Goal: Task Accomplishment & Management: Use online tool/utility

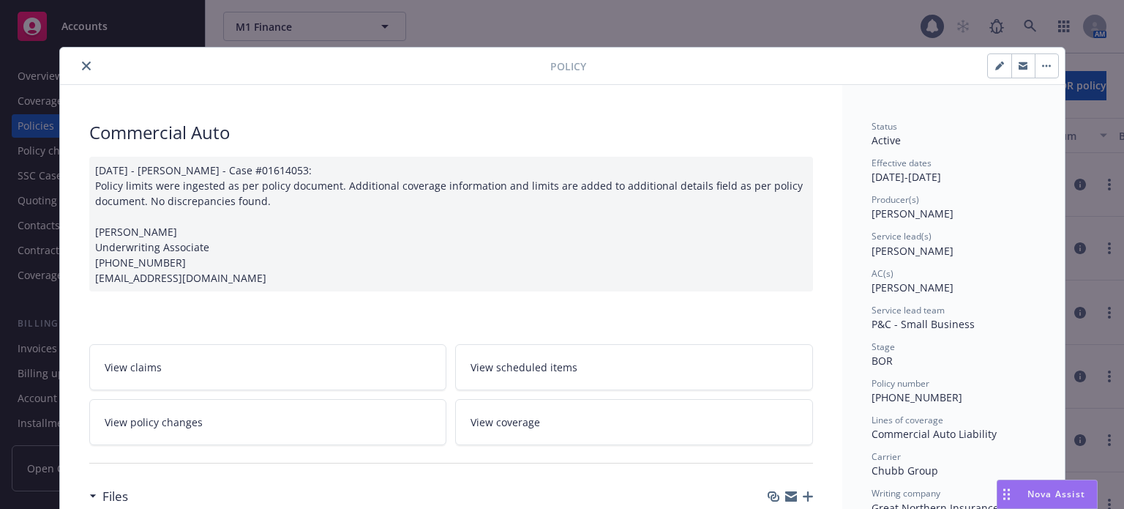
click at [82, 63] on icon "close" at bounding box center [86, 65] width 9 height 9
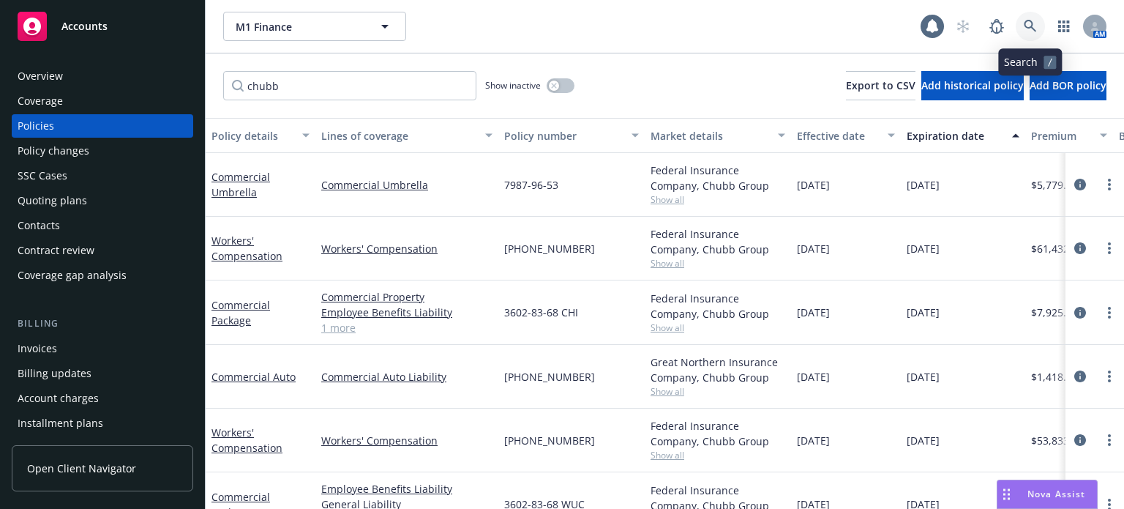
click at [1024, 25] on icon at bounding box center [1030, 26] width 13 height 13
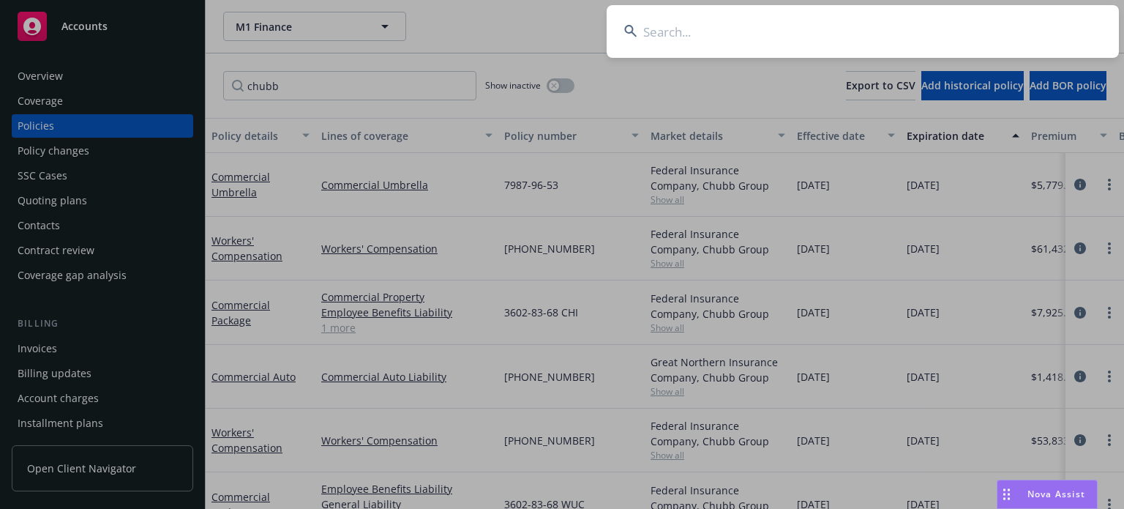
click at [698, 37] on input at bounding box center [863, 31] width 512 height 53
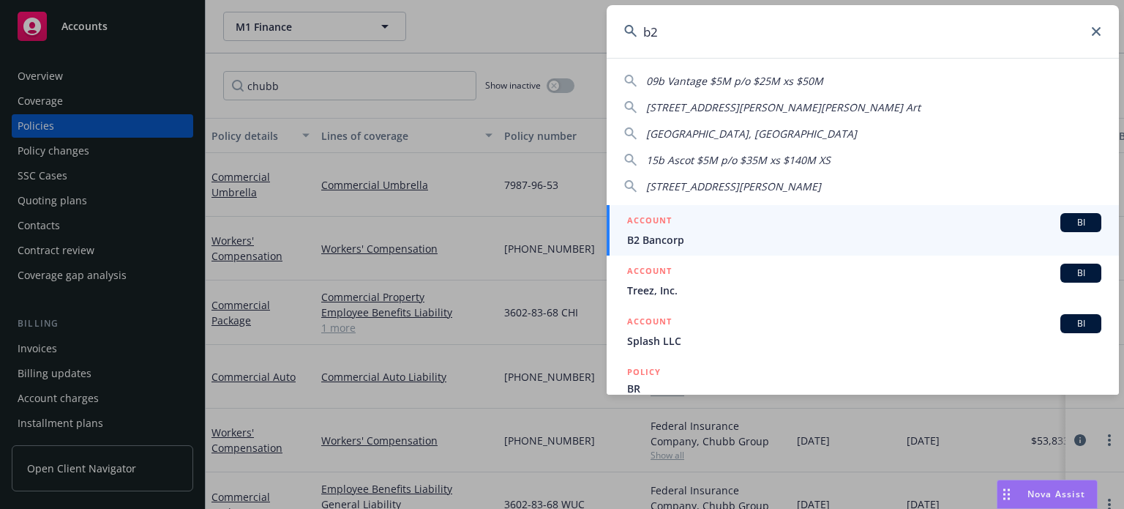
type input "b2"
click at [689, 242] on span "B2 Bancorp" at bounding box center [864, 239] width 474 height 15
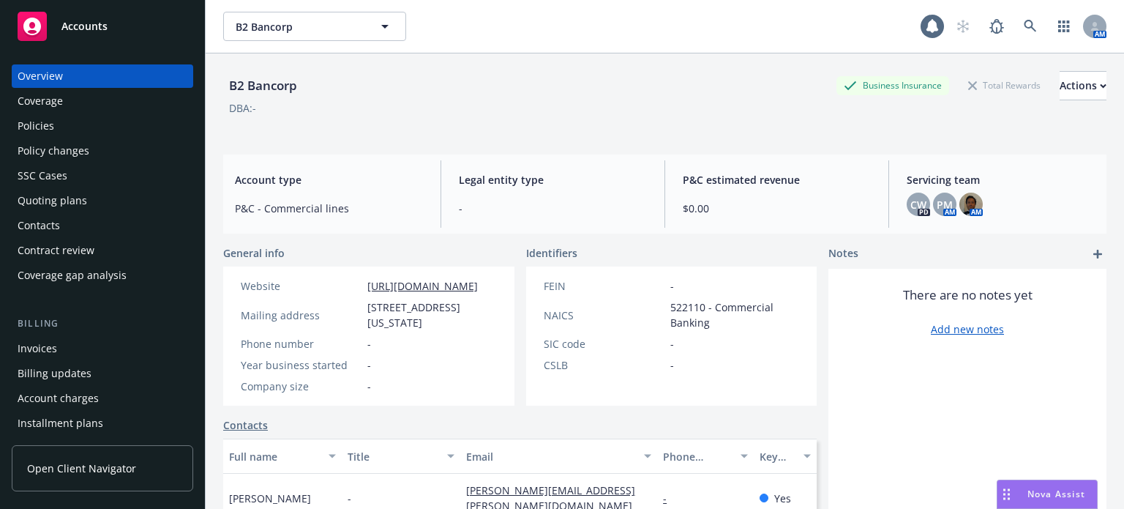
click at [83, 116] on div "Policies" at bounding box center [103, 125] width 170 height 23
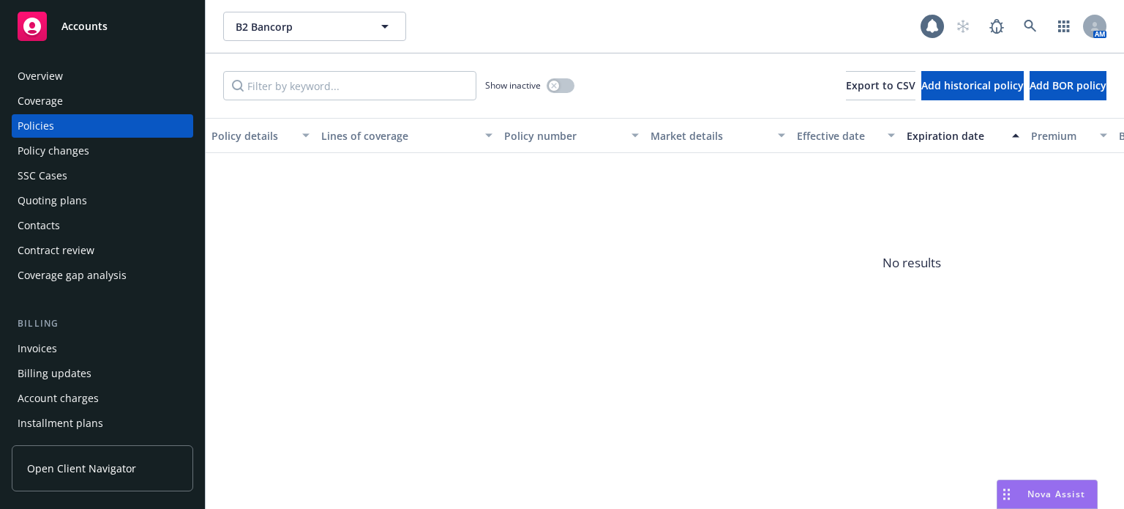
click at [250, 129] on div "Policy details" at bounding box center [253, 135] width 82 height 15
click at [1028, 24] on icon at bounding box center [1030, 26] width 13 height 13
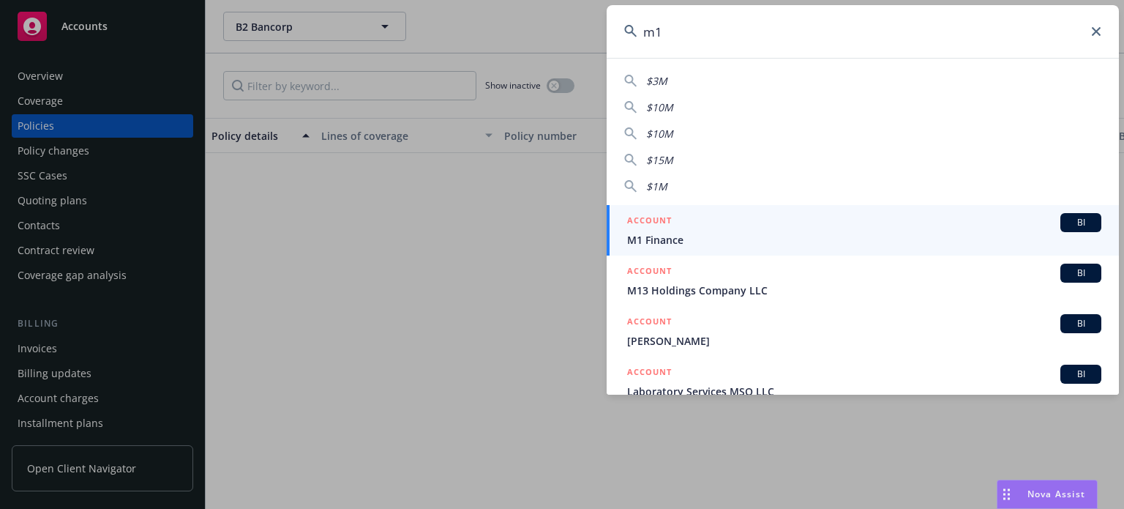
type input "m1"
click at [769, 228] on div "ACCOUNT BI" at bounding box center [864, 222] width 474 height 19
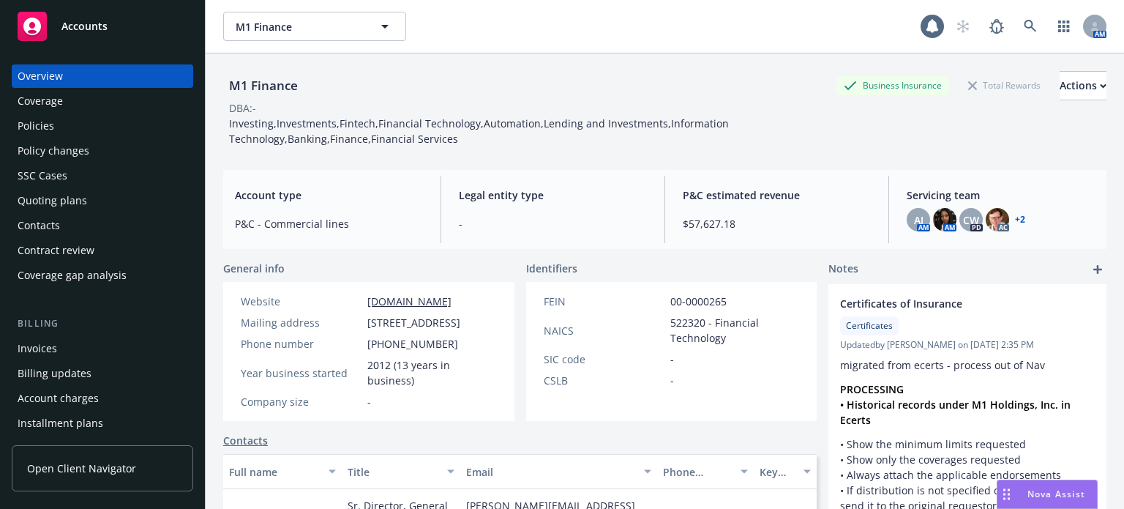
click at [48, 135] on div "Policies" at bounding box center [36, 125] width 37 height 23
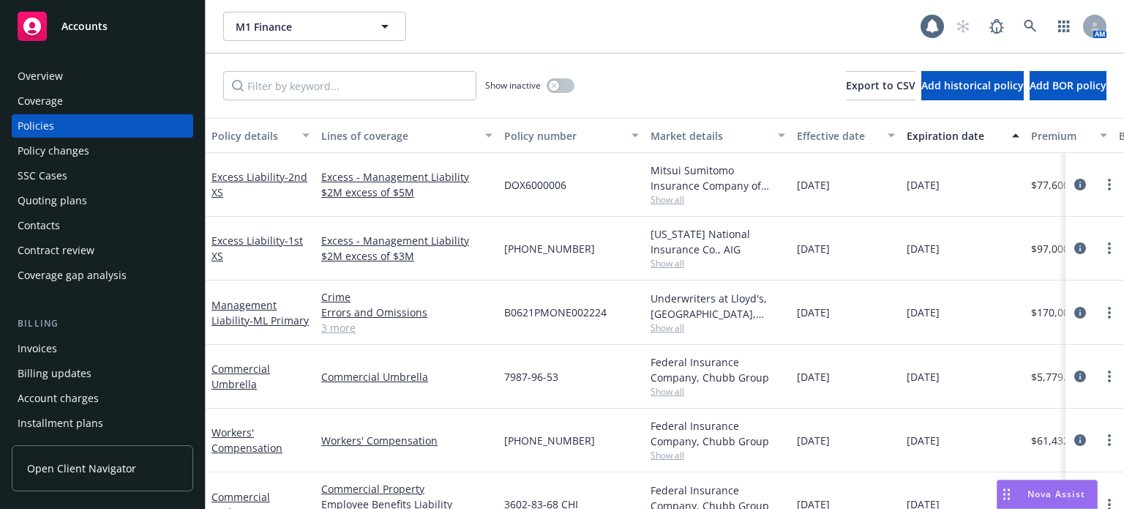
click at [247, 130] on div "Policy details" at bounding box center [253, 135] width 82 height 15
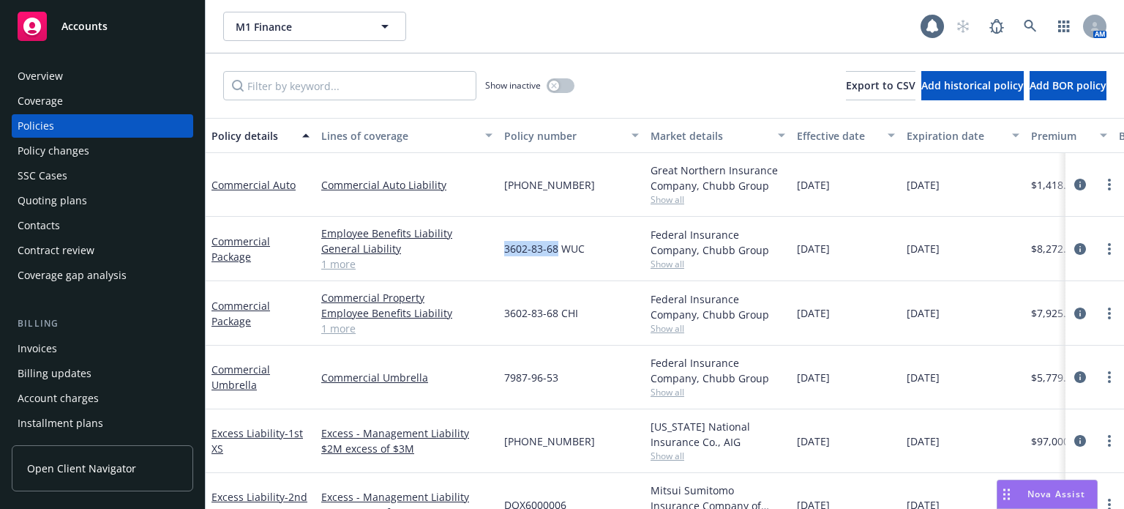
drag, startPoint x: 556, startPoint y: 250, endPoint x: 501, endPoint y: 252, distance: 54.9
click at [501, 252] on div "3602-83-68 WUC" at bounding box center [571, 249] width 146 height 64
copy span "3602-83-68"
click at [676, 263] on span "Show all" at bounding box center [718, 264] width 135 height 12
click at [471, 266] on link "1 more" at bounding box center [406, 263] width 171 height 15
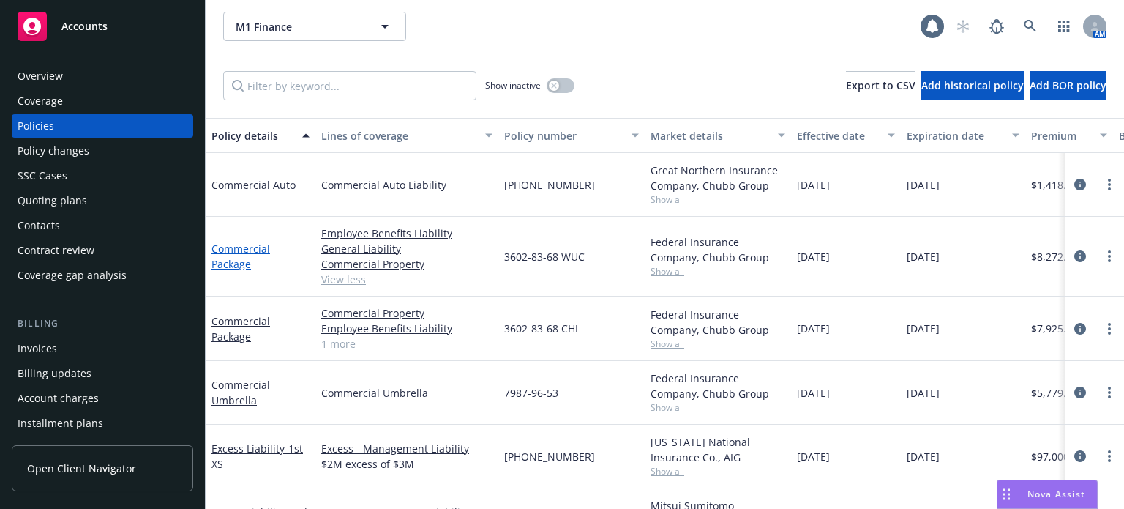
click at [232, 244] on link "Commercial Package" at bounding box center [241, 256] width 59 height 29
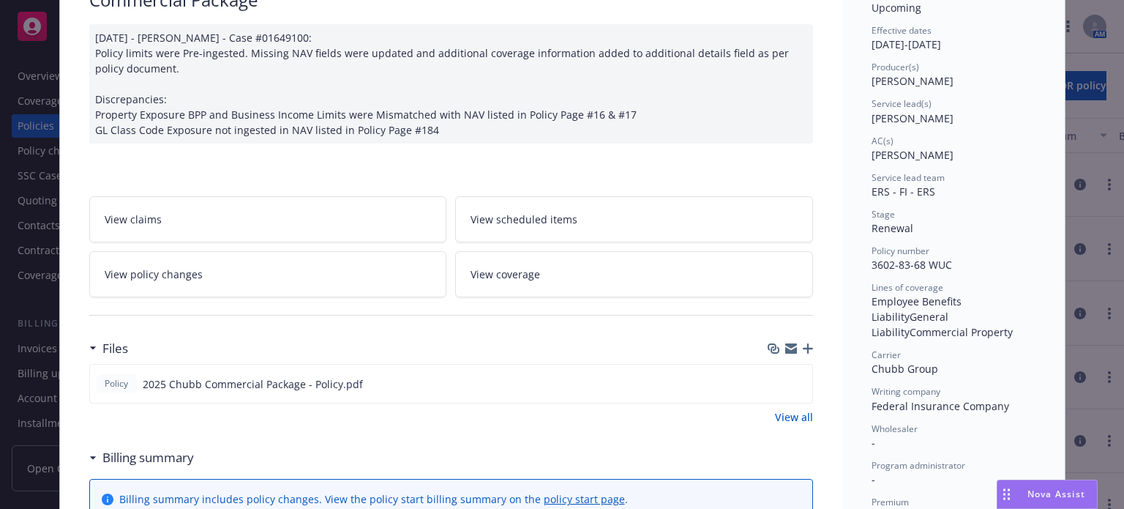
scroll to position [146, 0]
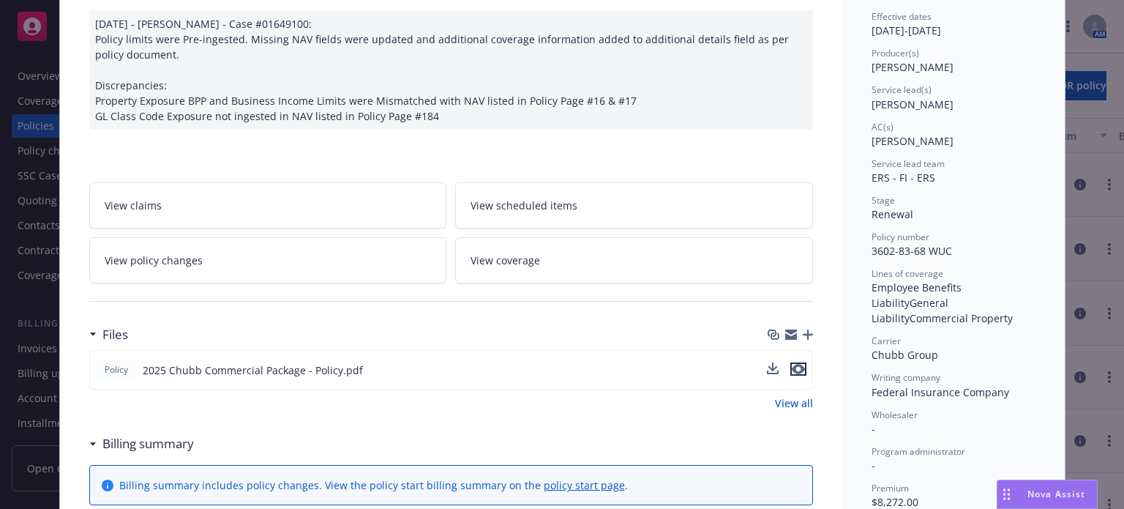
click at [798, 368] on icon "preview file" at bounding box center [798, 369] width 13 height 10
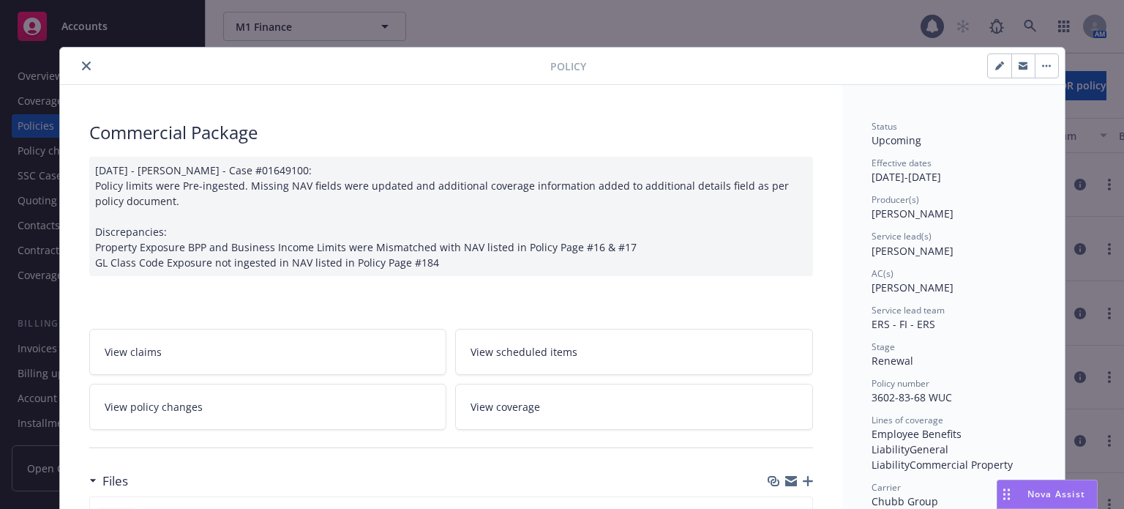
click at [84, 68] on icon "close" at bounding box center [86, 65] width 9 height 9
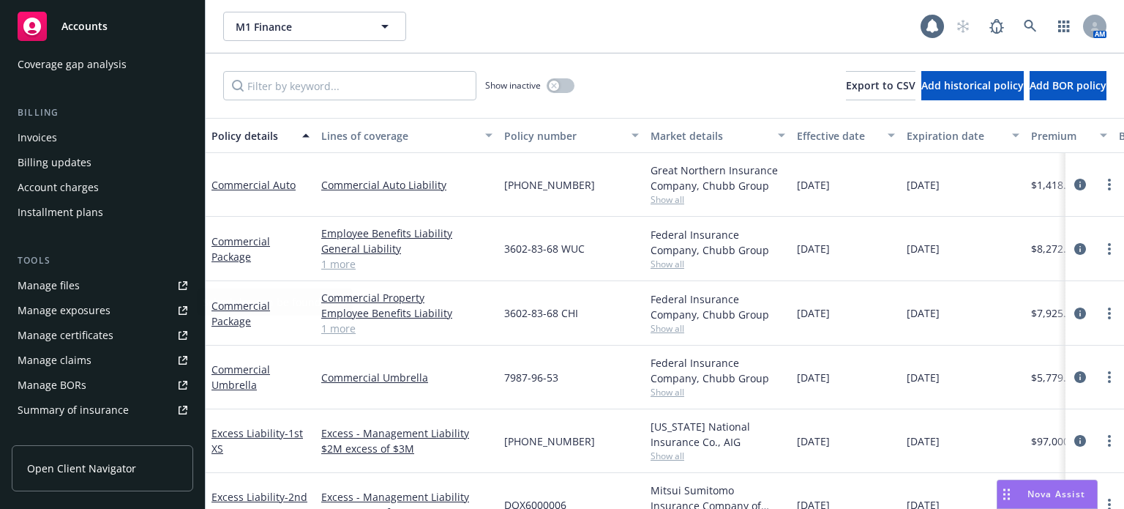
scroll to position [220, 0]
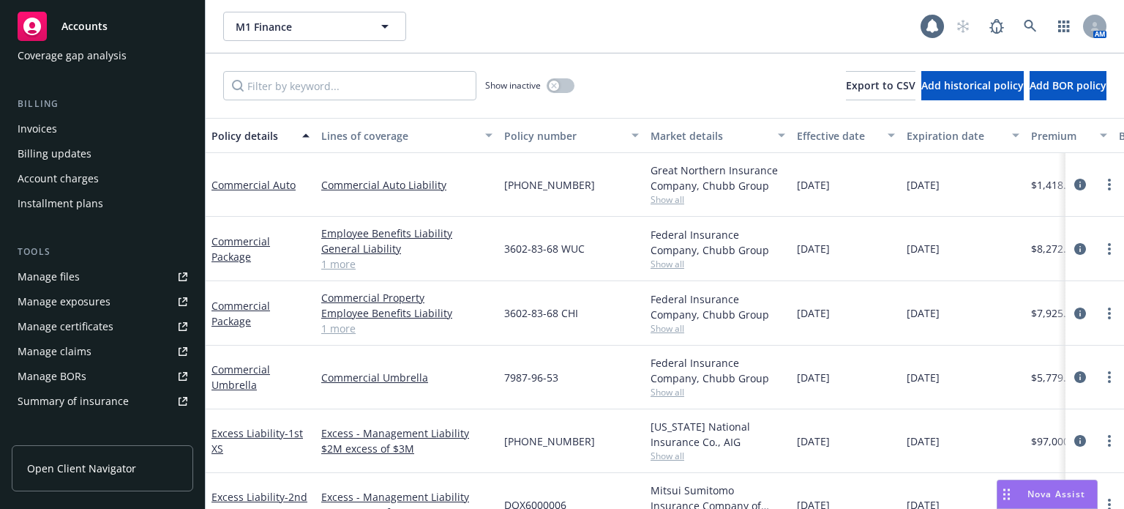
click at [85, 276] on link "Manage files" at bounding box center [103, 276] width 182 height 23
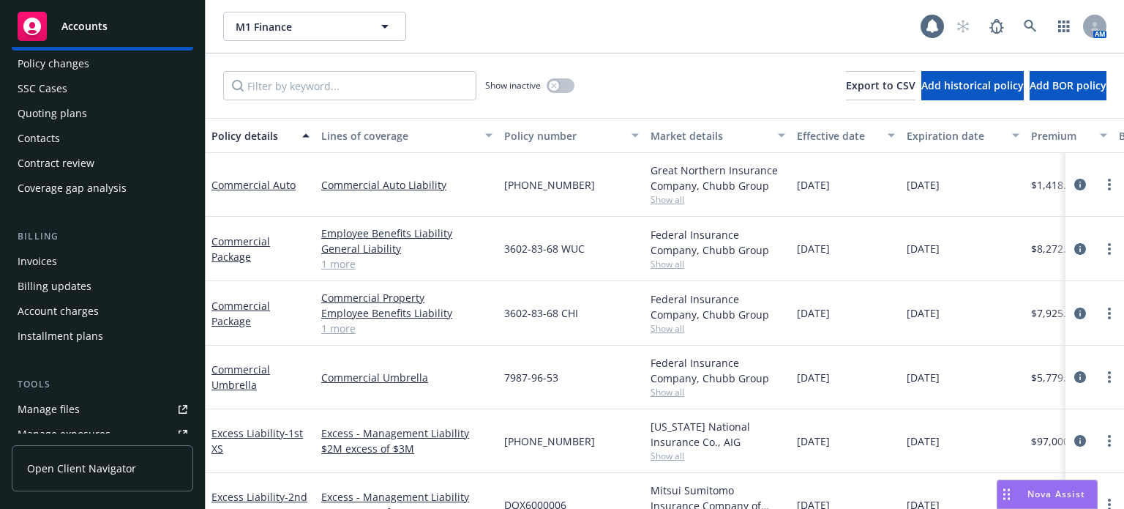
scroll to position [0, 0]
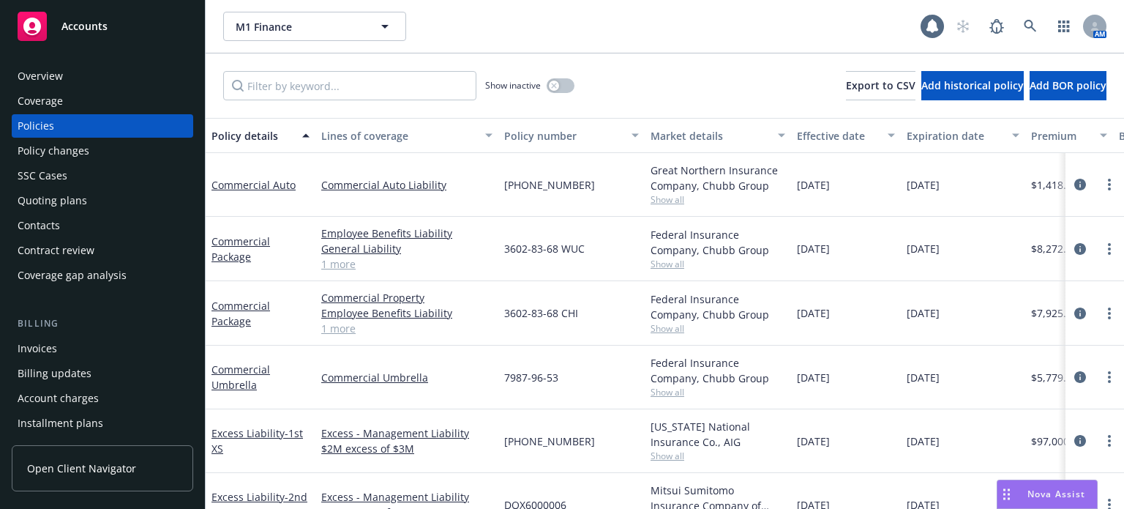
click at [70, 209] on div "Quoting plans" at bounding box center [53, 200] width 70 height 23
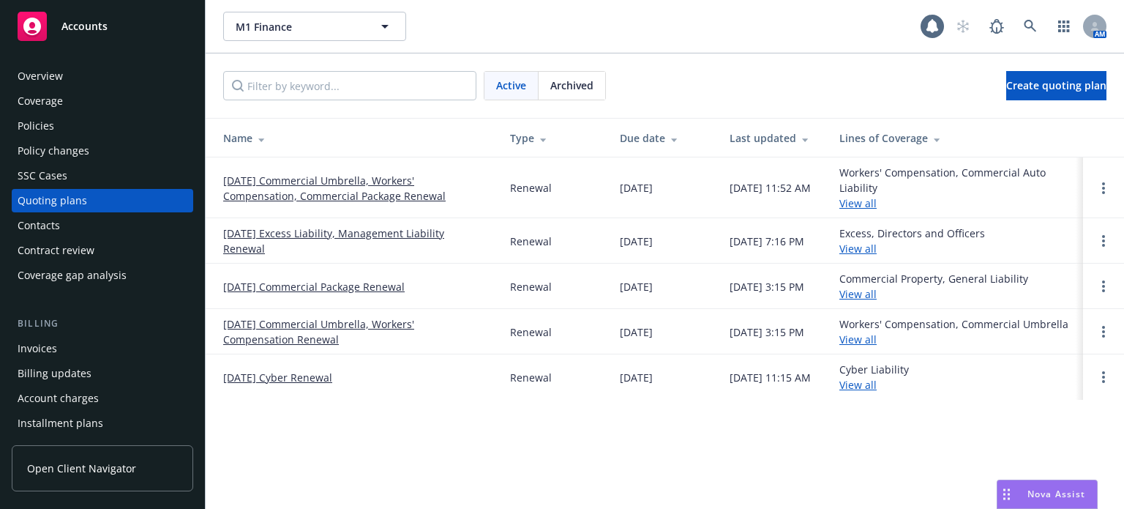
click at [370, 198] on link "09/01/25 Commercial Umbrella, Workers' Compensation, Commercial Package Renewal" at bounding box center [354, 188] width 263 height 31
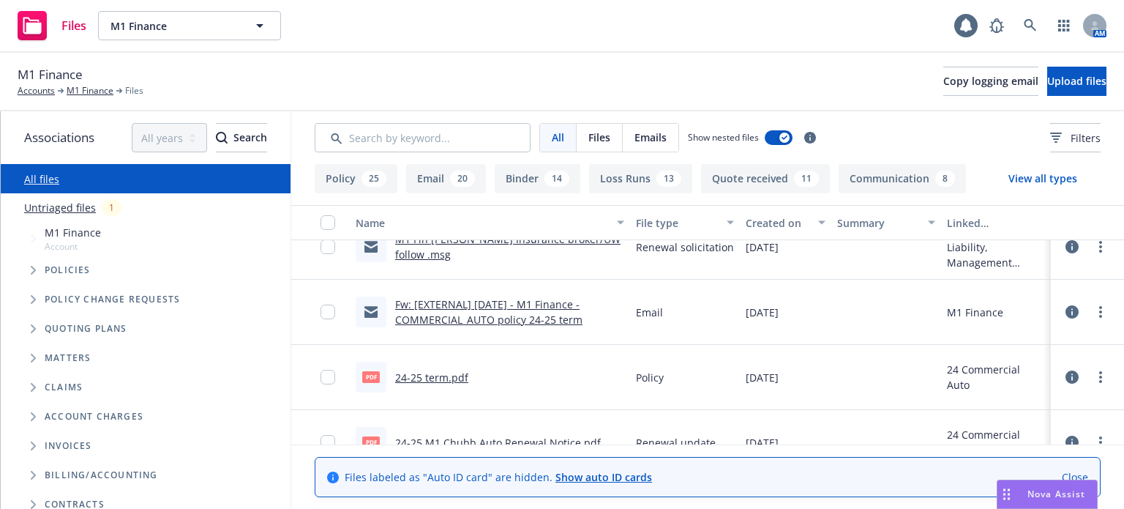
scroll to position [1903, 0]
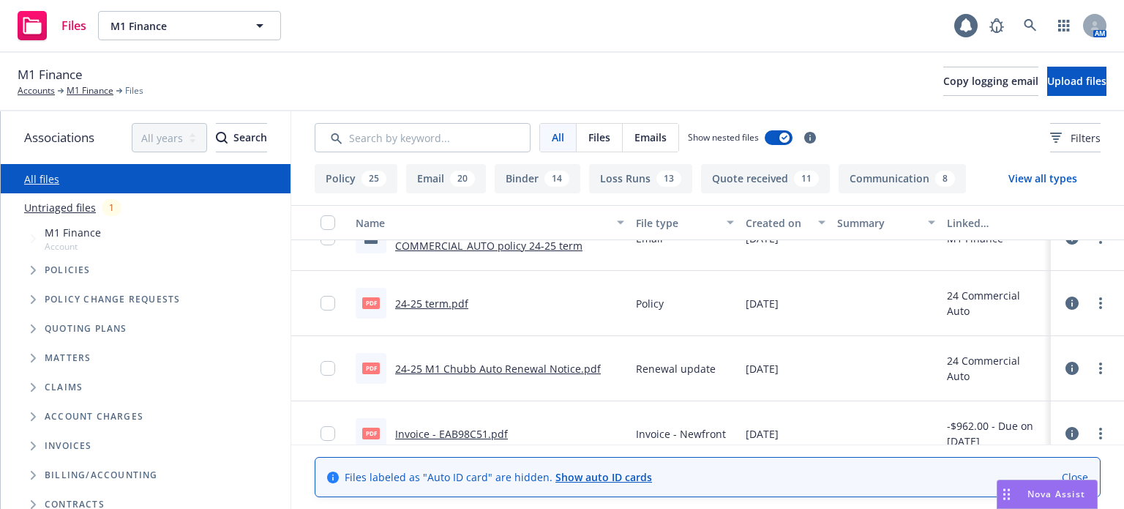
click at [486, 367] on link "24-25 M1 Chubb Auto Renewal Notice.pdf" at bounding box center [498, 369] width 206 height 14
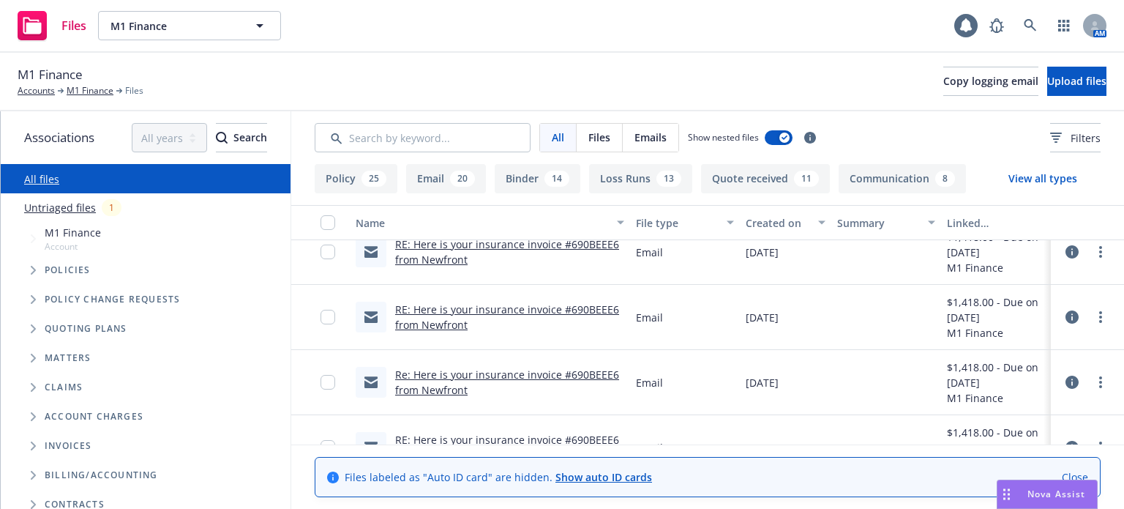
scroll to position [512, 0]
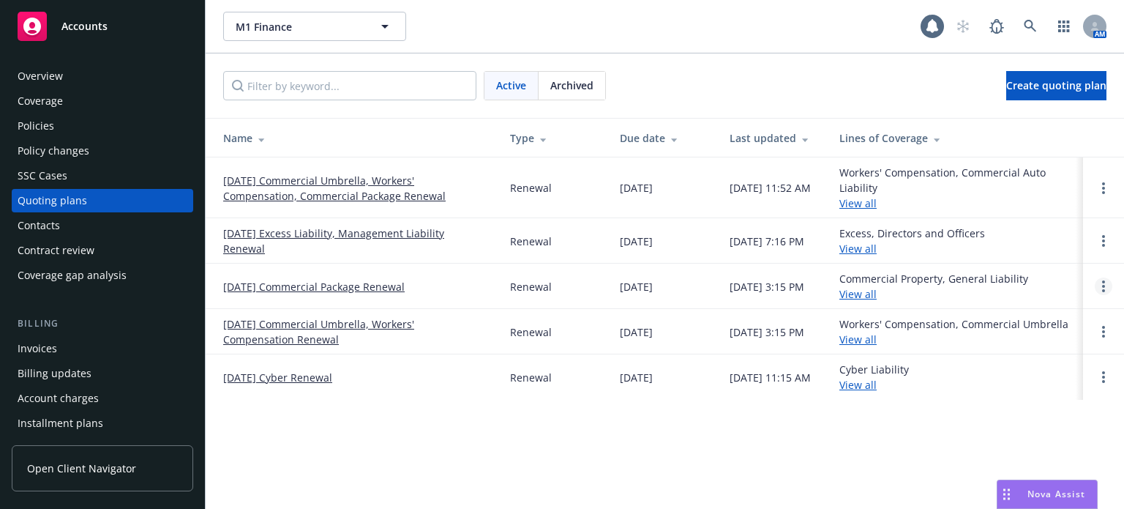
click at [1101, 283] on link "Open options" at bounding box center [1104, 286] width 18 height 18
click at [1016, 277] on span "Archive" at bounding box center [1001, 275] width 72 height 14
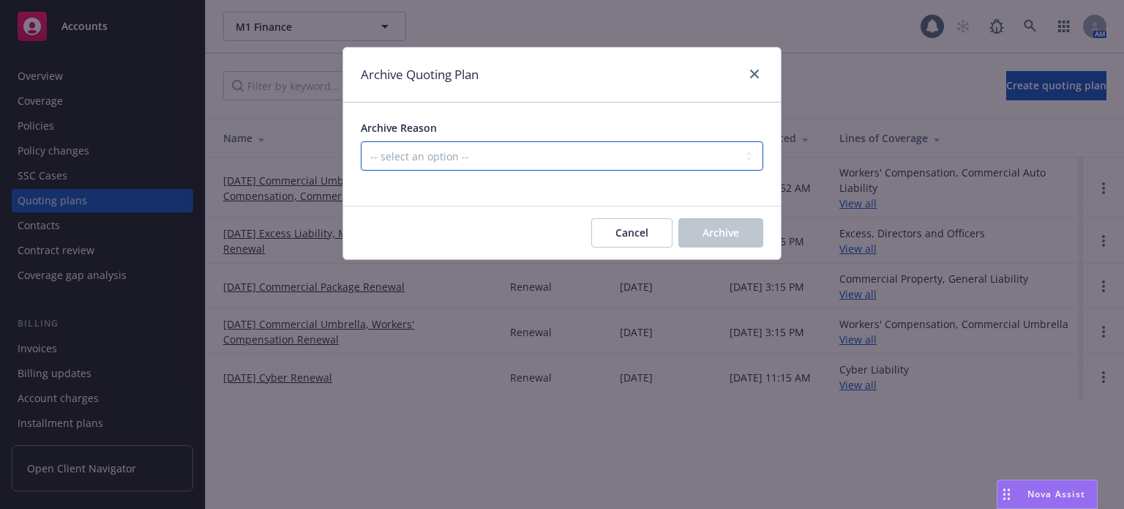
click at [515, 146] on select "-- select an option -- All policies in this renewal plan are auto-renewed Creat…" at bounding box center [562, 155] width 403 height 29
click at [361, 141] on select "-- select an option -- All policies in this renewal plan are auto-renewed Creat…" at bounding box center [562, 155] width 403 height 29
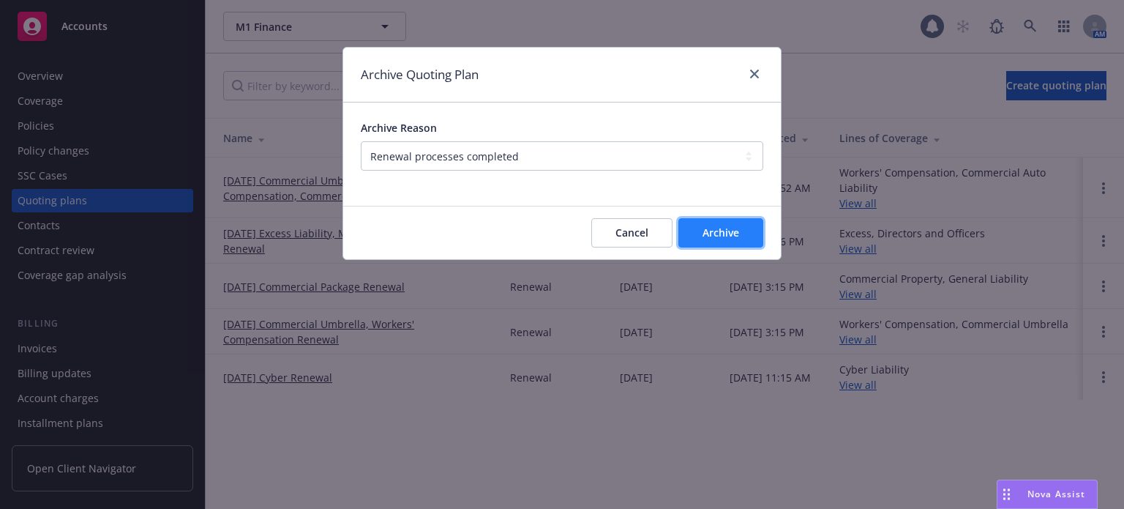
click at [711, 240] on button "Archive" at bounding box center [720, 232] width 85 height 29
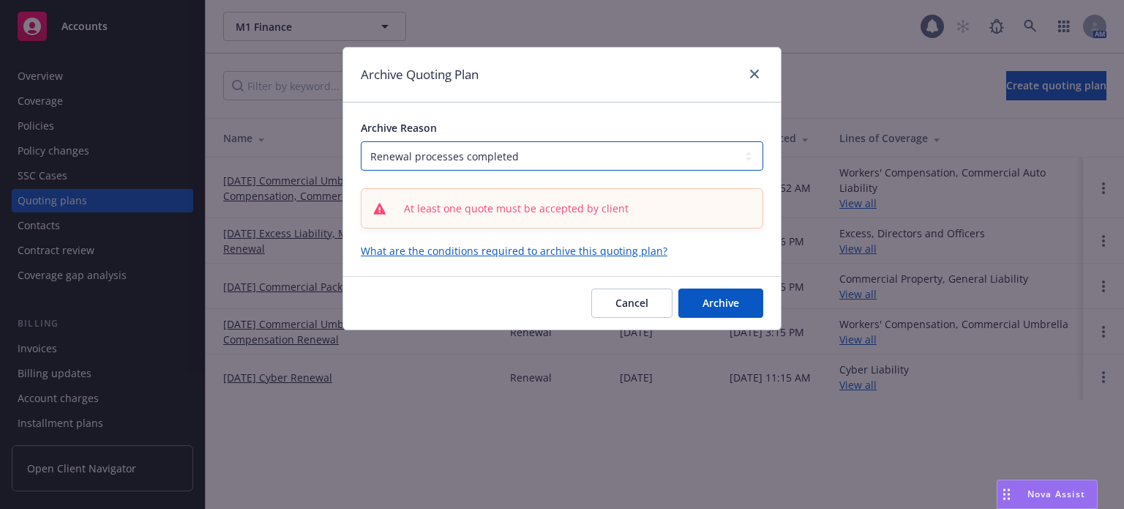
click at [585, 162] on select "-- select an option -- All policies in this renewal plan are auto-renewed Creat…" at bounding box center [562, 155] width 403 height 29
select select "ARCHIVED_DUPLICATE"
click at [361, 141] on select "-- select an option -- All policies in this renewal plan are auto-renewed Creat…" at bounding box center [562, 155] width 403 height 29
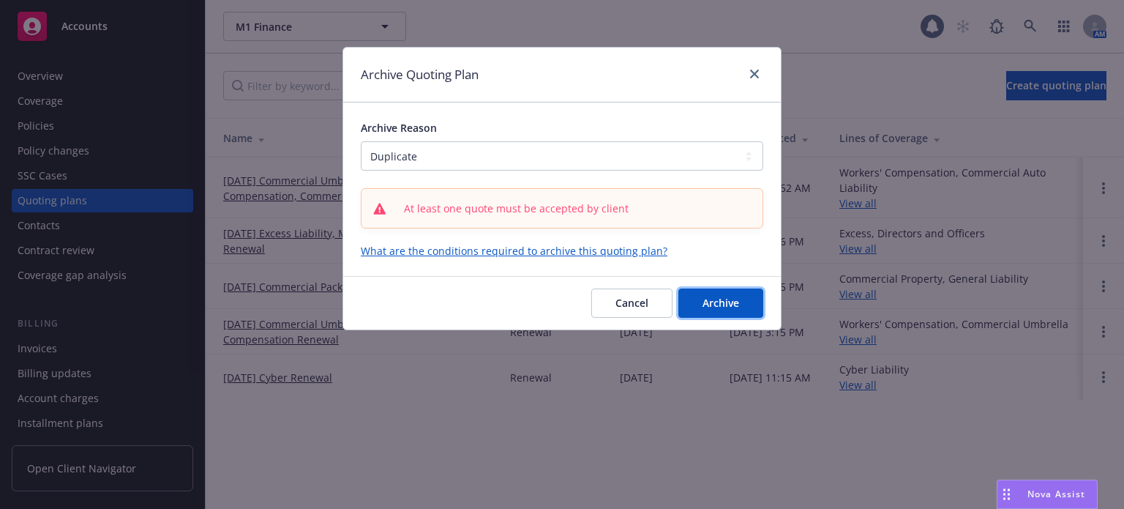
click at [728, 299] on span "Archive" at bounding box center [721, 303] width 37 height 14
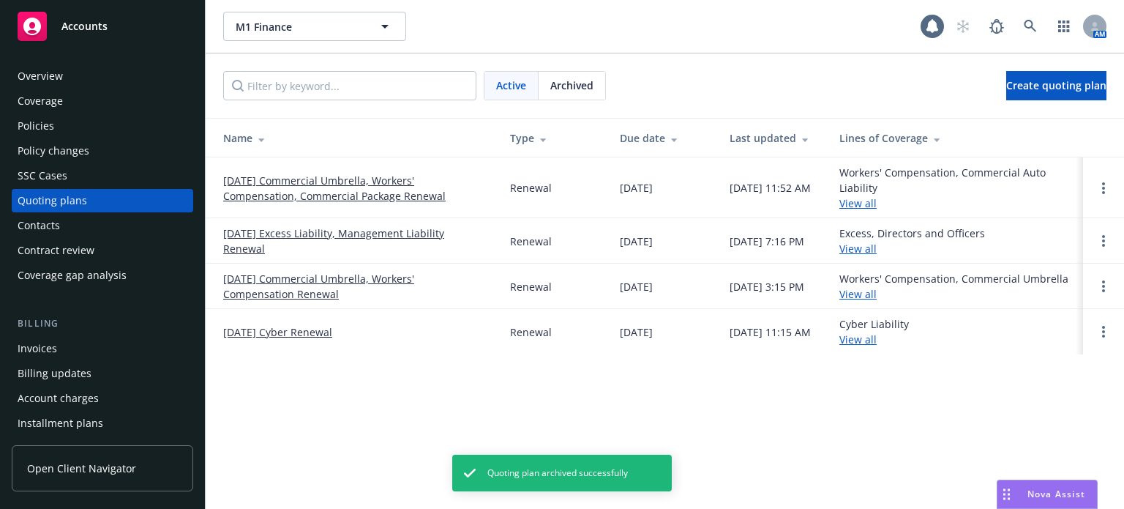
click at [1117, 295] on td at bounding box center [1103, 285] width 41 height 45
click at [1107, 295] on link "Open options" at bounding box center [1104, 286] width 18 height 18
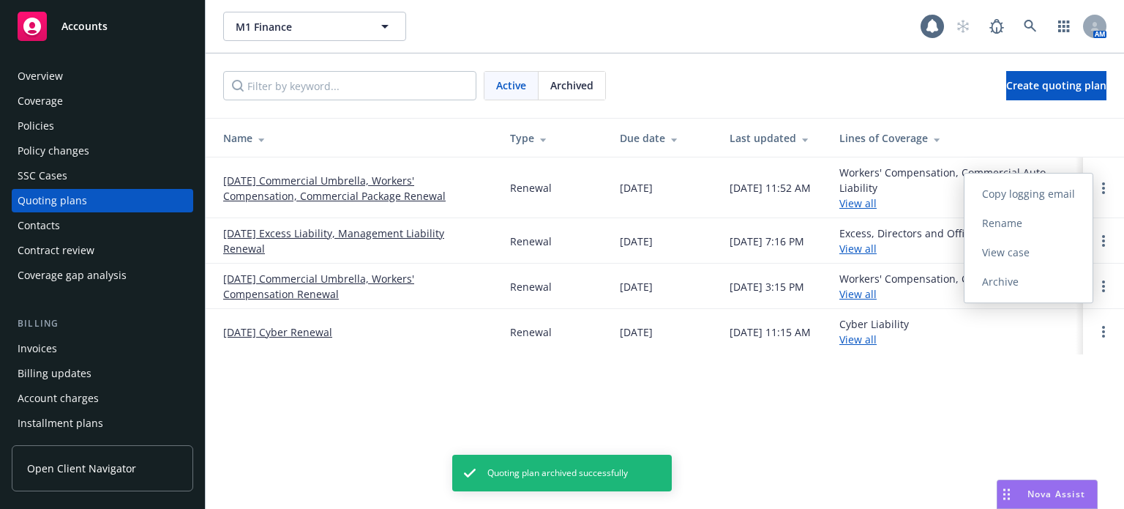
drag, startPoint x: 1106, startPoint y: 295, endPoint x: 1074, endPoint y: 310, distance: 34.7
click at [1105, 295] on link "Open options" at bounding box center [1104, 286] width 18 height 18
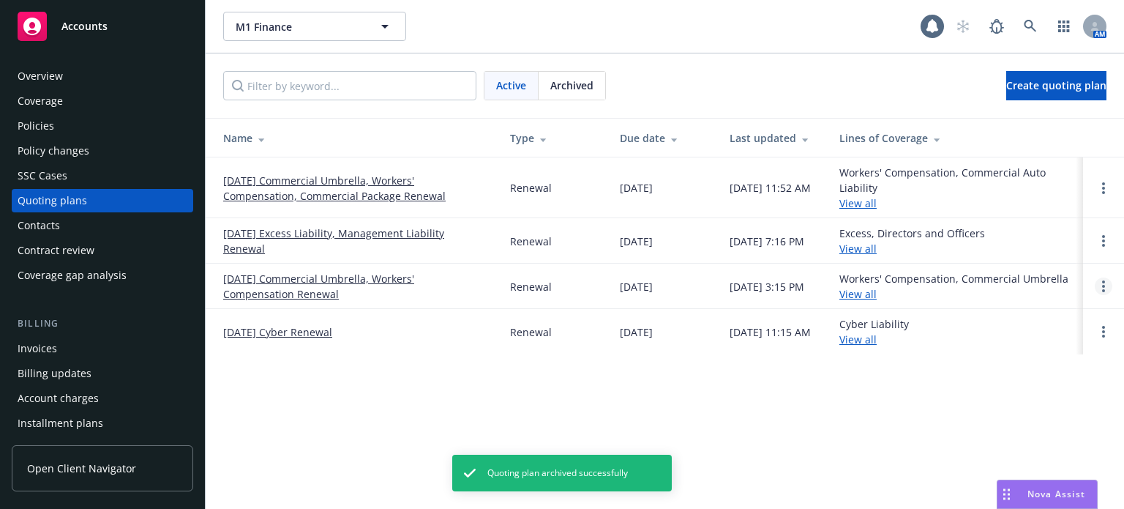
click at [1110, 295] on link "Open options" at bounding box center [1104, 286] width 18 height 18
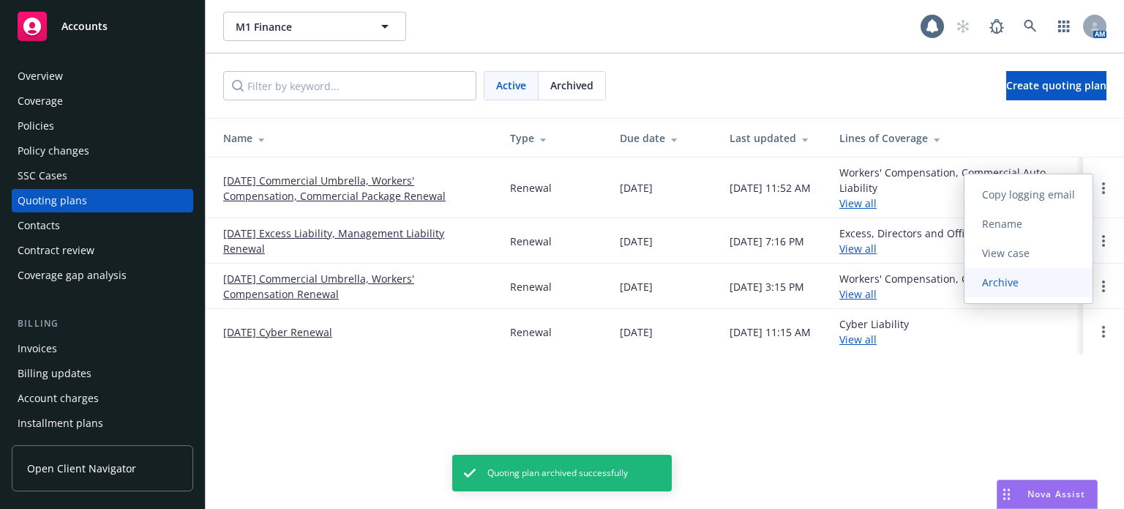
click at [1027, 278] on span "Archive" at bounding box center [1001, 282] width 72 height 14
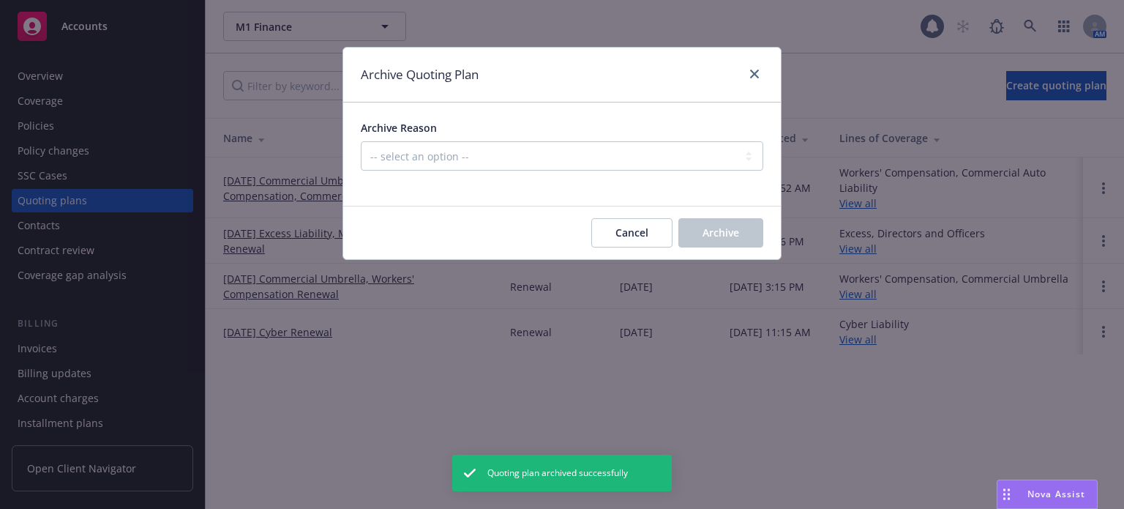
click at [557, 174] on div at bounding box center [562, 180] width 403 height 18
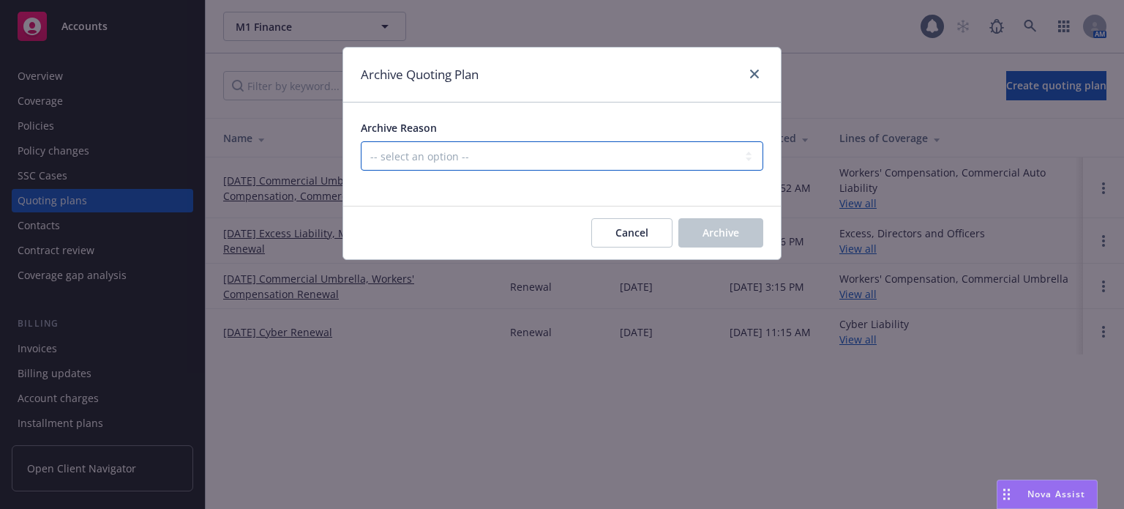
click at [540, 152] on select "-- select an option -- All policies in this renewal plan are auto-renewed Creat…" at bounding box center [562, 155] width 403 height 29
select select "ARCHIVED_DUPLICATE"
click at [361, 141] on select "-- select an option -- All policies in this renewal plan are auto-renewed Creat…" at bounding box center [562, 155] width 403 height 29
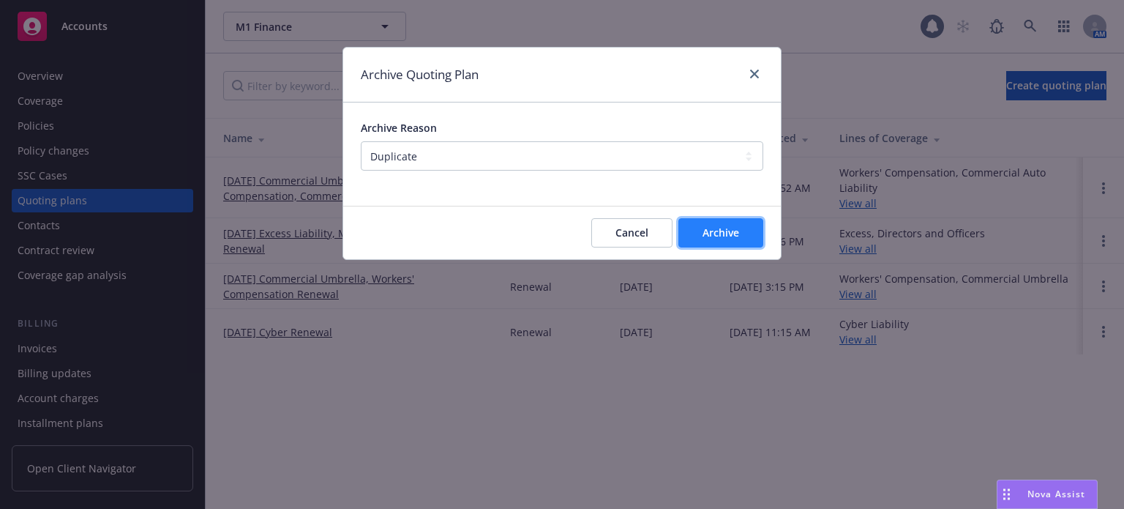
click at [726, 237] on span "Archive" at bounding box center [721, 232] width 37 height 14
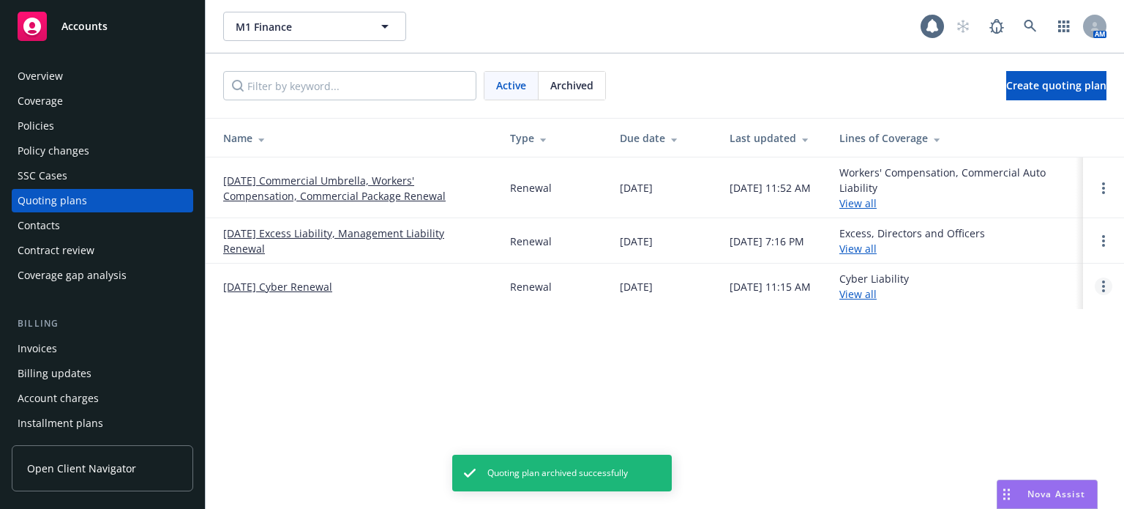
click at [1106, 284] on link "Open options" at bounding box center [1104, 286] width 18 height 18
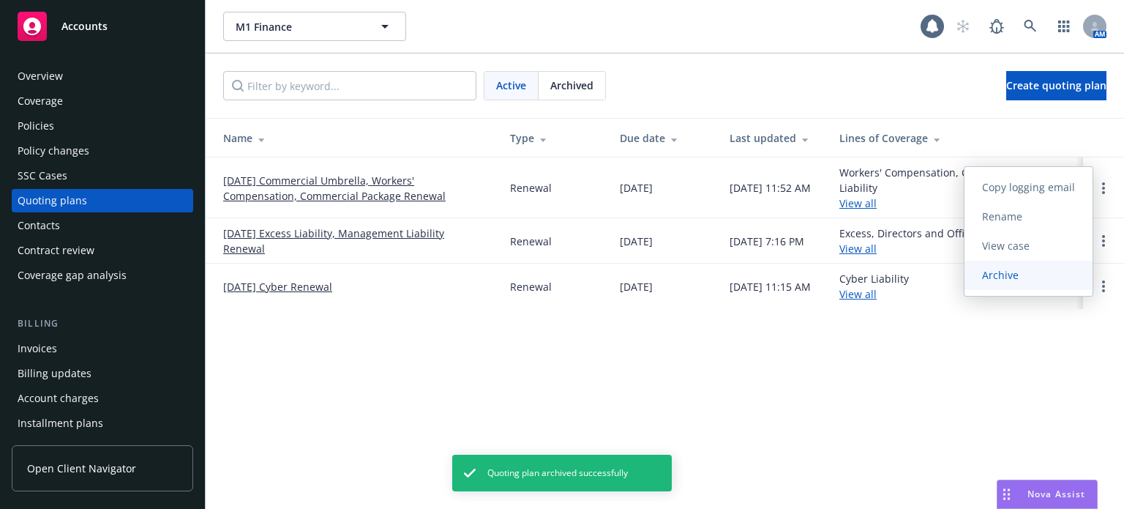
click at [1013, 277] on span "Archive" at bounding box center [1001, 275] width 72 height 14
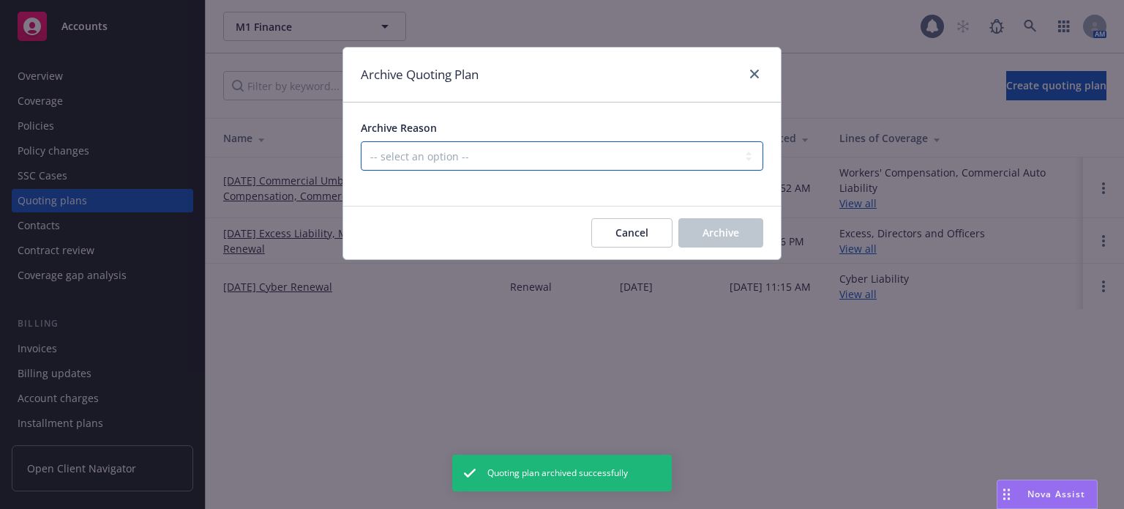
click at [498, 155] on select "-- select an option -- All policies in this renewal plan are auto-renewed Creat…" at bounding box center [562, 155] width 403 height 29
select select "ARCHIVED_DUPLICATE"
click at [361, 141] on select "-- select an option -- All policies in this renewal plan are auto-renewed Creat…" at bounding box center [562, 155] width 403 height 29
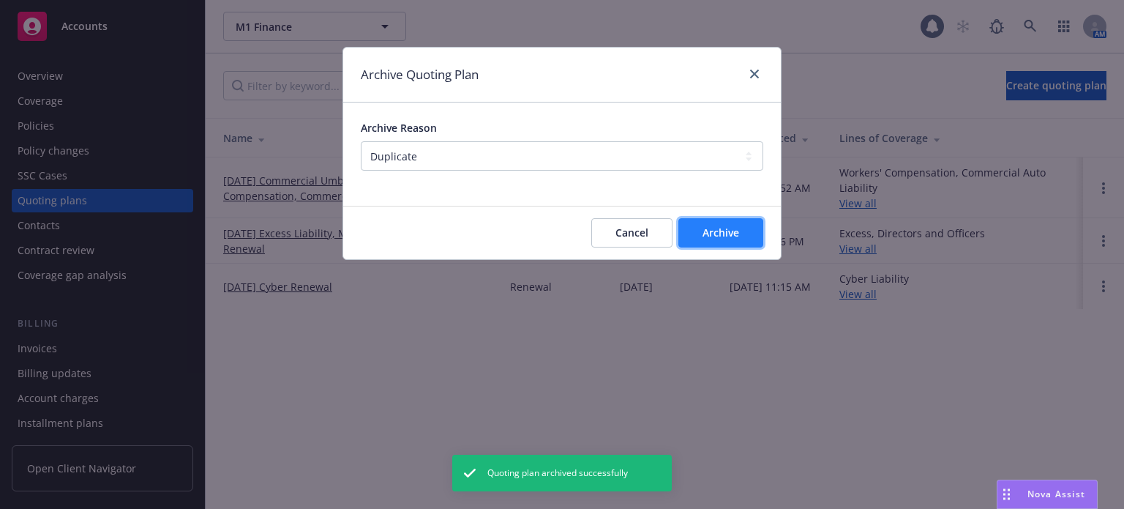
click at [728, 225] on span "Archive" at bounding box center [721, 232] width 37 height 14
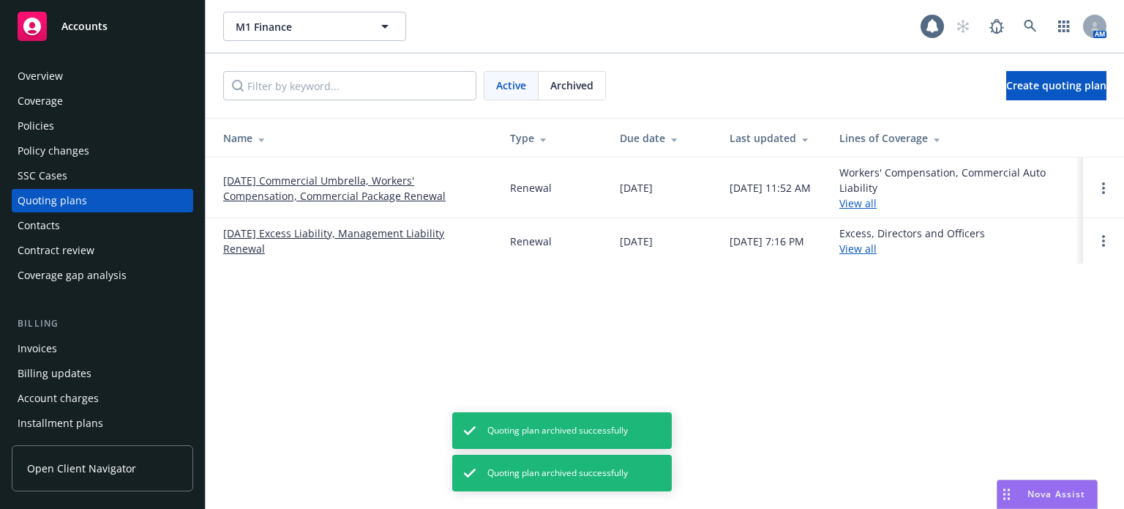
click at [424, 235] on link "09/01/25 Excess Liability, Management Liability Renewal" at bounding box center [354, 240] width 263 height 31
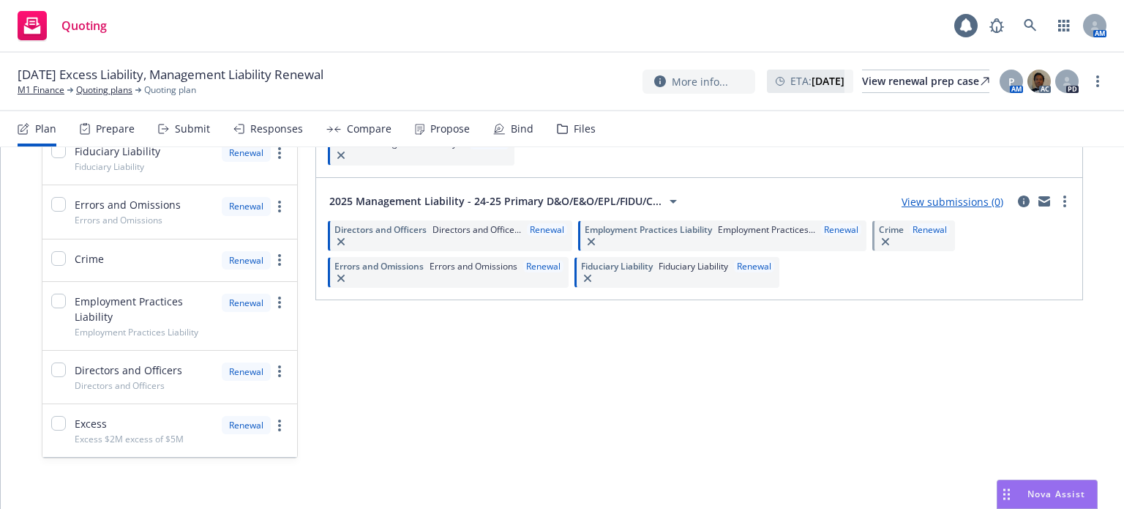
scroll to position [263, 0]
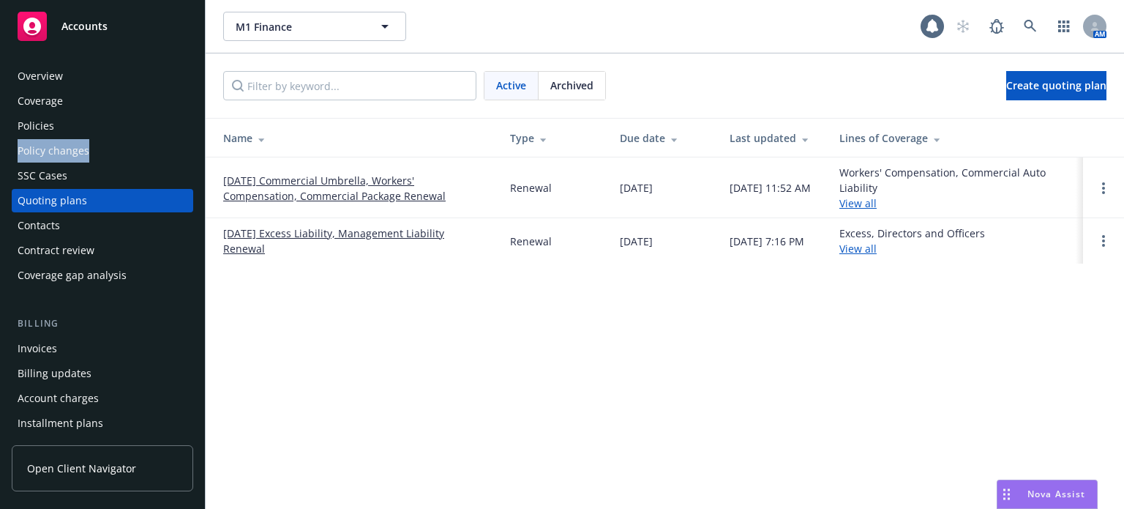
click at [120, 137] on div "Overview Coverage Policies Policy changes SSC Cases Quoting plans Contacts Cont…" at bounding box center [103, 175] width 182 height 222
click at [120, 137] on div "Policies" at bounding box center [103, 125] width 170 height 23
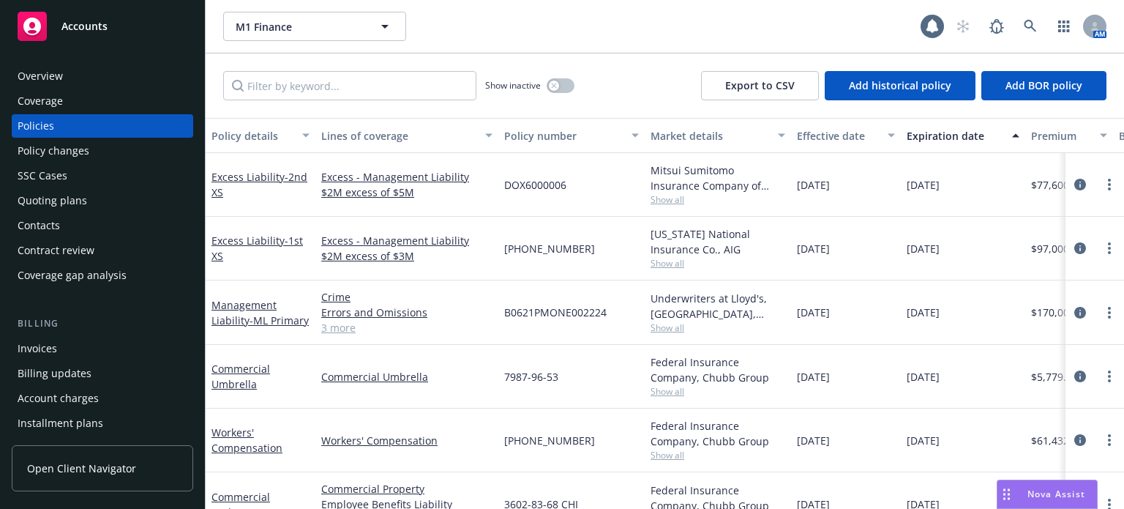
click at [274, 135] on div "Policy details" at bounding box center [253, 135] width 82 height 15
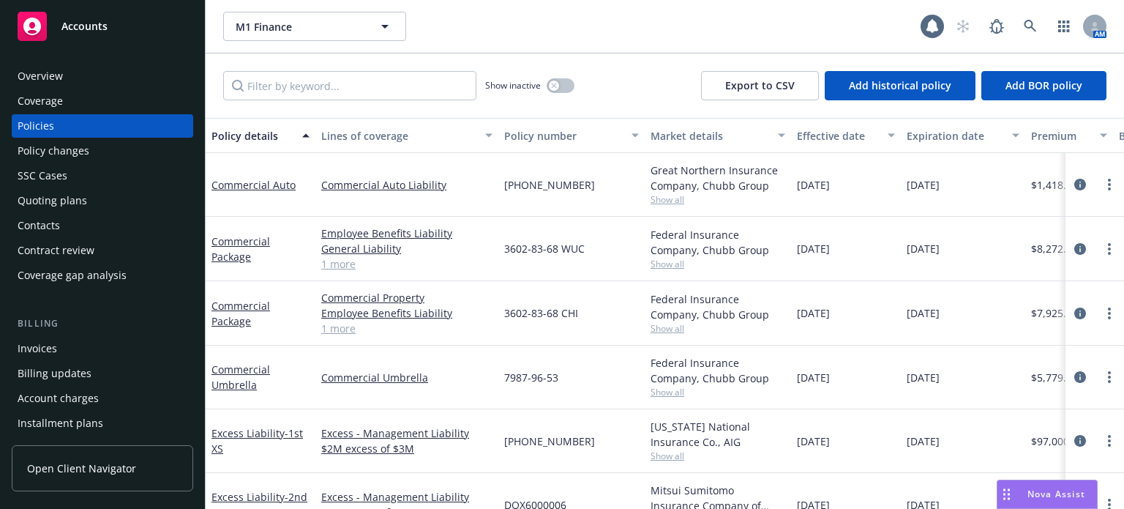
click at [839, 138] on div "Effective date" at bounding box center [838, 135] width 82 height 15
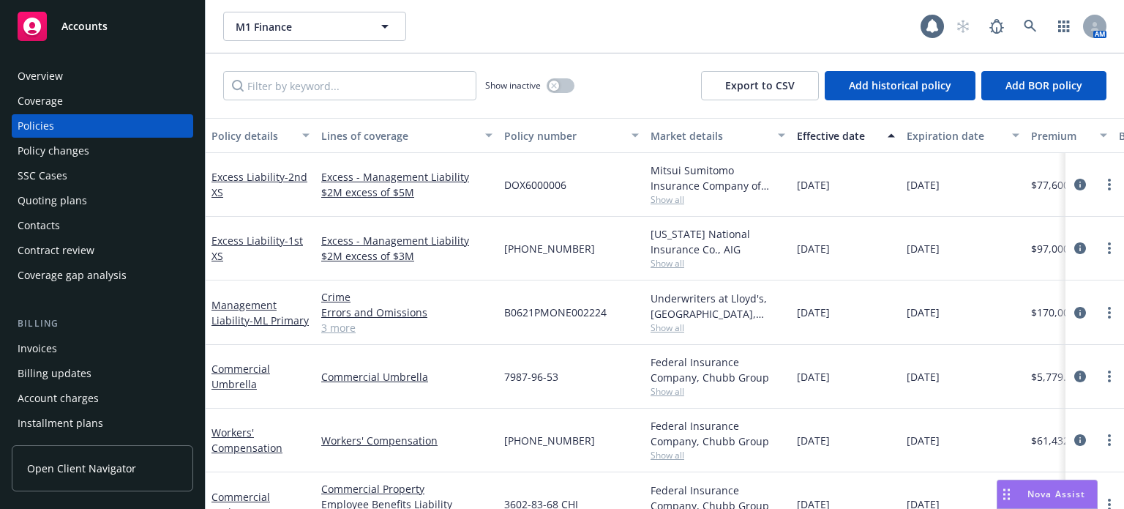
click at [841, 135] on div "Effective date" at bounding box center [838, 135] width 82 height 15
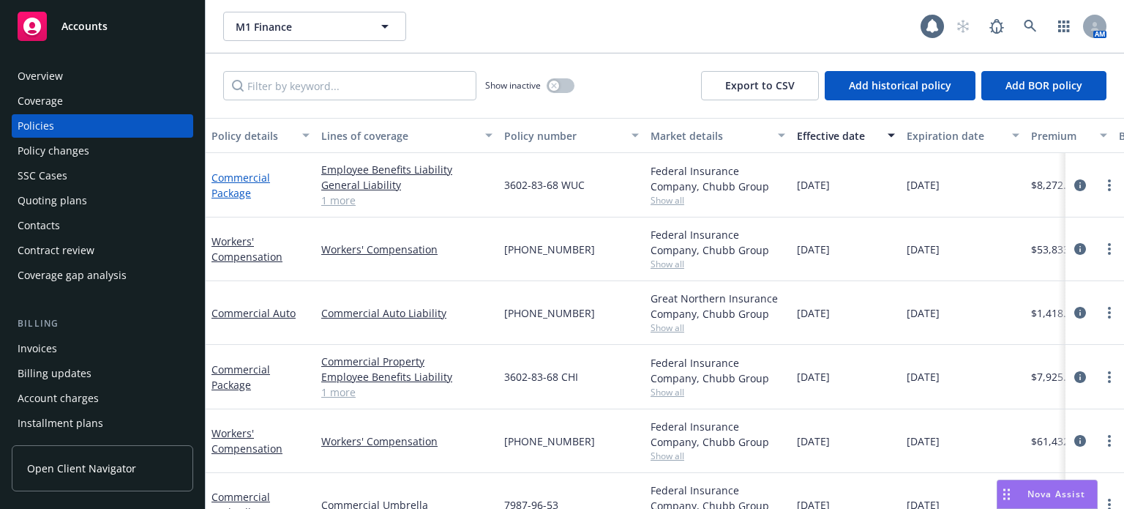
click at [222, 171] on link "Commercial Package" at bounding box center [241, 185] width 59 height 29
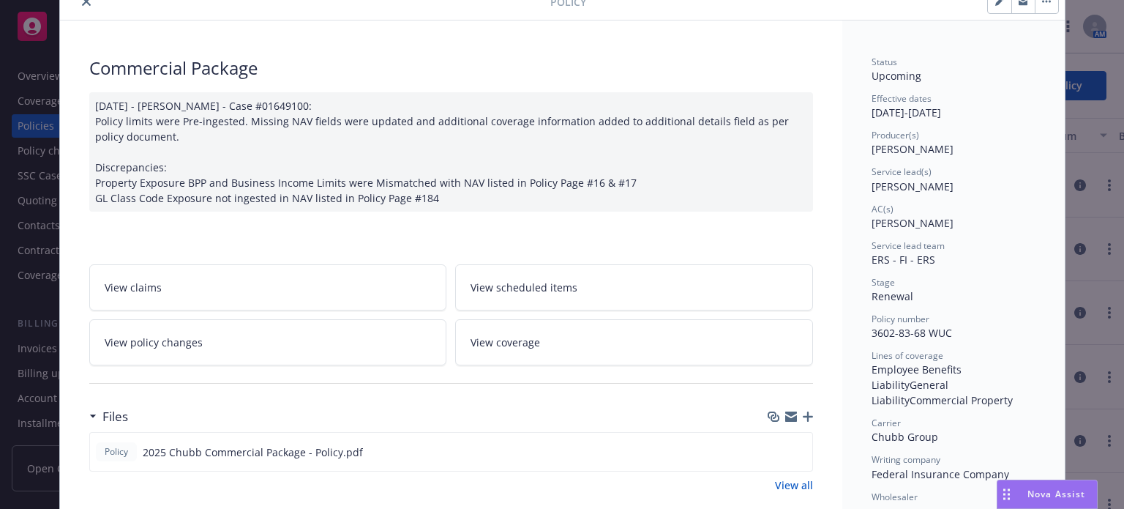
scroll to position [73, 0]
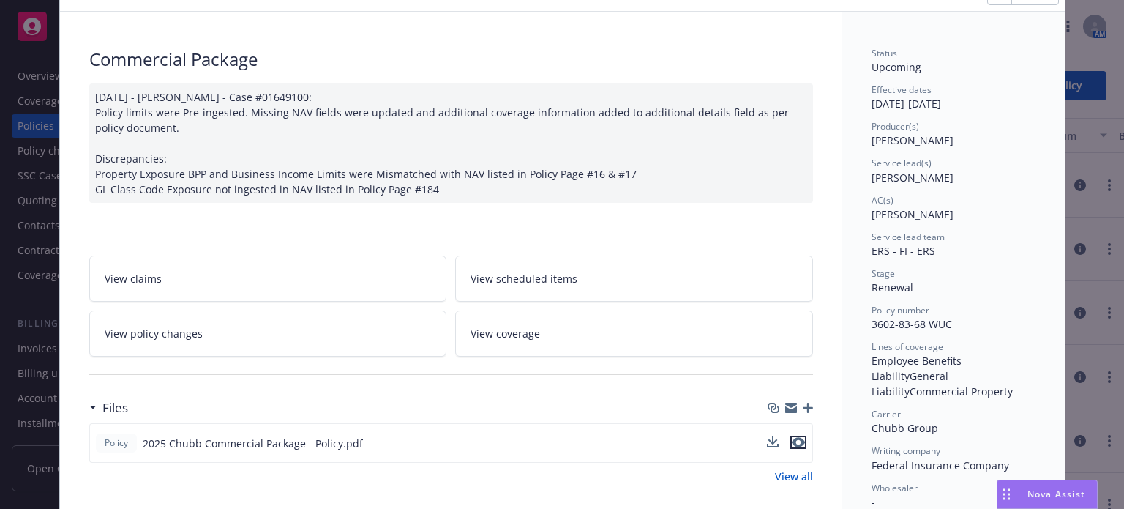
click at [798, 444] on icon "preview file" at bounding box center [798, 442] width 13 height 10
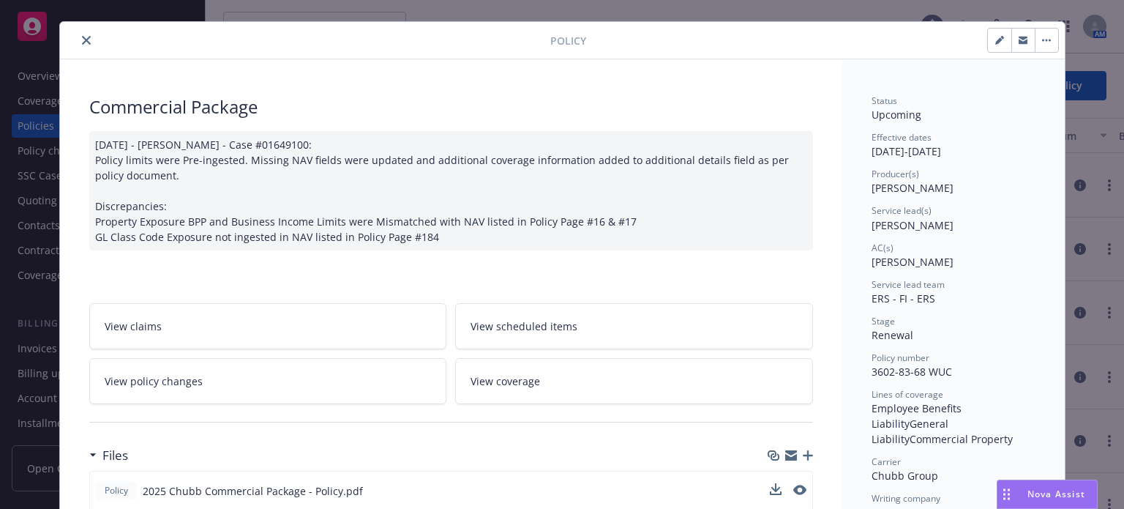
scroll to position [0, 0]
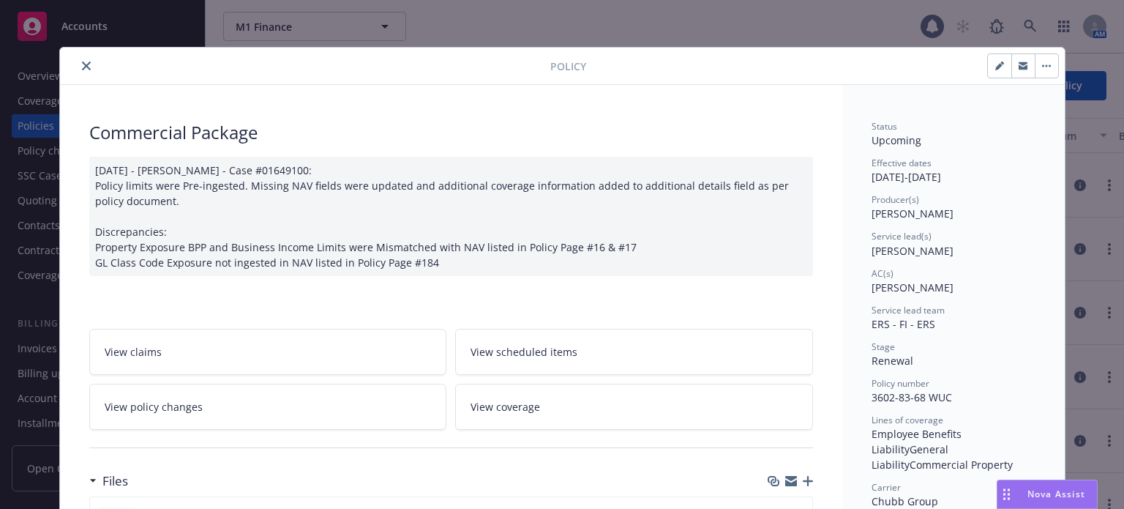
click at [82, 65] on icon "close" at bounding box center [86, 65] width 9 height 9
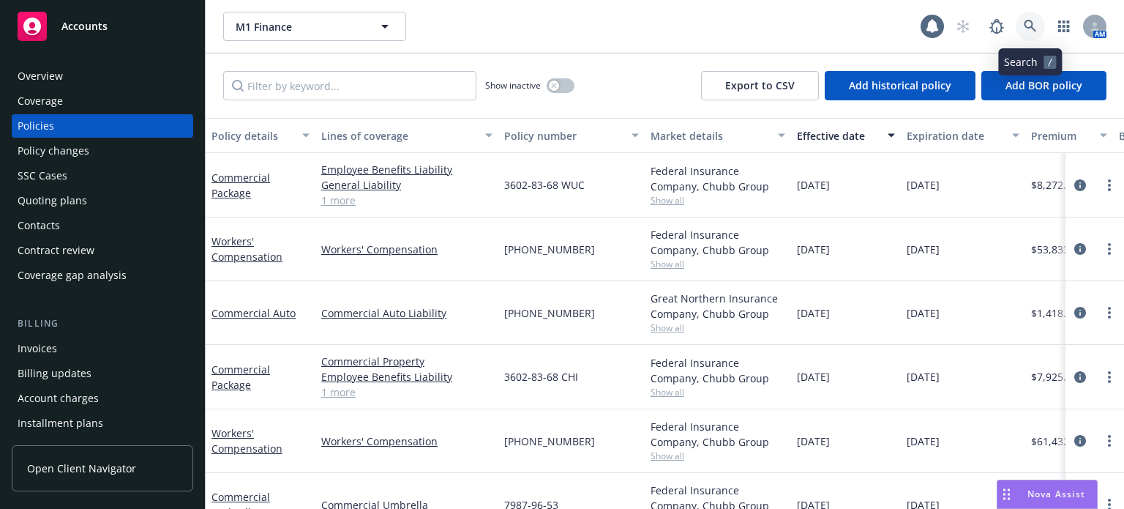
click at [1026, 23] on icon at bounding box center [1030, 26] width 13 height 13
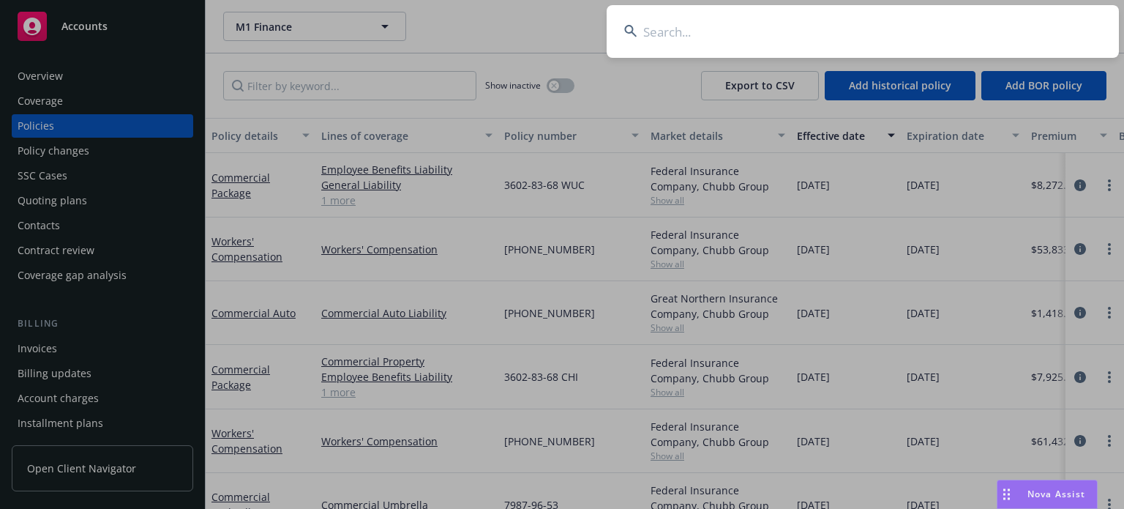
click at [744, 26] on input at bounding box center [863, 31] width 512 height 53
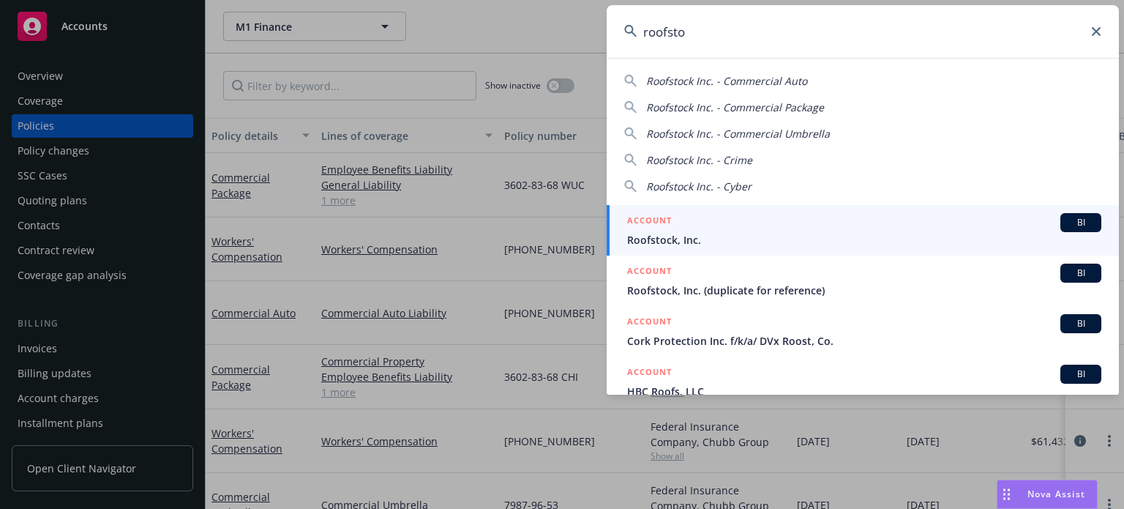
type input "roofsto"
click at [709, 220] on div "ACCOUNT BI" at bounding box center [864, 222] width 474 height 19
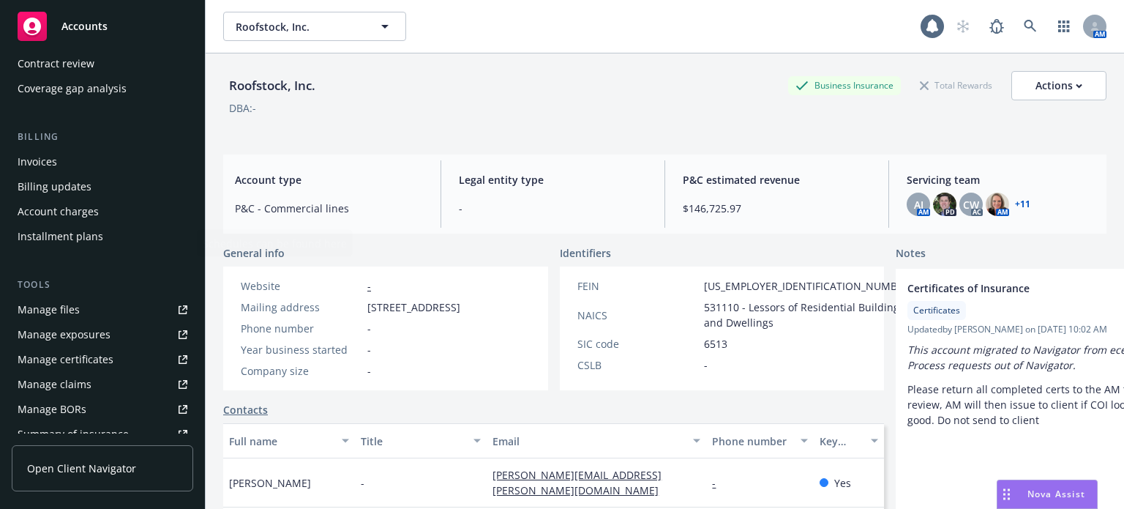
scroll to position [293, 0]
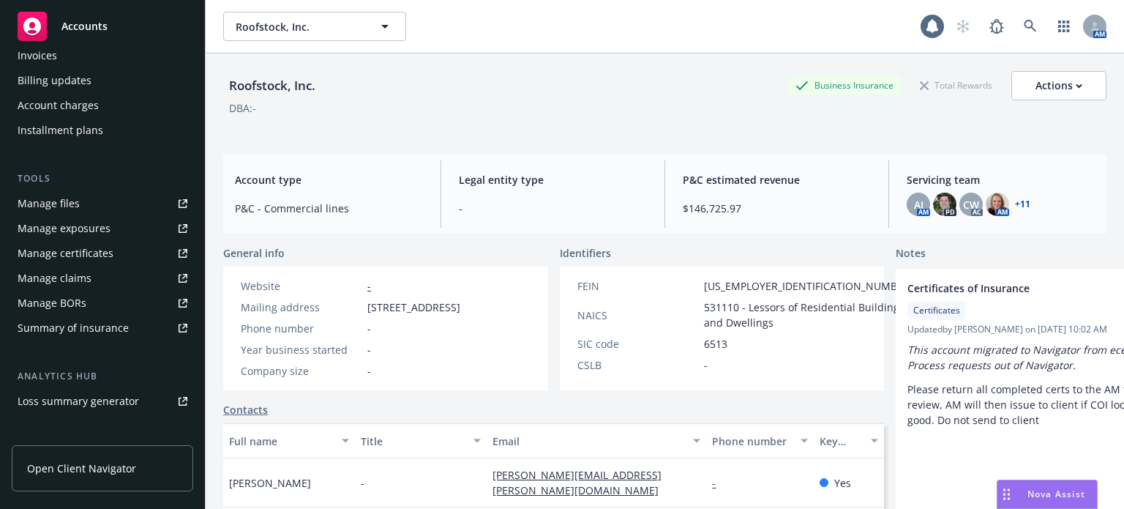
click at [61, 203] on div "Manage files" at bounding box center [49, 203] width 62 height 23
click at [85, 200] on link "Manage files" at bounding box center [103, 203] width 182 height 23
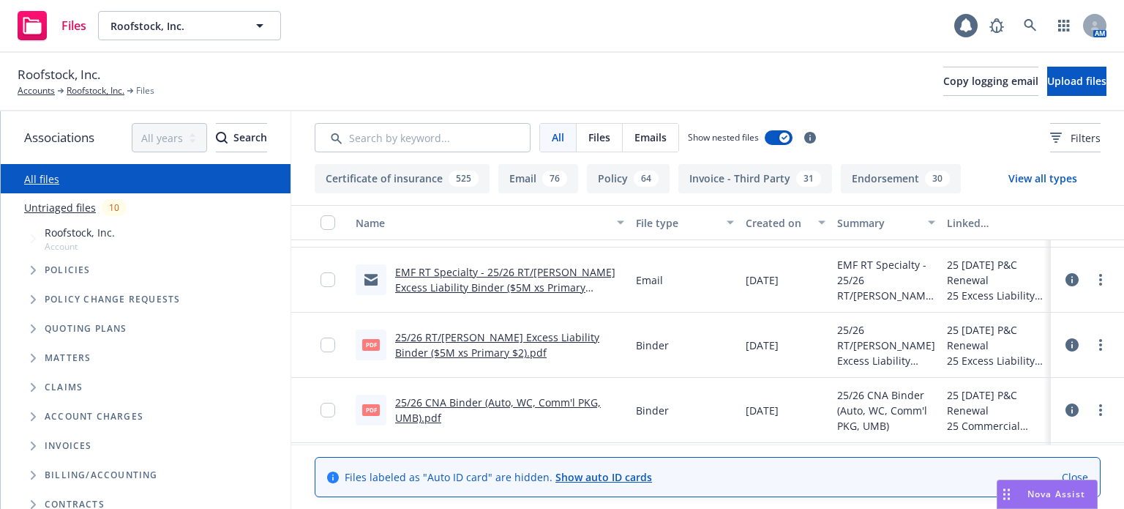
scroll to position [73, 0]
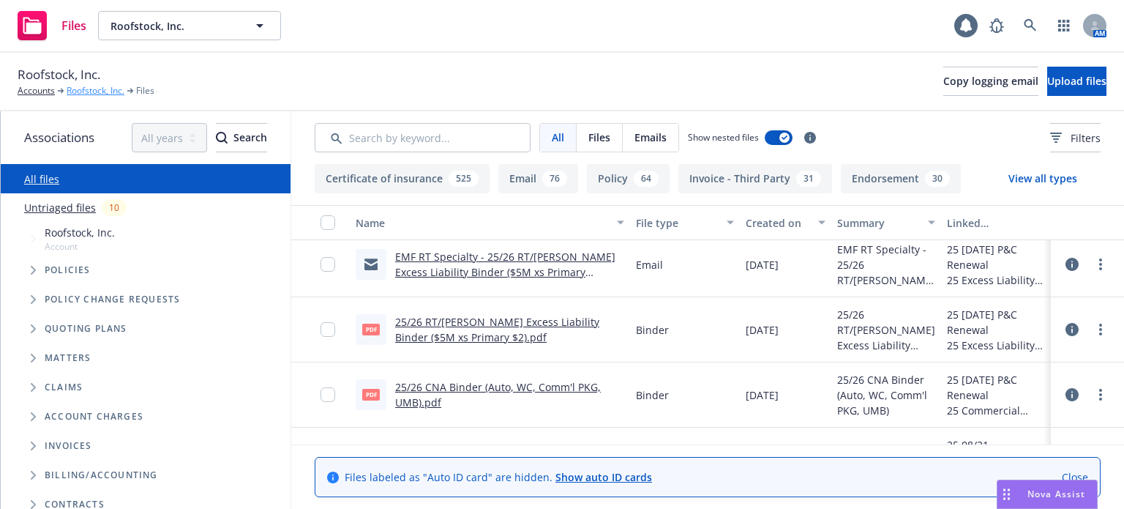
click at [77, 89] on link "Roofstock, Inc." at bounding box center [96, 90] width 58 height 13
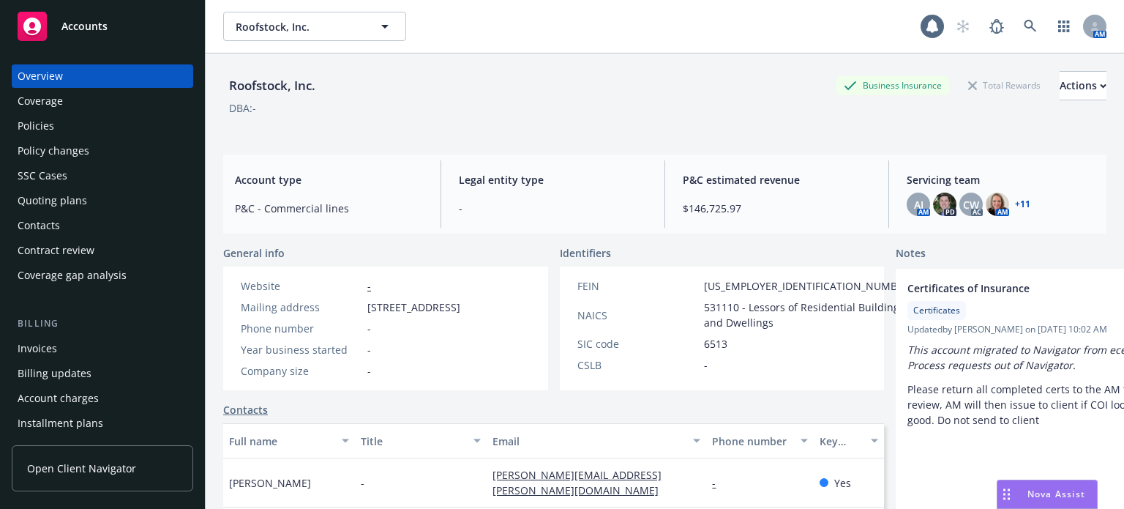
click at [50, 114] on div "Policies" at bounding box center [36, 125] width 37 height 23
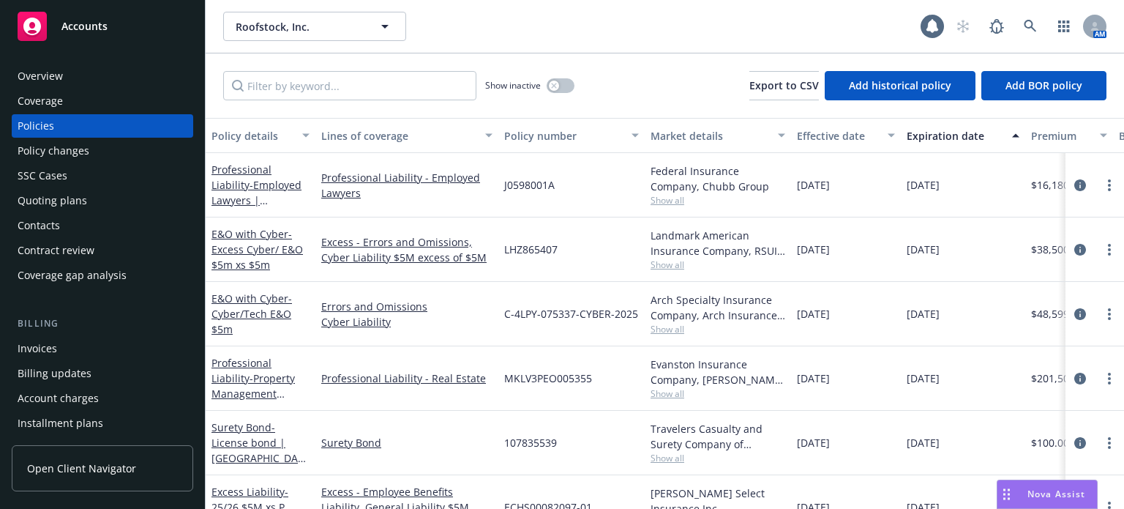
click at [240, 137] on div "Policy details" at bounding box center [253, 135] width 82 height 15
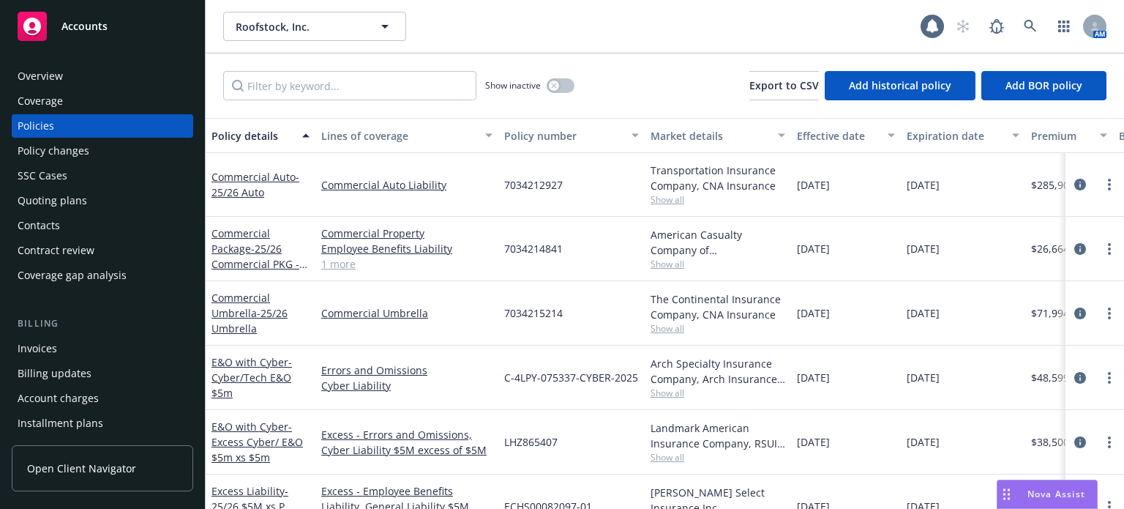
click at [89, 198] on div "Quoting plans" at bounding box center [103, 200] width 170 height 23
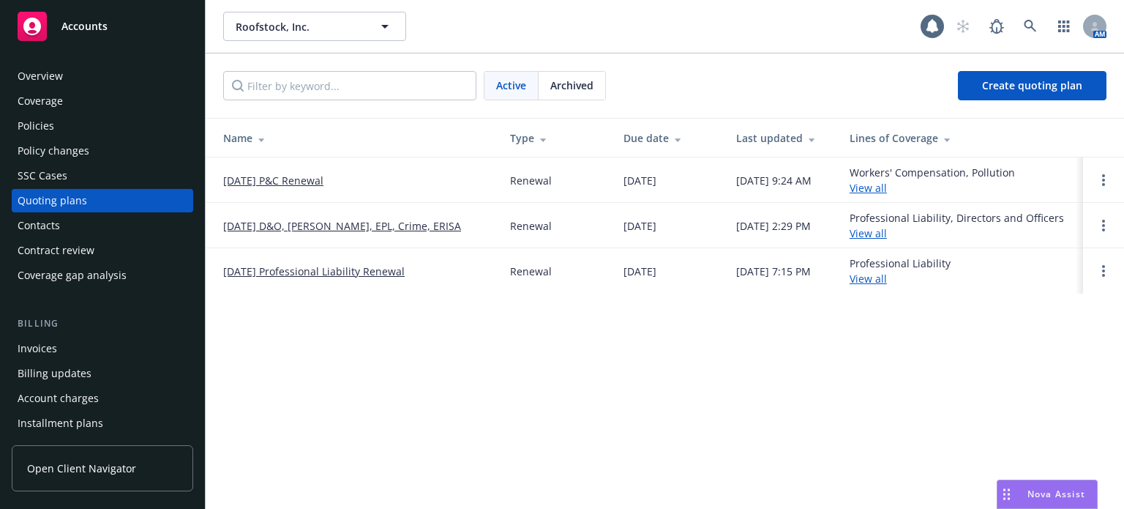
click at [291, 222] on link "[DATE] D&O, [PERSON_NAME], EPL, Crime, ERISA" at bounding box center [342, 225] width 238 height 15
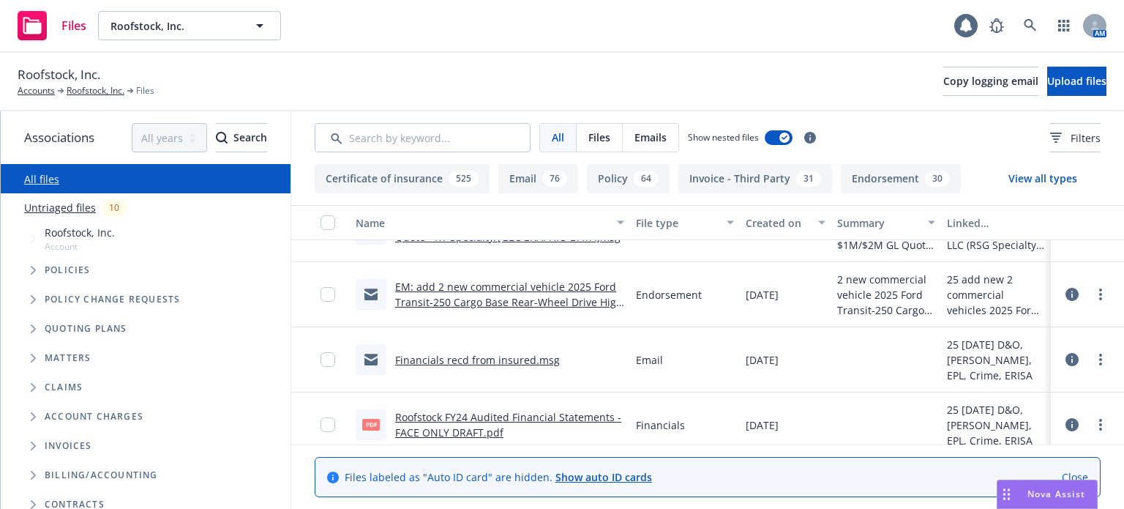
scroll to position [2049, 0]
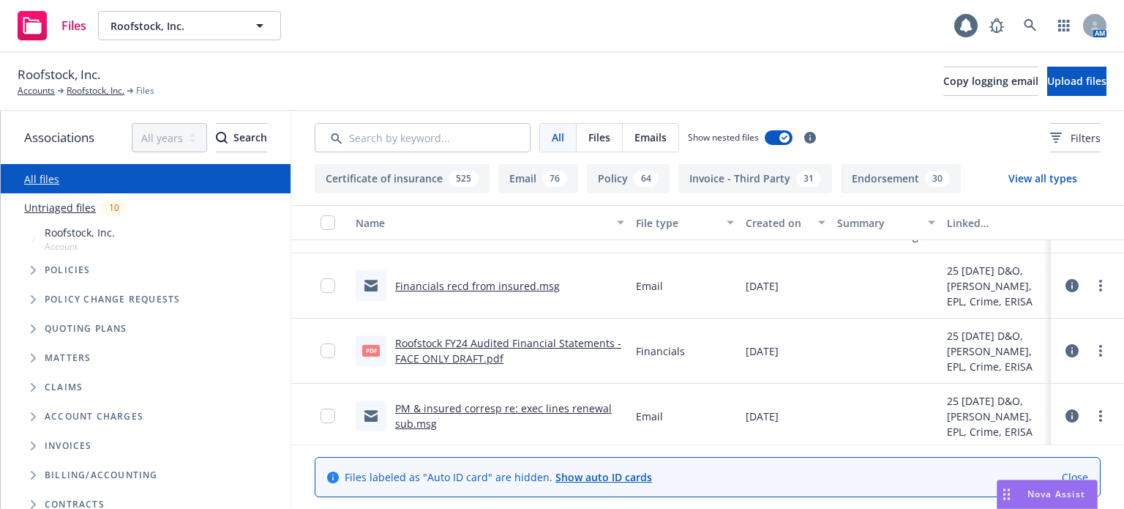
click at [493, 412] on link "PM & insured corresp re: exec lines renewal sub.msg" at bounding box center [503, 415] width 217 height 29
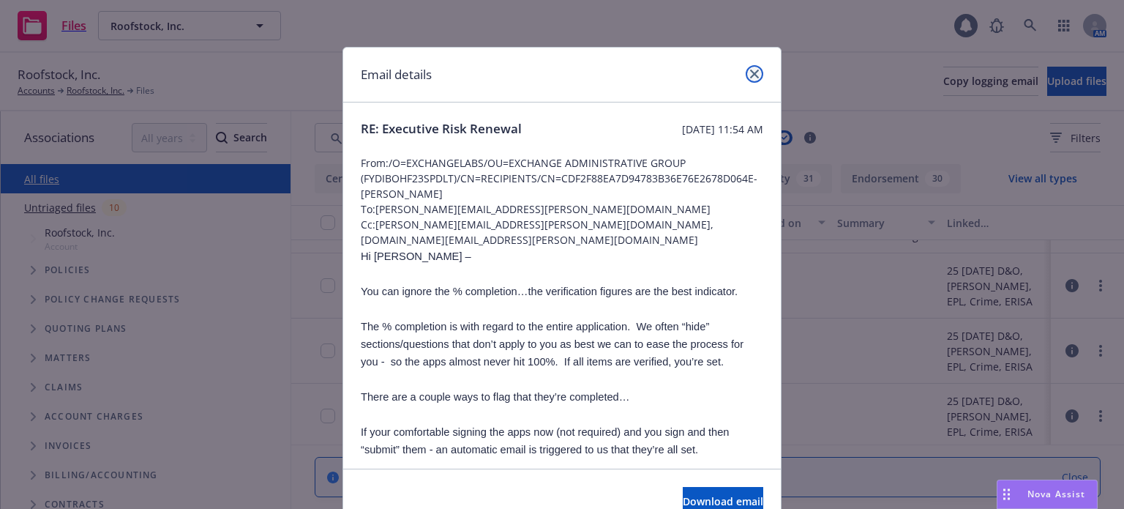
click at [750, 72] on icon "close" at bounding box center [754, 74] width 9 height 9
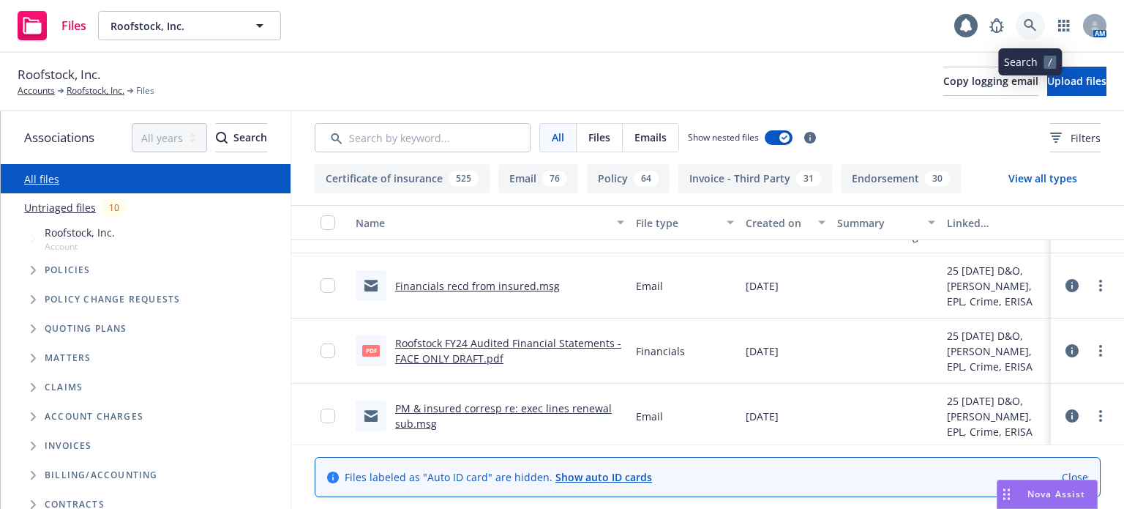
click at [1041, 22] on link at bounding box center [1030, 25] width 29 height 29
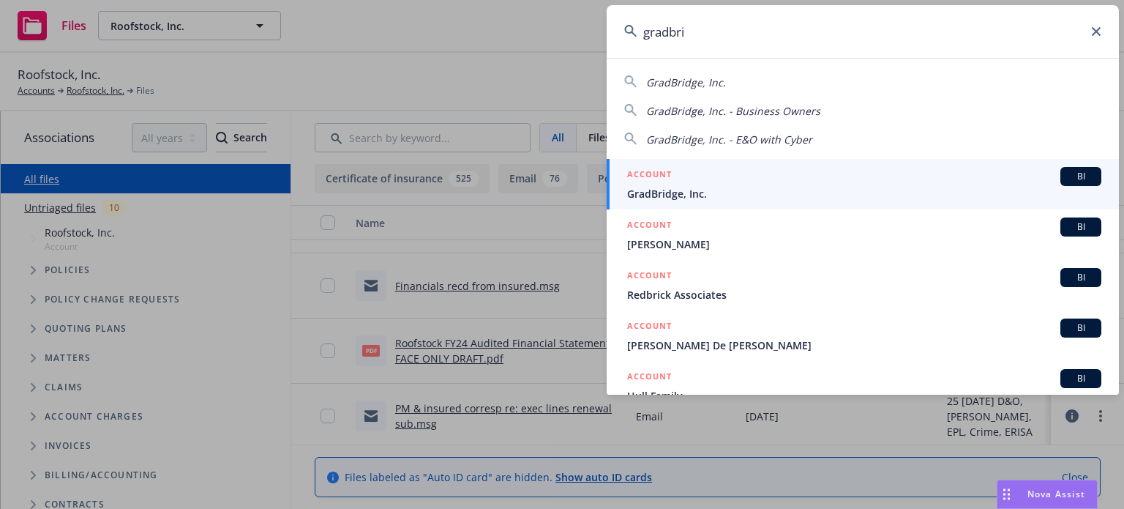
type input "gradbri"
click at [736, 190] on span "GradBridge, Inc." at bounding box center [864, 193] width 474 height 15
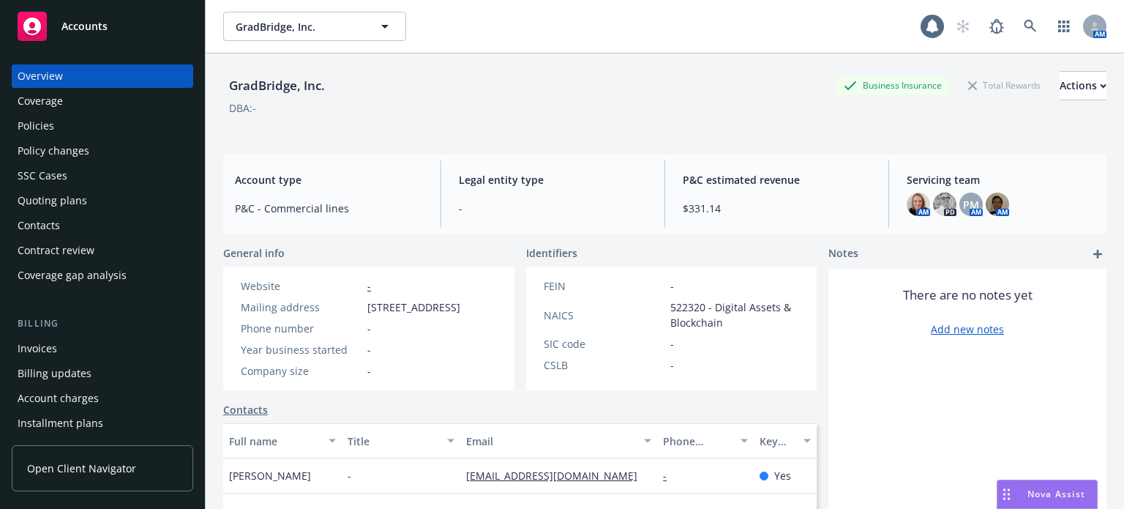
click at [58, 116] on div "Policies" at bounding box center [103, 125] width 170 height 23
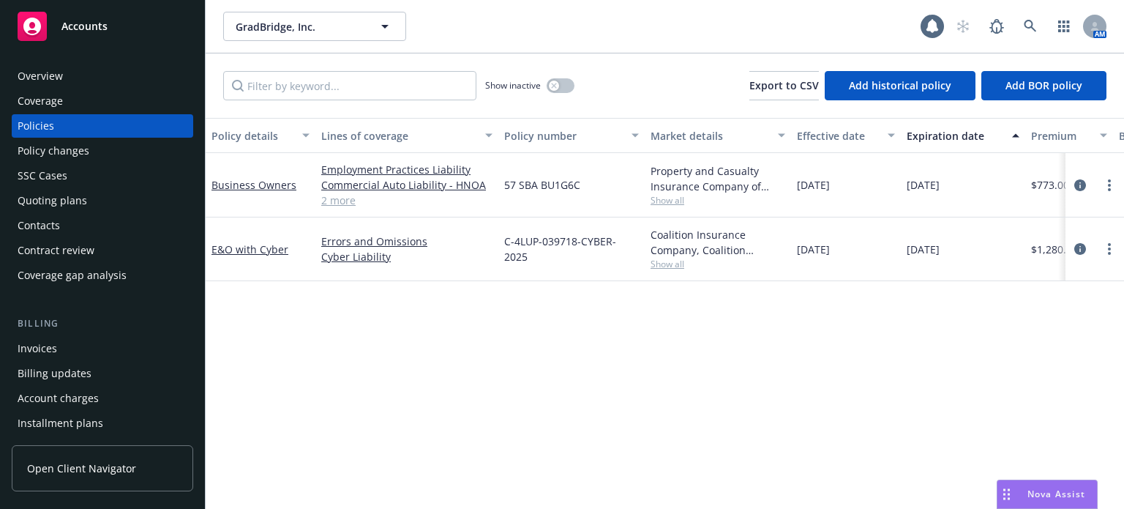
click at [244, 242] on div "E&O with Cyber" at bounding box center [261, 249] width 98 height 15
click at [243, 247] on link "E&O with Cyber" at bounding box center [250, 249] width 77 height 14
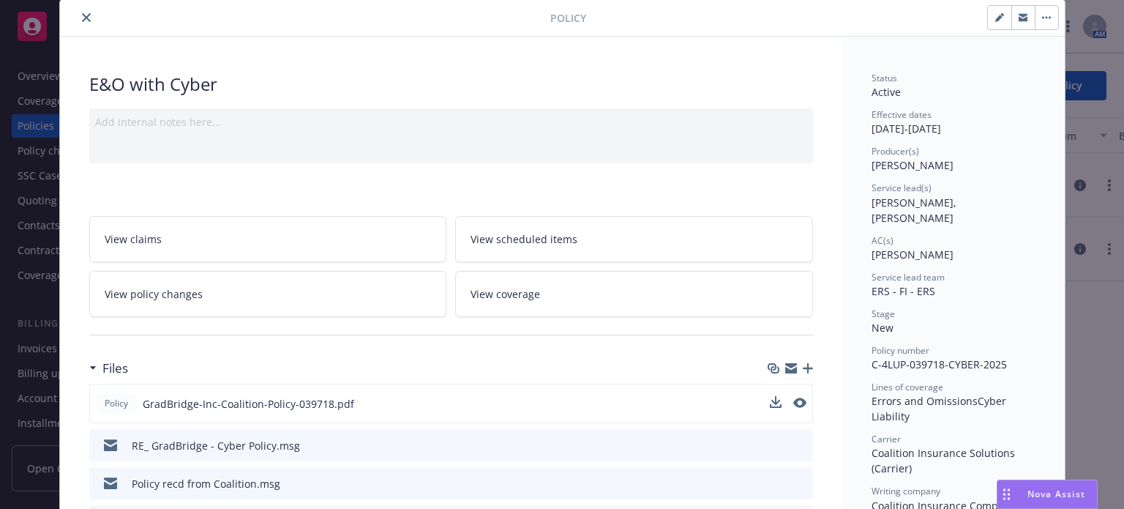
scroll to position [73, 0]
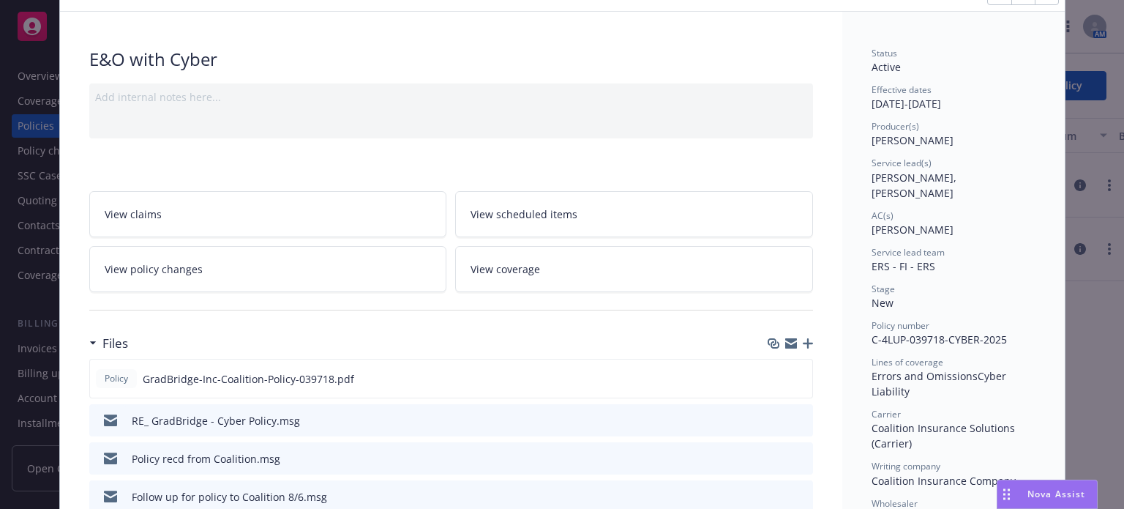
click at [799, 415] on icon "preview file" at bounding box center [799, 419] width 13 height 10
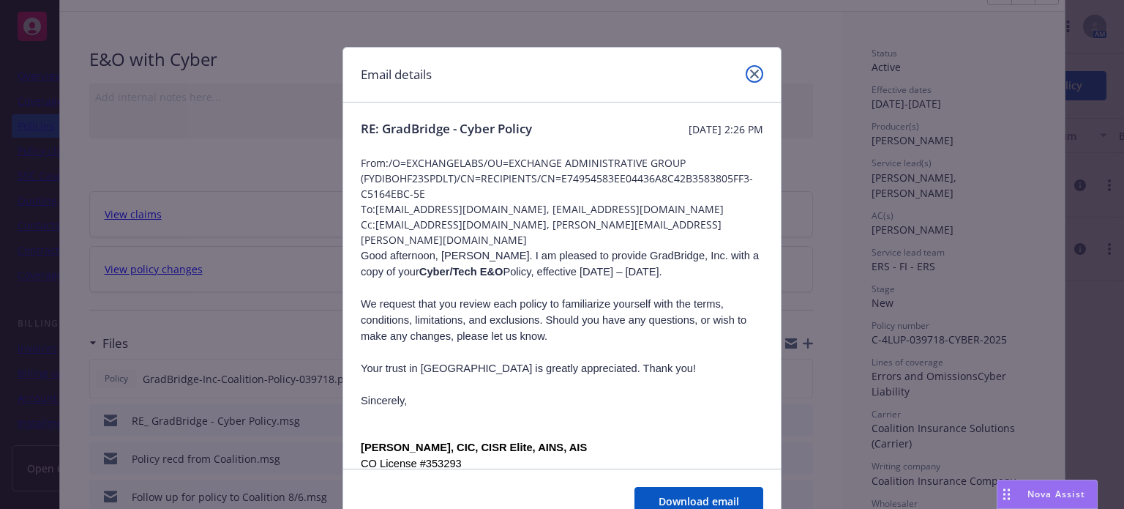
click at [752, 70] on link "close" at bounding box center [755, 74] width 18 height 18
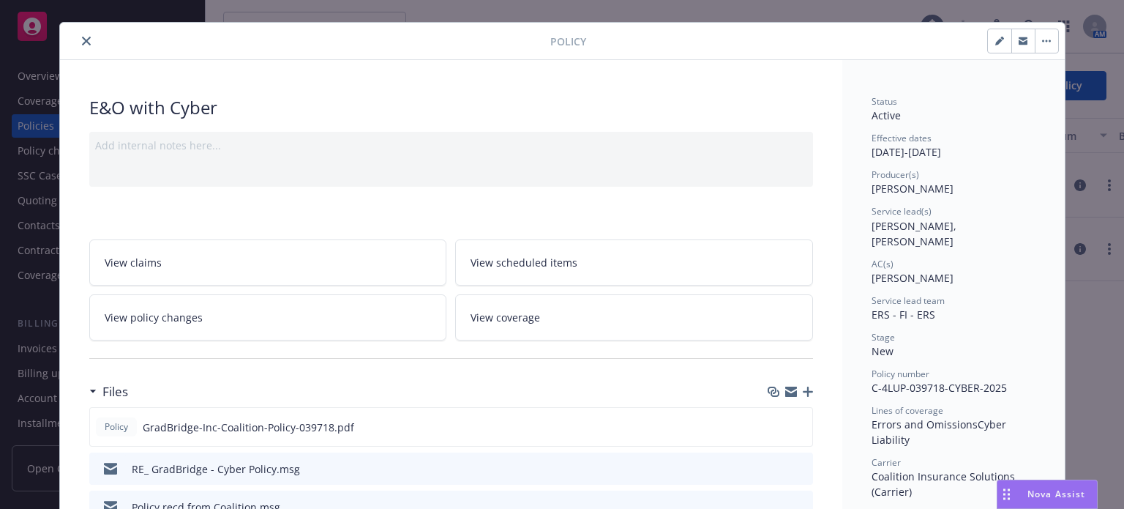
scroll to position [0, 0]
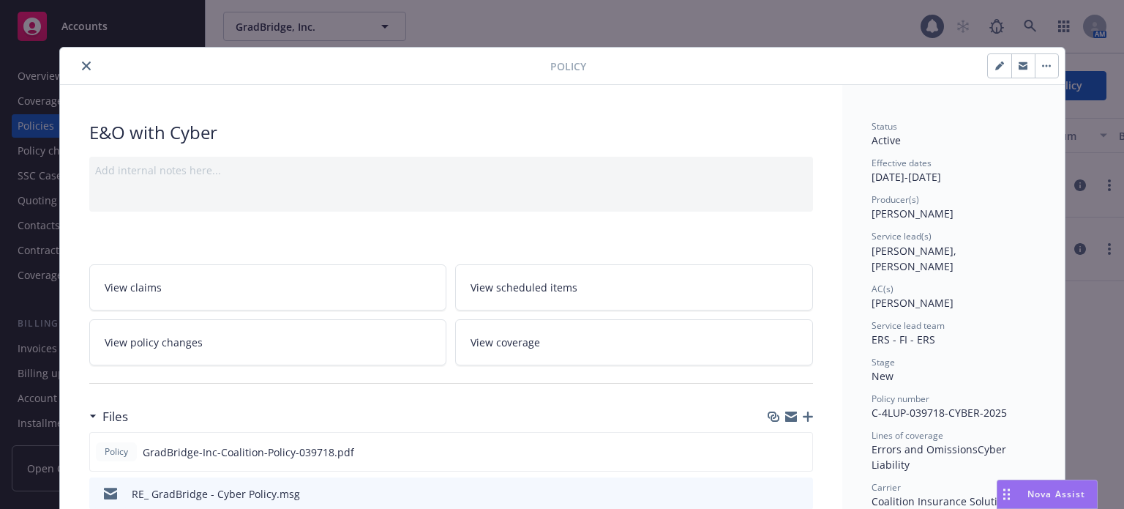
click at [82, 69] on icon "close" at bounding box center [86, 65] width 9 height 9
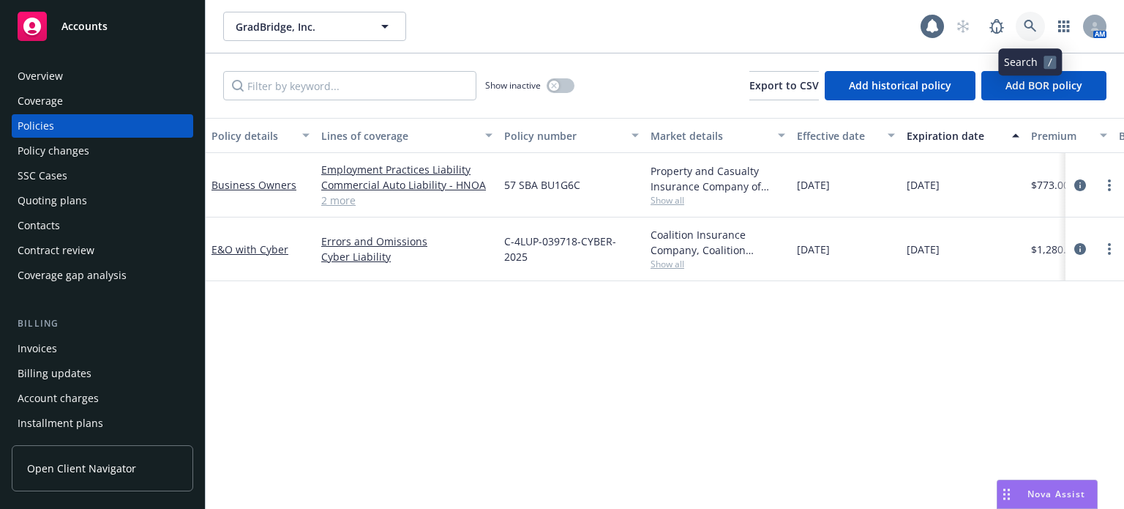
click at [1033, 31] on icon at bounding box center [1030, 26] width 13 height 13
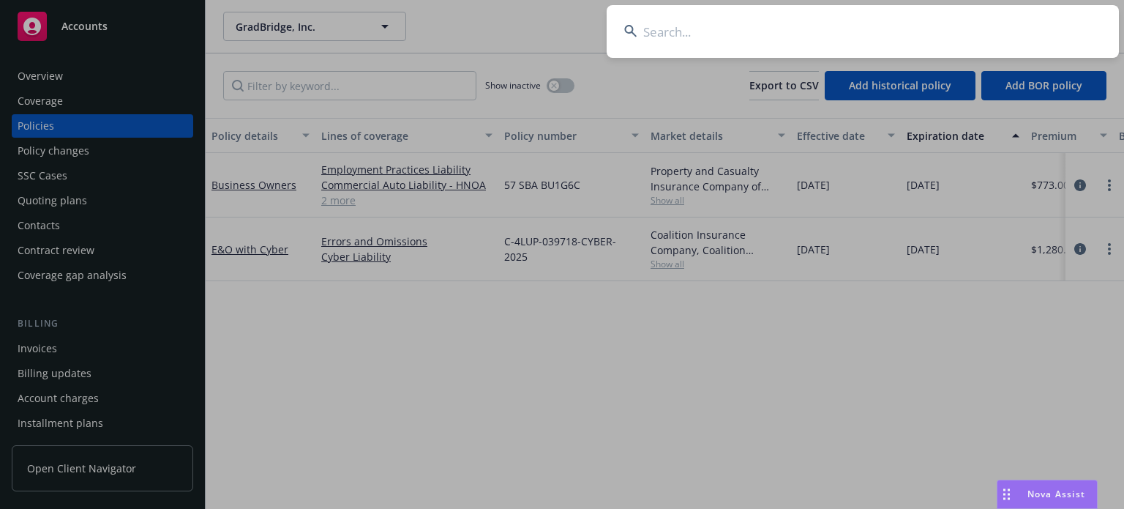
click at [839, 33] on input at bounding box center [863, 31] width 512 height 53
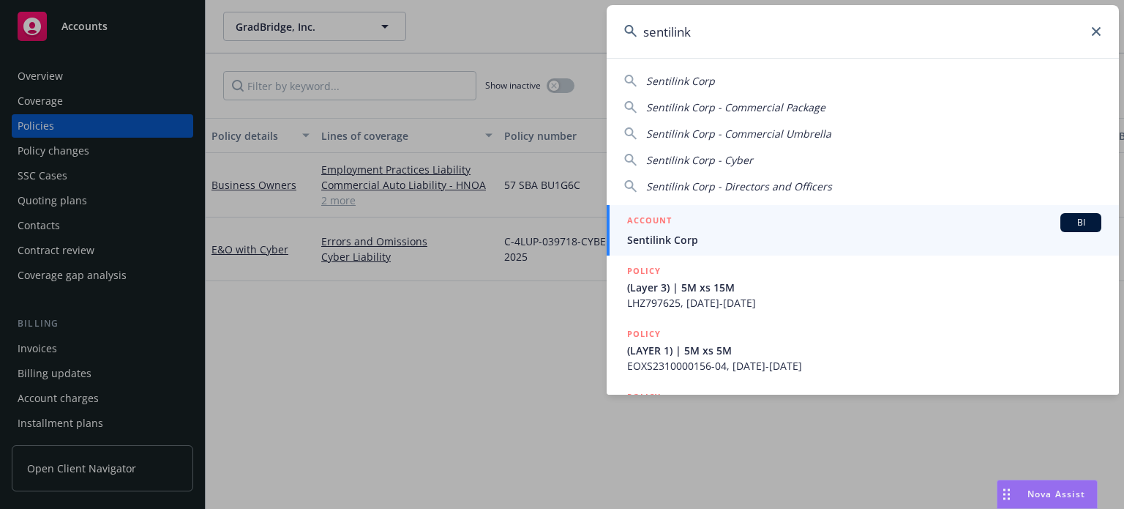
type input "sentilink"
click at [709, 246] on span "Sentilink Corp" at bounding box center [864, 239] width 474 height 15
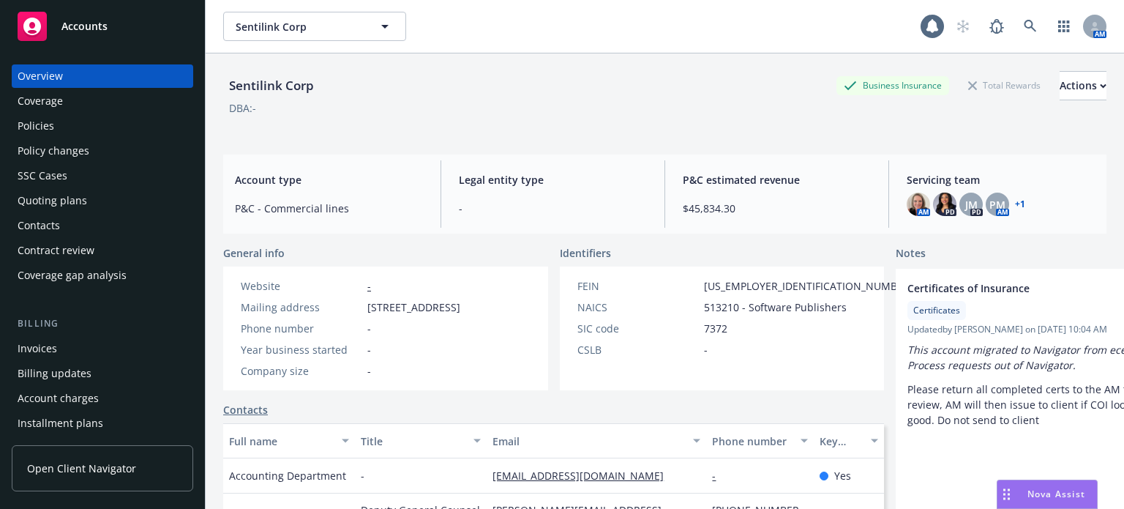
click at [56, 124] on div "Policies" at bounding box center [103, 125] width 170 height 23
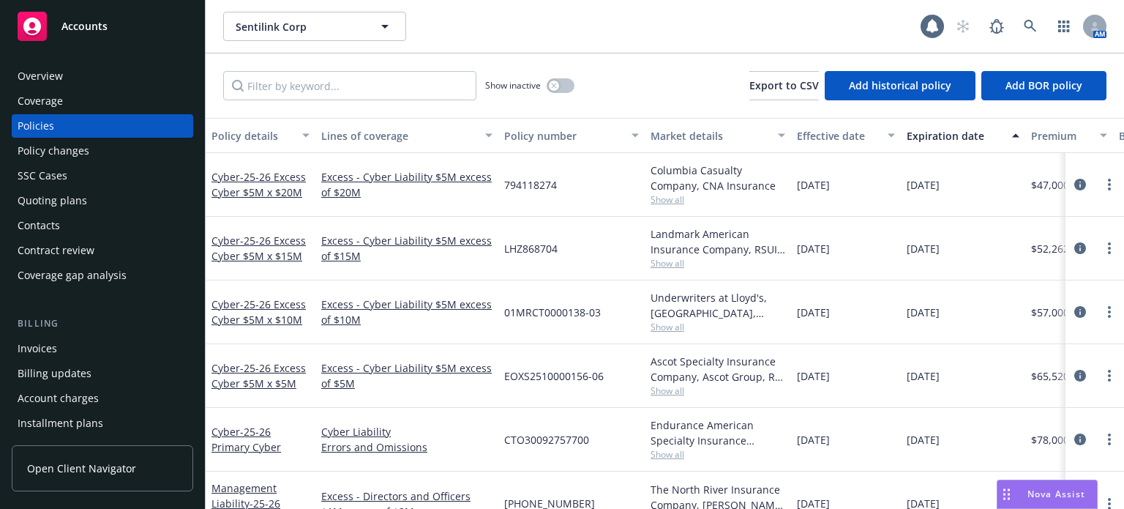
click at [241, 138] on div "Policy details" at bounding box center [253, 135] width 82 height 15
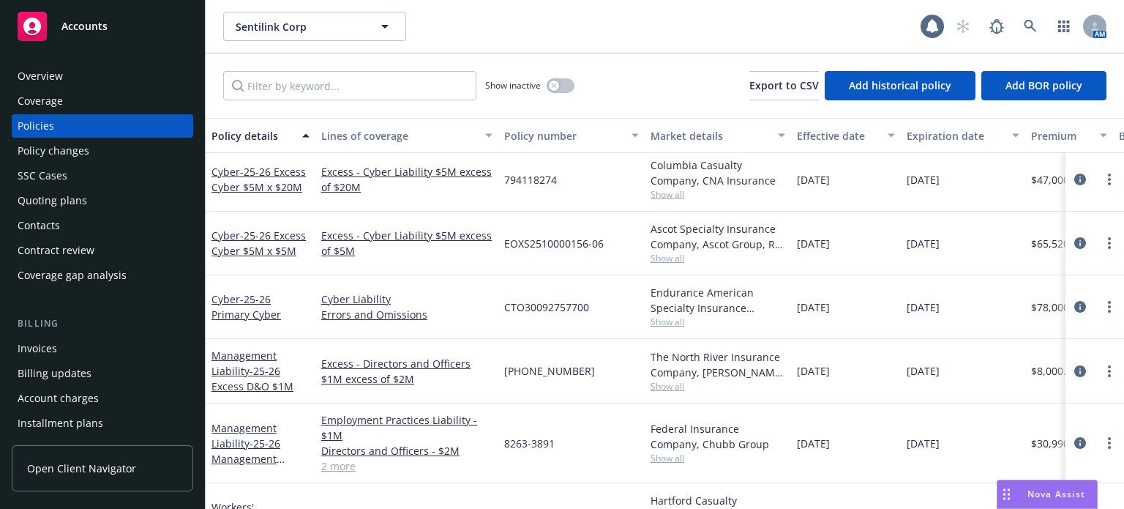
scroll to position [292, 0]
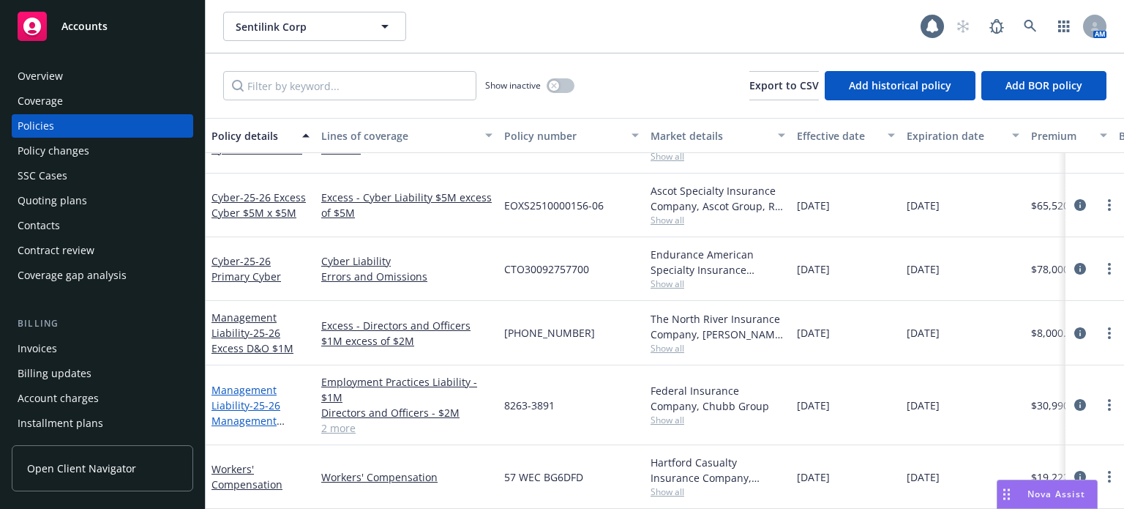
click at [249, 383] on link "Management Liability - 25-26 Management Liability" at bounding box center [246, 413] width 69 height 60
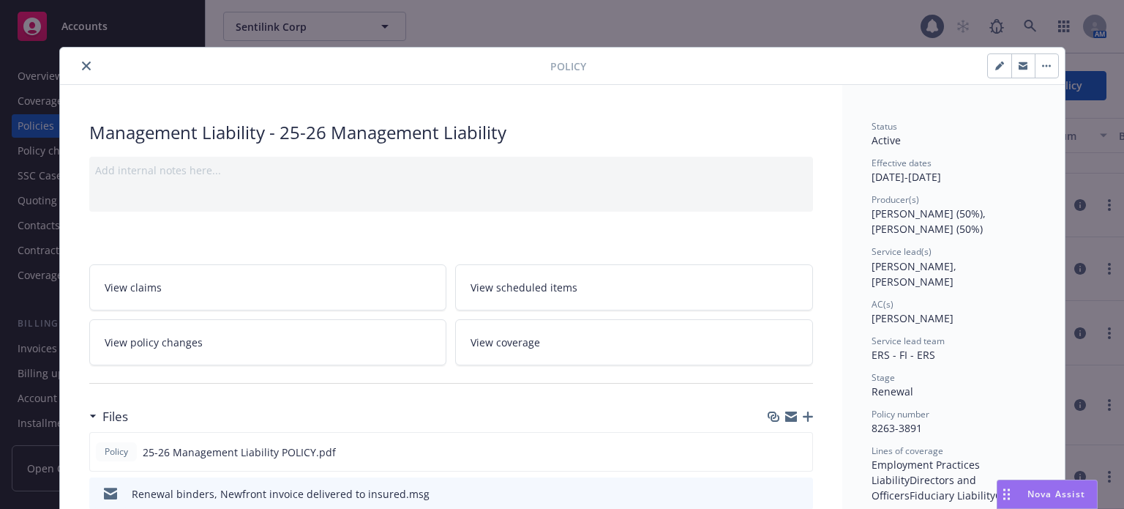
click at [82, 67] on icon "close" at bounding box center [86, 65] width 9 height 9
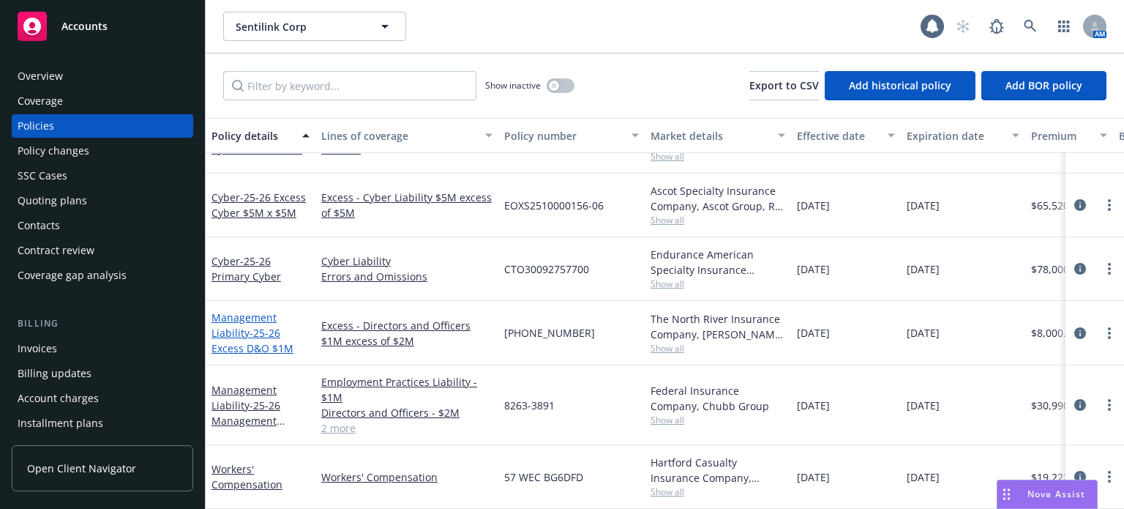
click at [253, 310] on link "Management Liability - 25-26 Excess D&O $1M" at bounding box center [253, 332] width 82 height 45
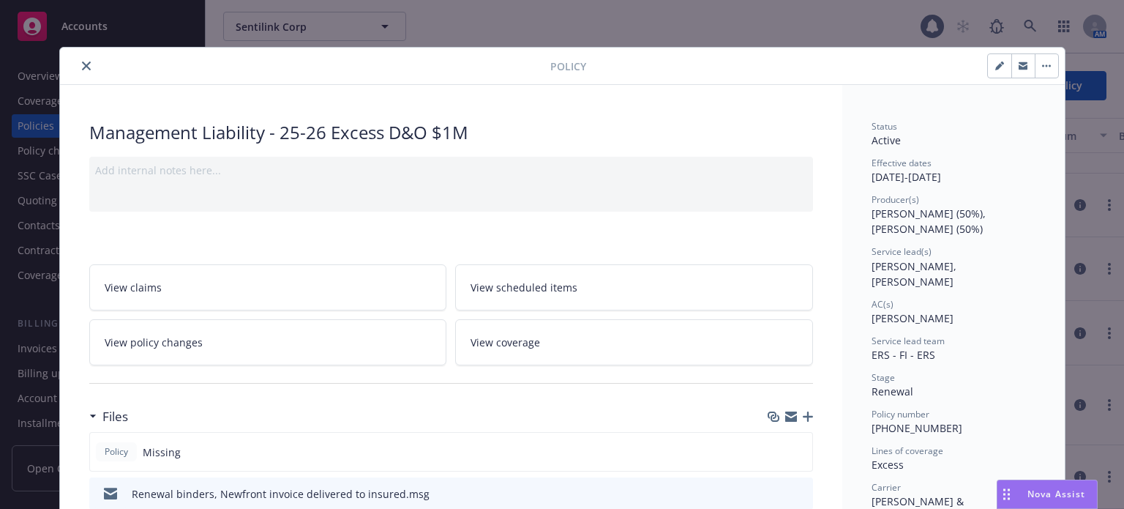
click at [82, 64] on icon "close" at bounding box center [86, 65] width 9 height 9
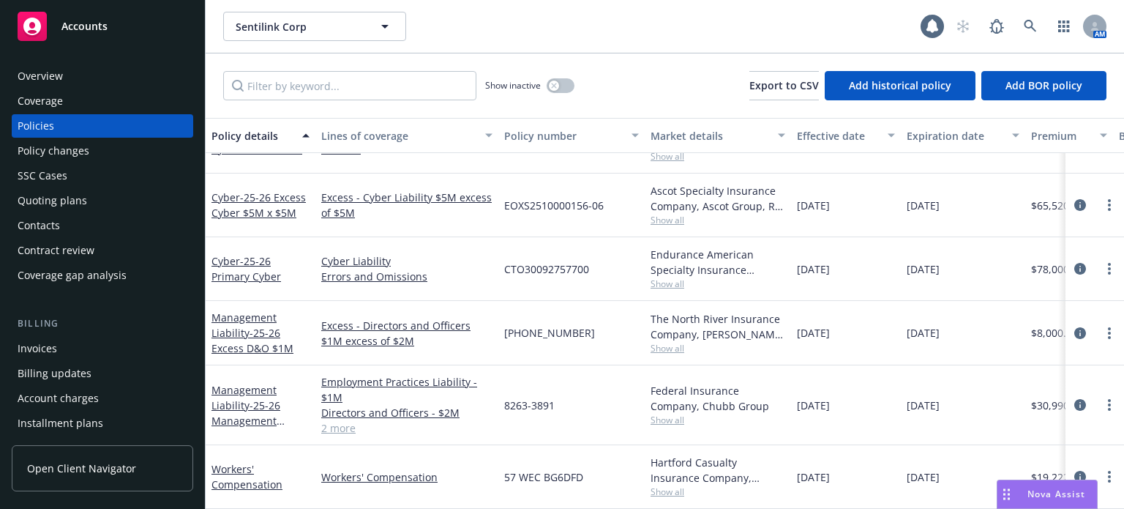
click at [656, 414] on span "Show all" at bounding box center [718, 420] width 135 height 12
click at [602, 445] on div "57 WEC BG6DFD" at bounding box center [571, 477] width 146 height 64
click at [240, 474] on link "Workers' Compensation" at bounding box center [247, 476] width 71 height 29
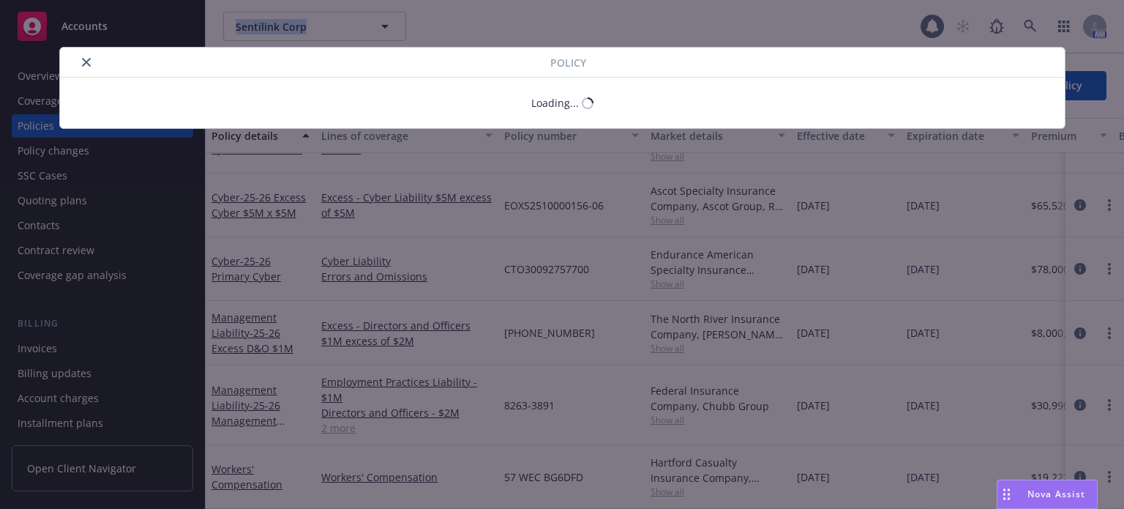
drag, startPoint x: 240, startPoint y: 474, endPoint x: 280, endPoint y: 392, distance: 91.0
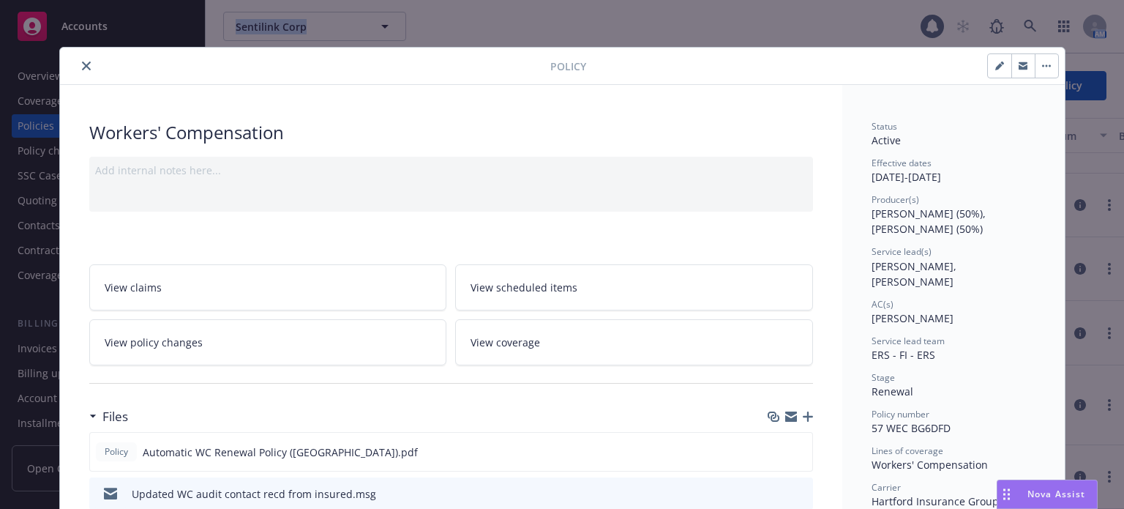
click at [82, 67] on icon "close" at bounding box center [86, 65] width 9 height 9
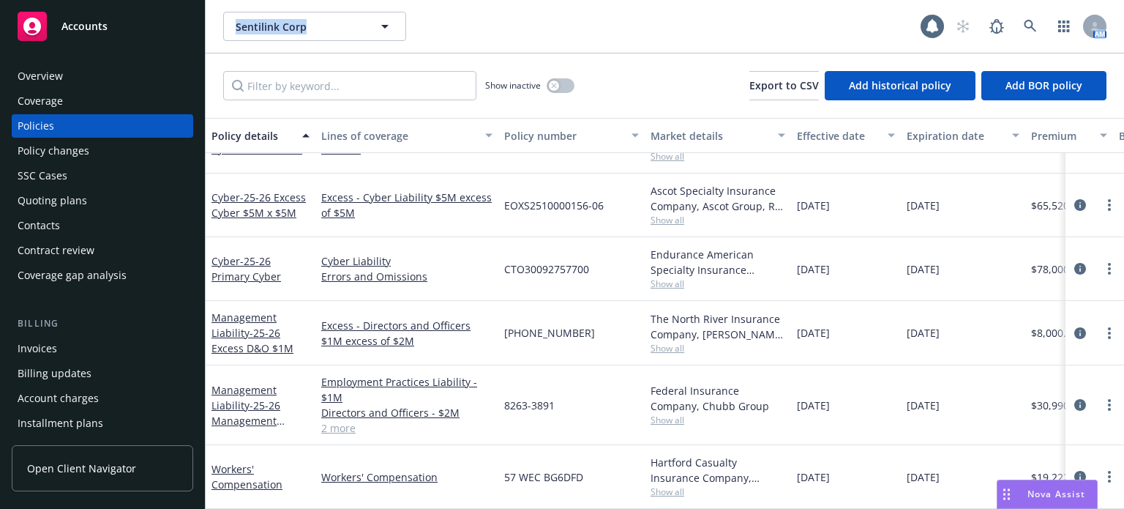
click at [307, 365] on div "Management Liability - 25-26 Management Liability" at bounding box center [261, 405] width 110 height 80
drag, startPoint x: 752, startPoint y: 329, endPoint x: 735, endPoint y: 336, distance: 18.4
click at [749, 329] on div "The North River Insurance Company, [PERSON_NAME] & [PERSON_NAME] ([GEOGRAPHIC_D…" at bounding box center [718, 326] width 135 height 31
click at [665, 342] on span "Show all" at bounding box center [718, 348] width 135 height 12
click at [632, 365] on div "8263-3891" at bounding box center [571, 405] width 146 height 80
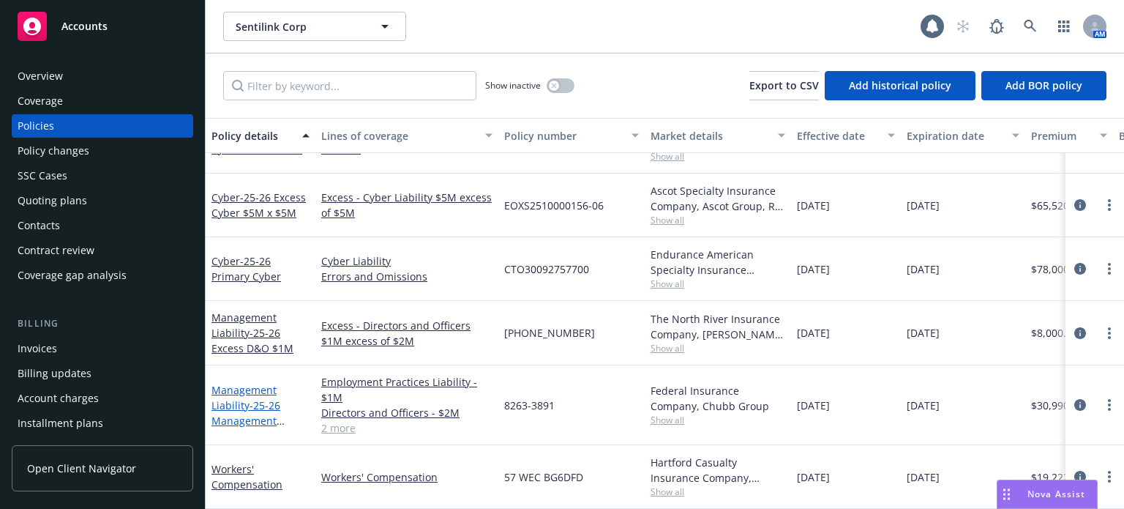
click at [239, 405] on span "- 25-26 Management Liability" at bounding box center [248, 420] width 73 height 45
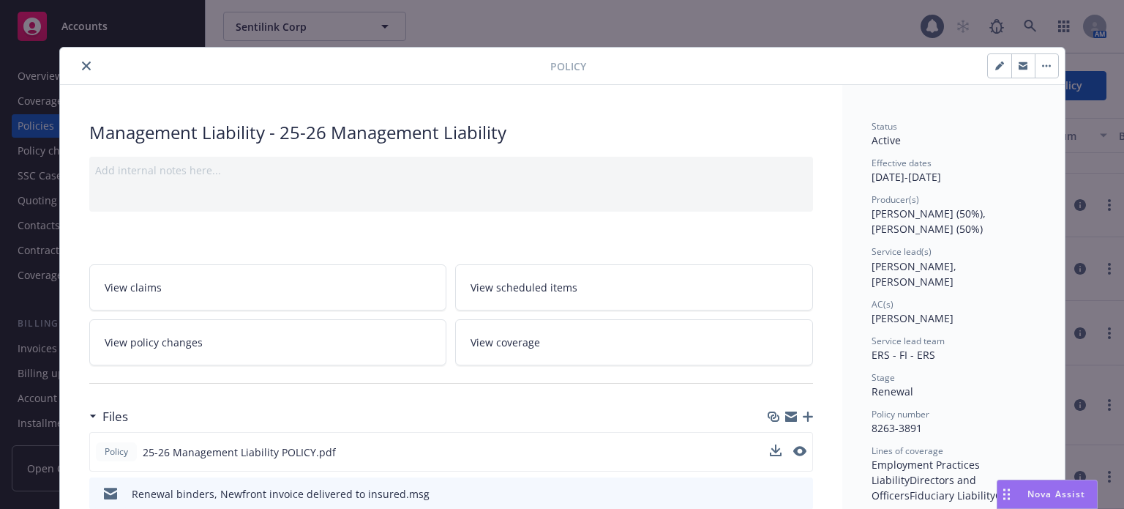
scroll to position [44, 0]
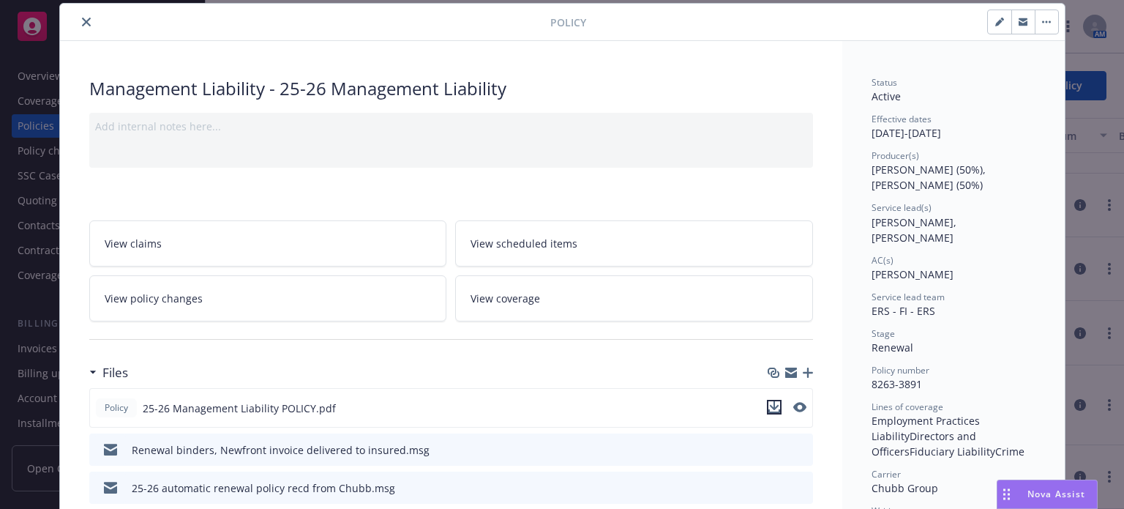
click at [768, 401] on icon "download file" at bounding box center [774, 407] width 12 height 12
click at [83, 20] on icon "close" at bounding box center [86, 22] width 9 height 9
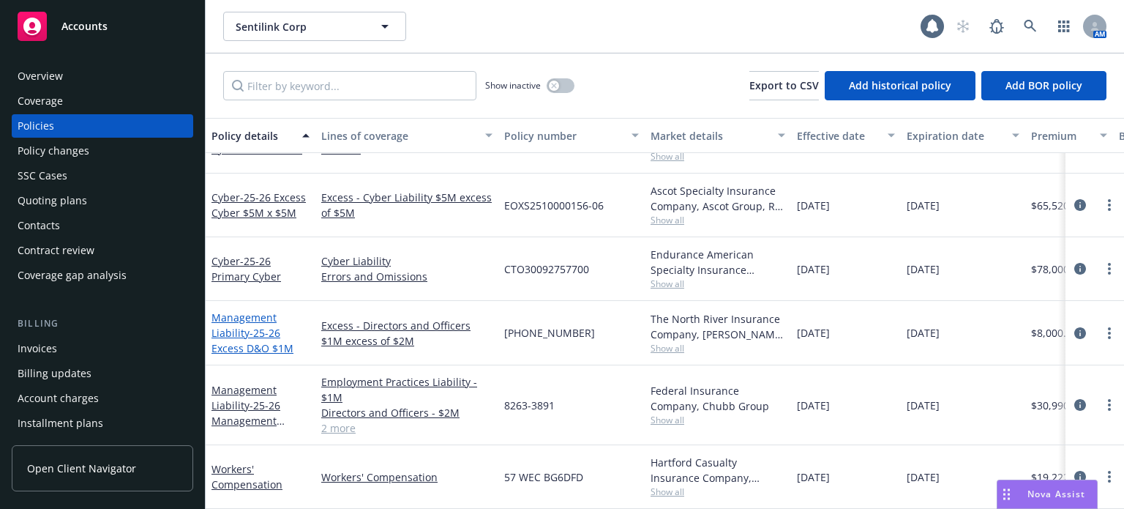
click at [256, 326] on span "- 25-26 Excess D&O $1M" at bounding box center [253, 340] width 82 height 29
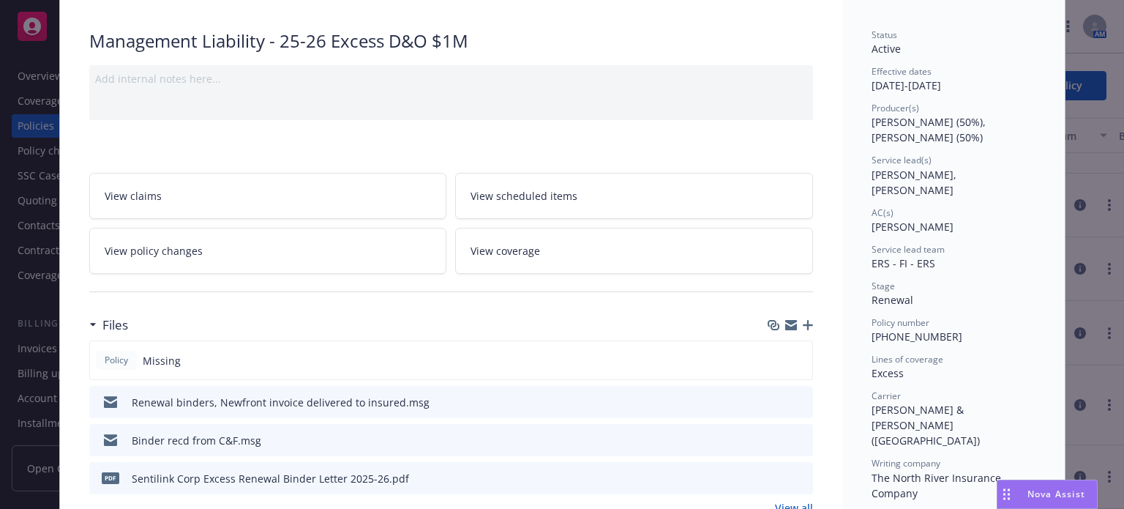
scroll to position [117, 0]
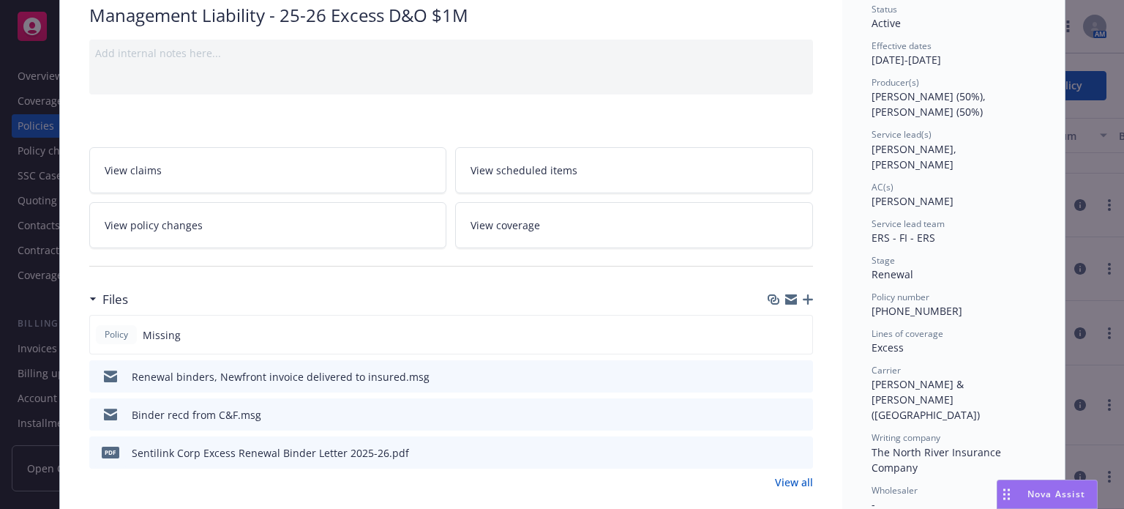
click at [772, 411] on icon "download file" at bounding box center [775, 412] width 10 height 9
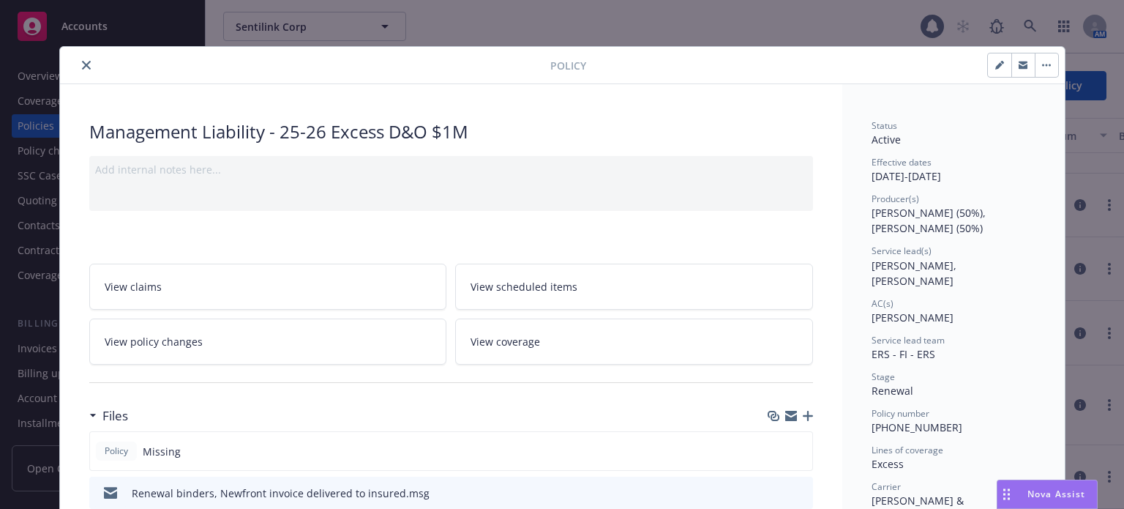
scroll to position [0, 0]
click at [803, 416] on icon "button" at bounding box center [808, 416] width 10 height 10
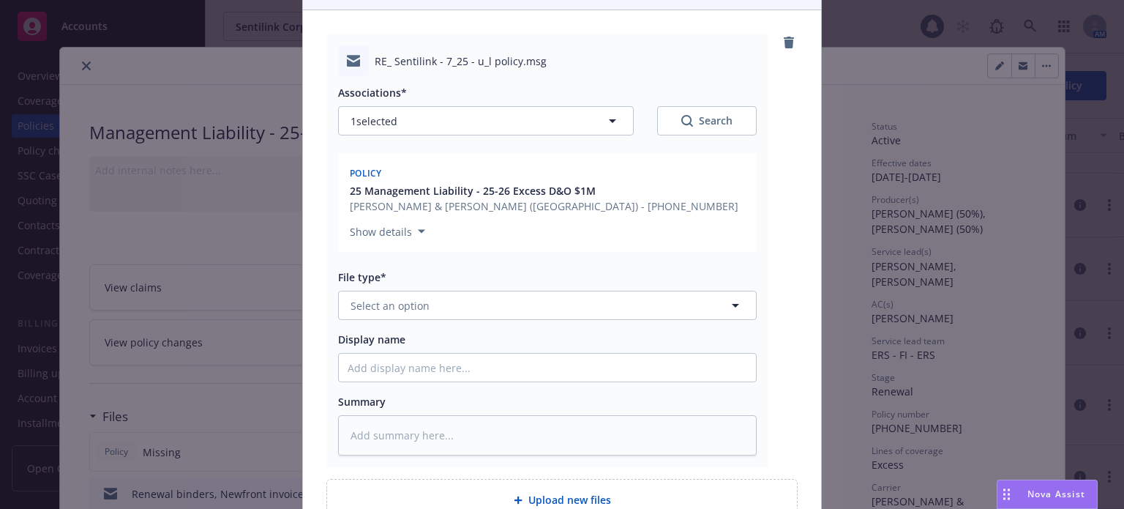
scroll to position [146, 0]
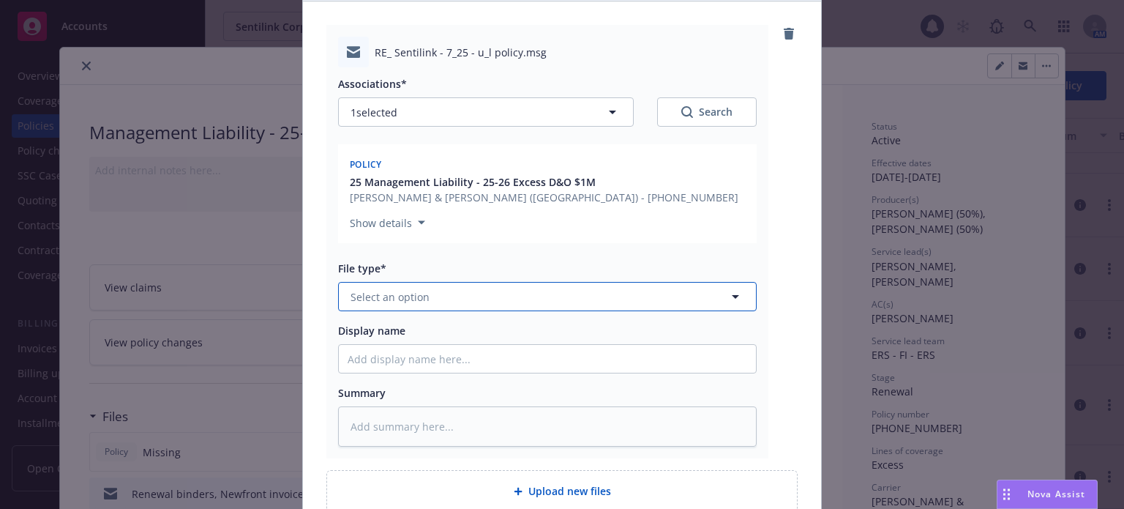
click at [419, 298] on span "Select an option" at bounding box center [390, 296] width 79 height 15
type input "email"
click at [417, 338] on div "Email" at bounding box center [548, 336] width 400 height 21
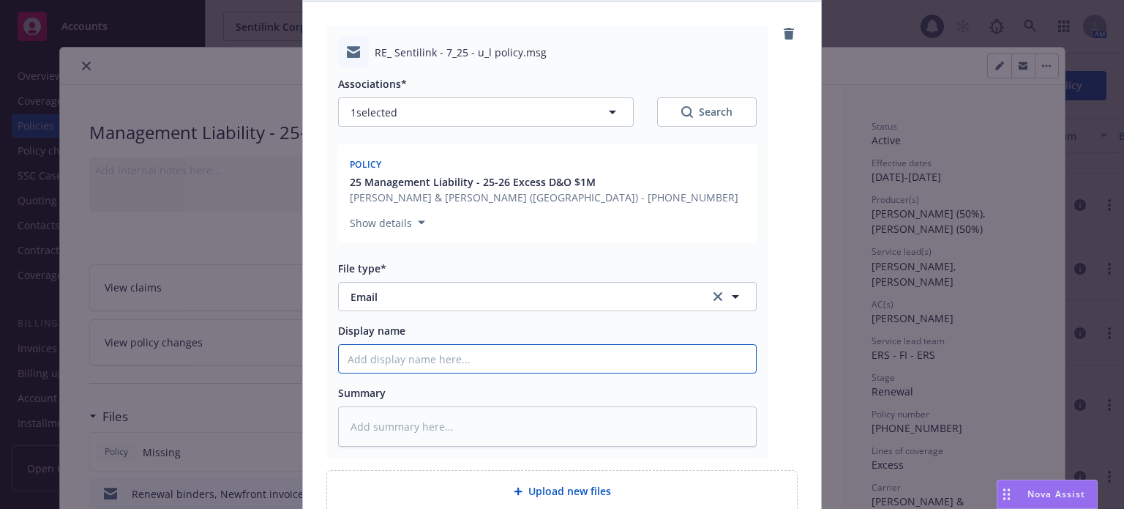
click at [416, 364] on input "Display name" at bounding box center [547, 359] width 417 height 28
type textarea "x"
type input "U"
type textarea "x"
type input "U/"
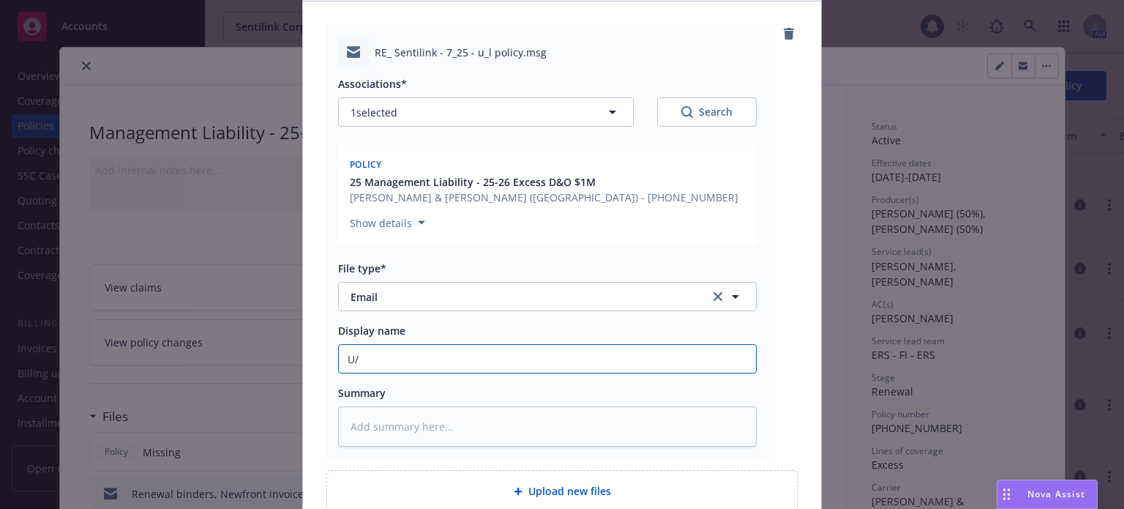
type textarea "x"
type input "U/L"
type textarea "x"
type input "U/L"
type textarea "x"
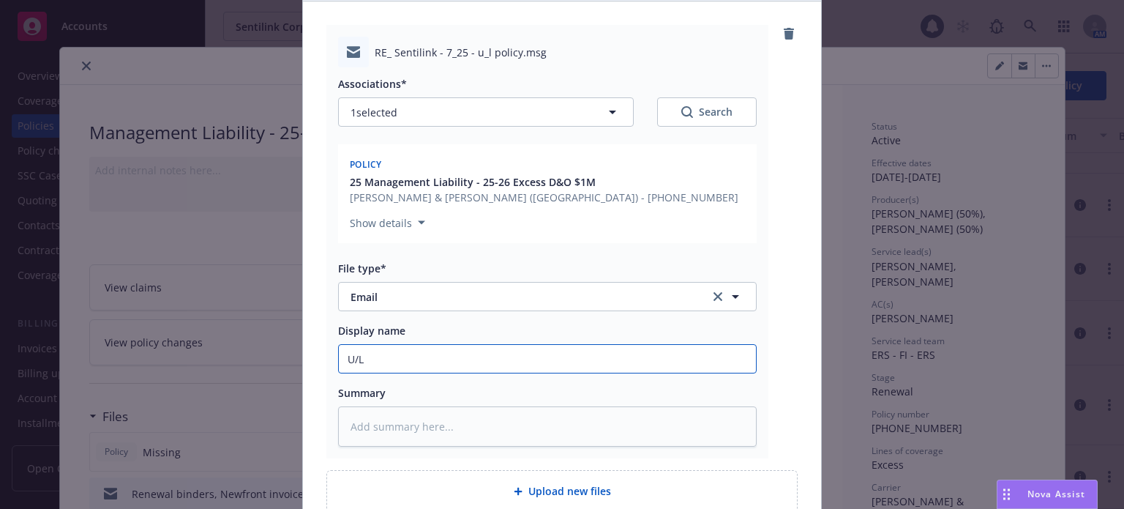
type input "U/L p"
type textarea "x"
type input "U/L po"
type textarea "x"
type input "U/L poli"
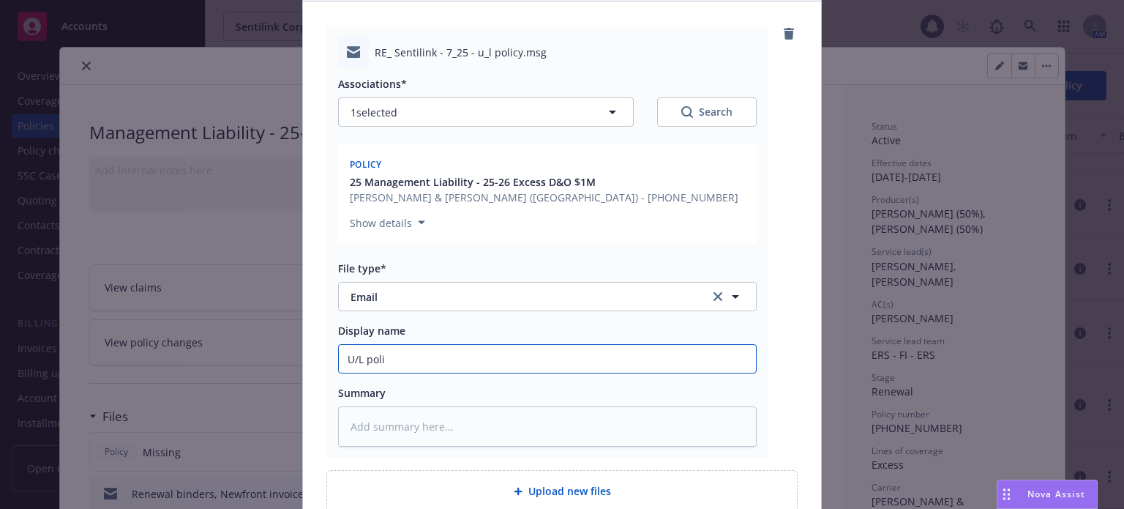
type textarea "x"
type input "U/L polic"
type textarea "x"
type input "U/L policy"
type textarea "x"
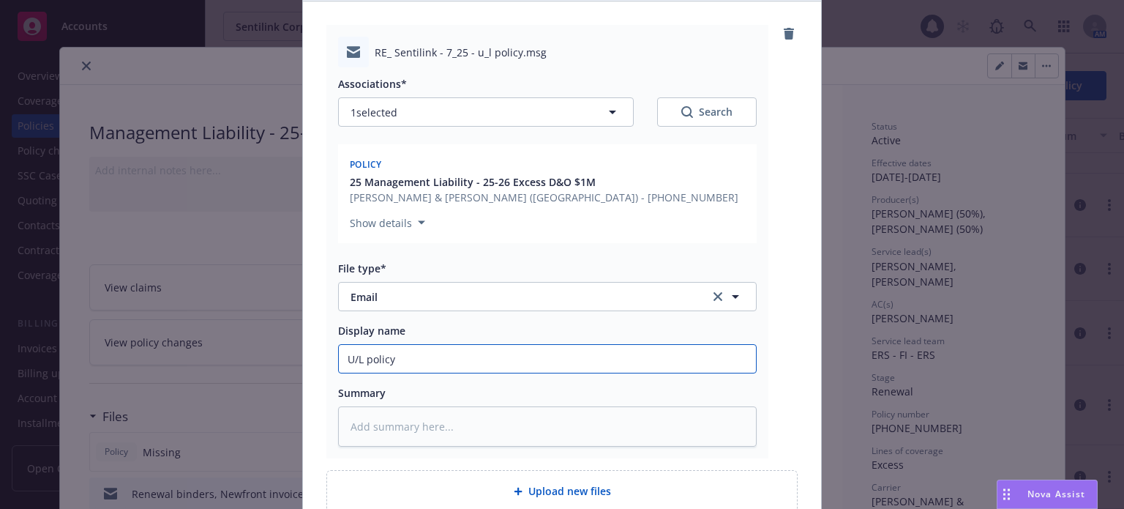
type input "U/L policy s"
type textarea "x"
type input "U/L policy se"
type textarea "x"
type input "U/L policy sen"
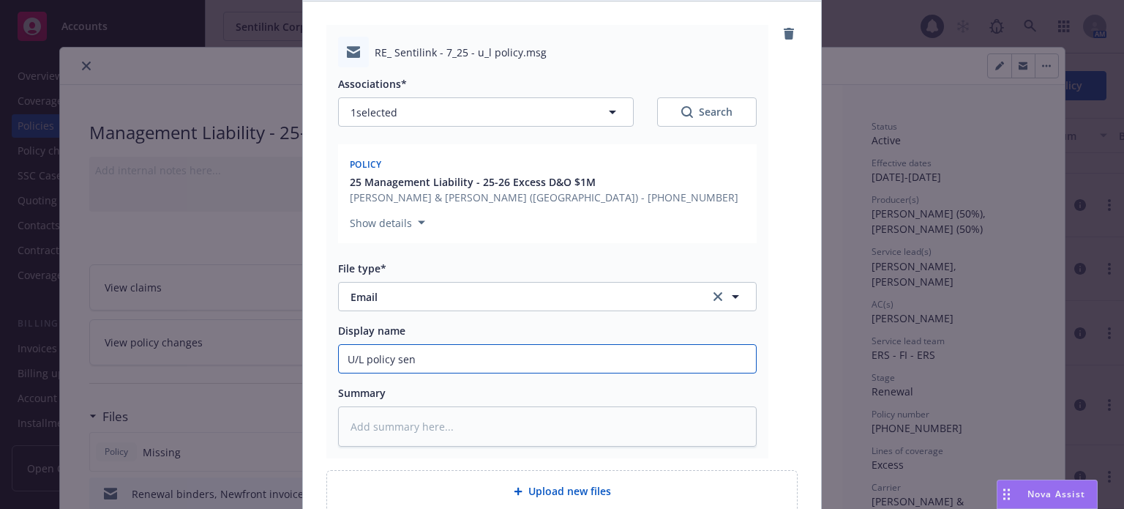
type textarea "x"
type input "U/L policy sent"
type textarea "x"
type input "U/L policy sent"
type textarea "x"
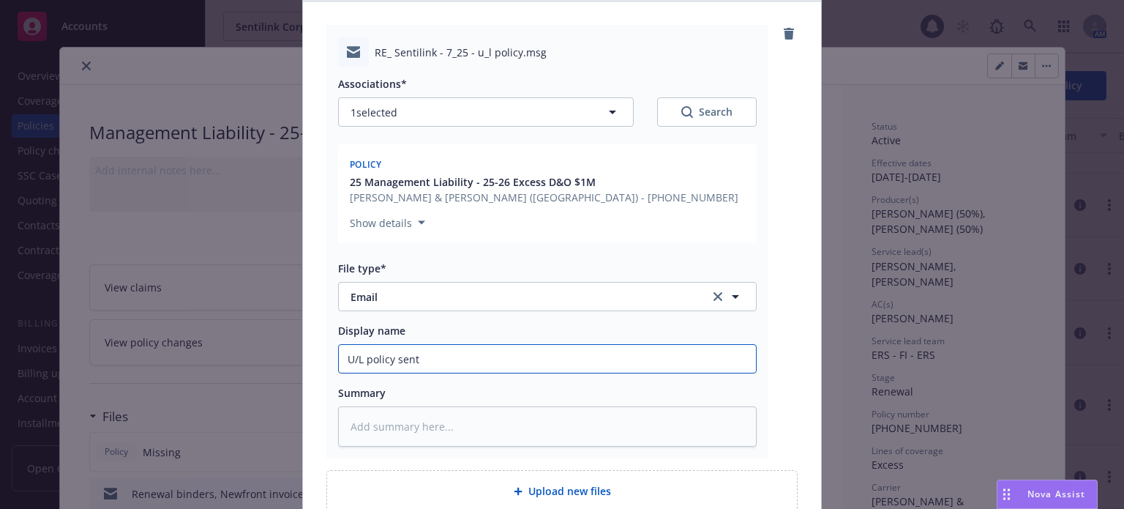
type input "U/L policy sent t"
type textarea "x"
type input "U/L policy sent to"
type textarea "x"
type input "U/L policy sent to"
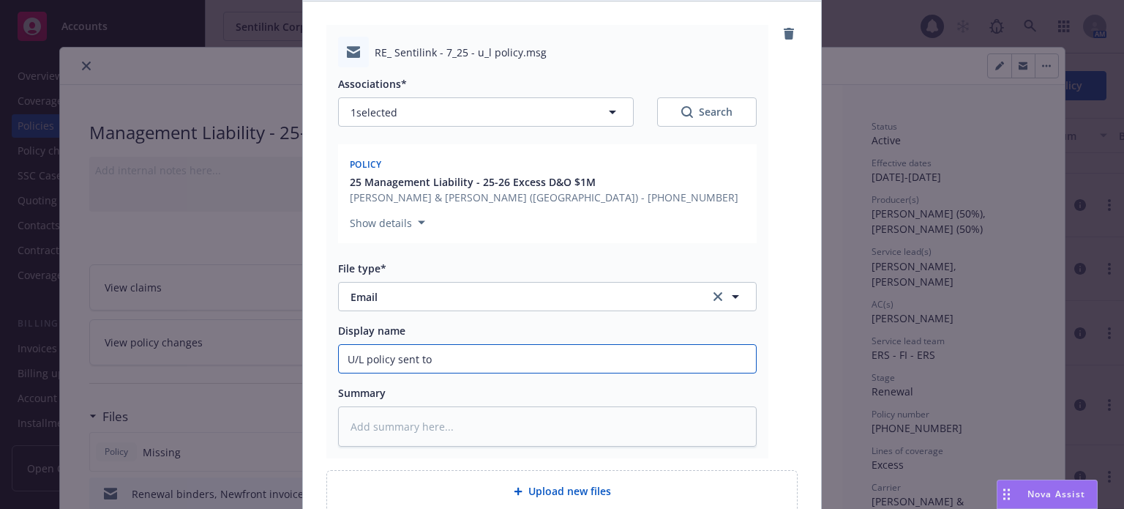
type textarea "x"
type input "U/L policy sent to C"
type textarea "x"
type input "U/L policy sent to C&"
type textarea "x"
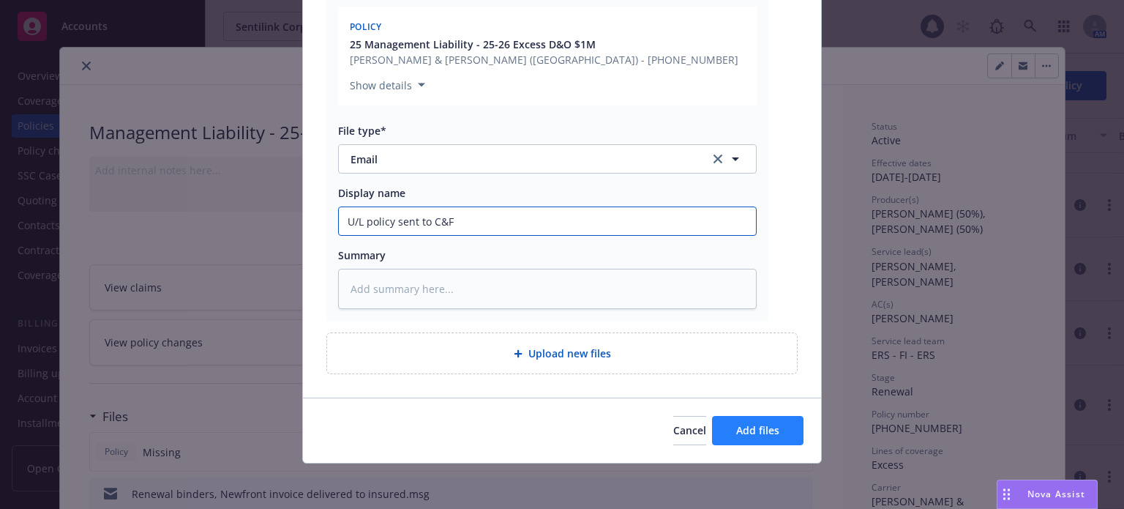
type input "U/L policy sent to C&F"
click at [749, 427] on span "Add files" at bounding box center [757, 430] width 43 height 14
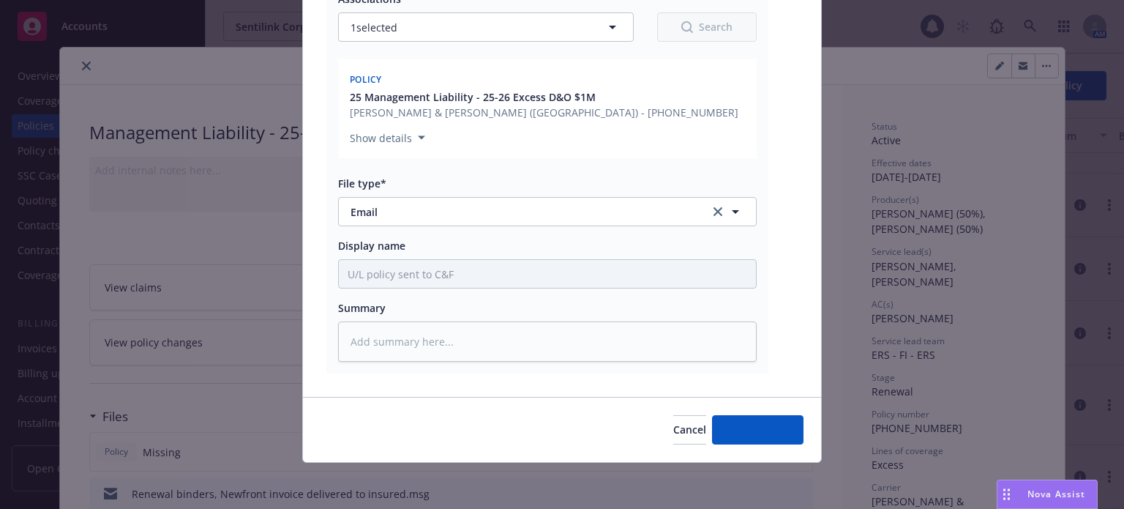
type textarea "x"
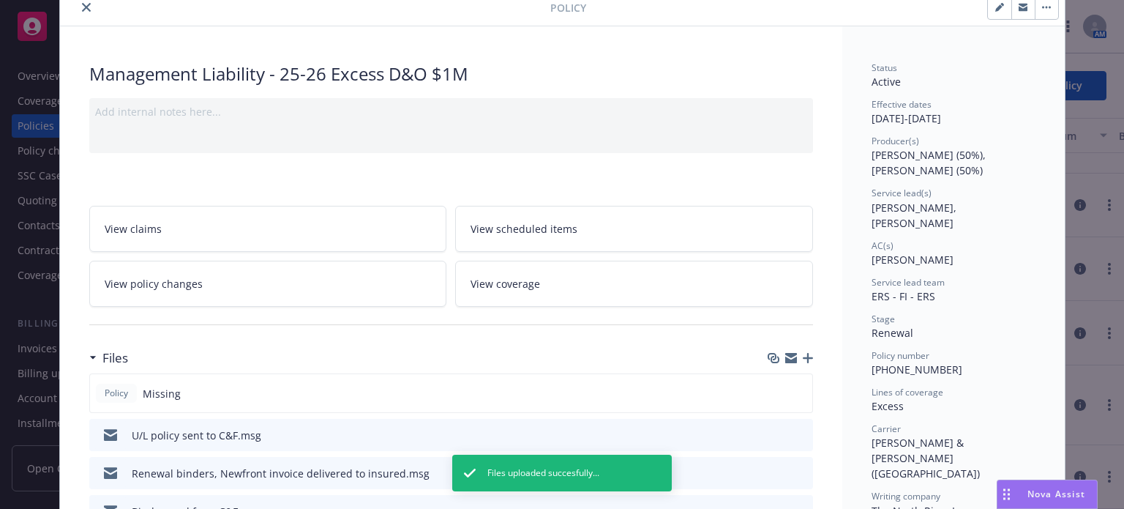
scroll to position [0, 0]
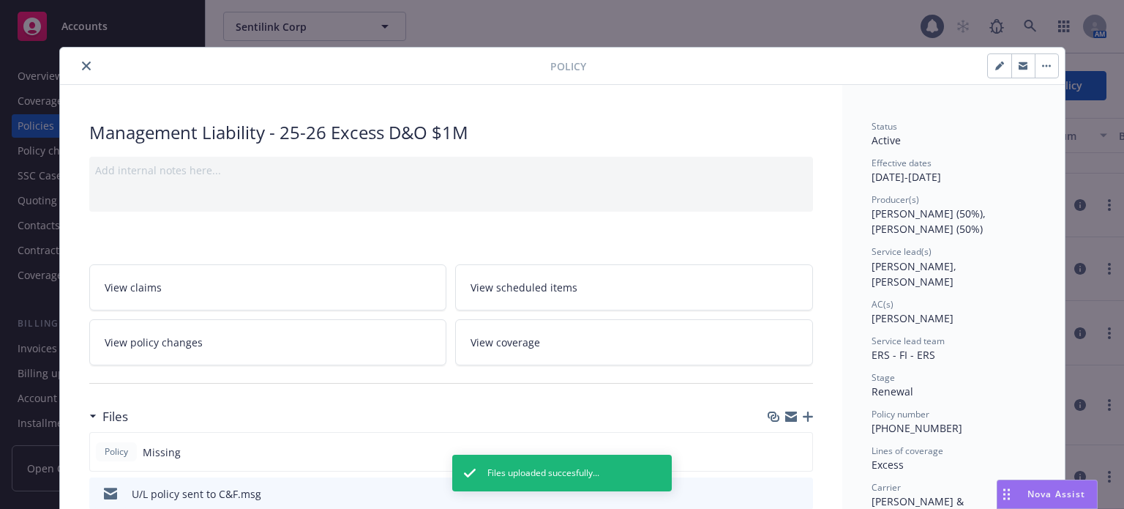
click at [78, 64] on button "close" at bounding box center [87, 66] width 18 height 18
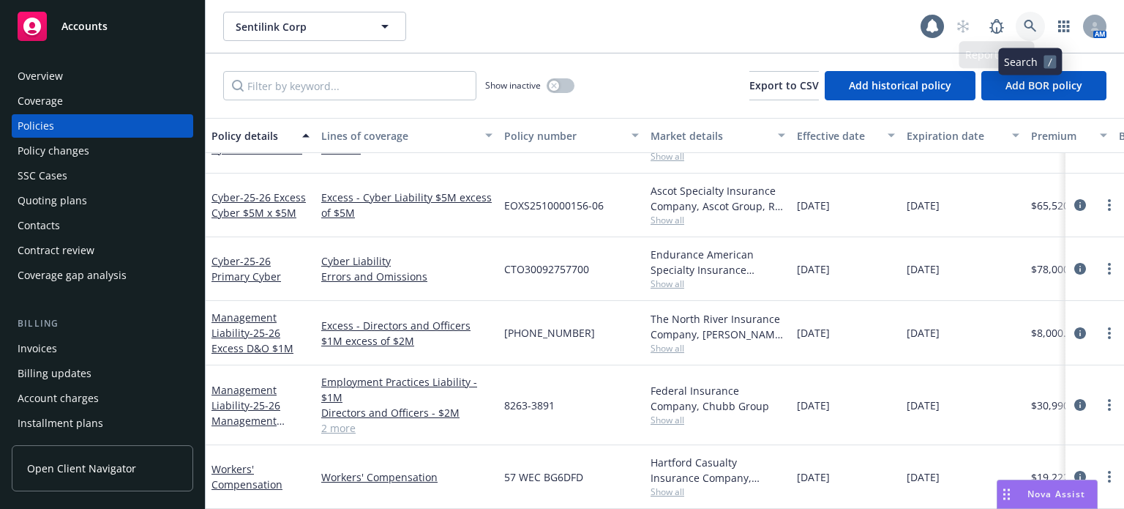
click at [1028, 25] on icon at bounding box center [1030, 26] width 13 height 13
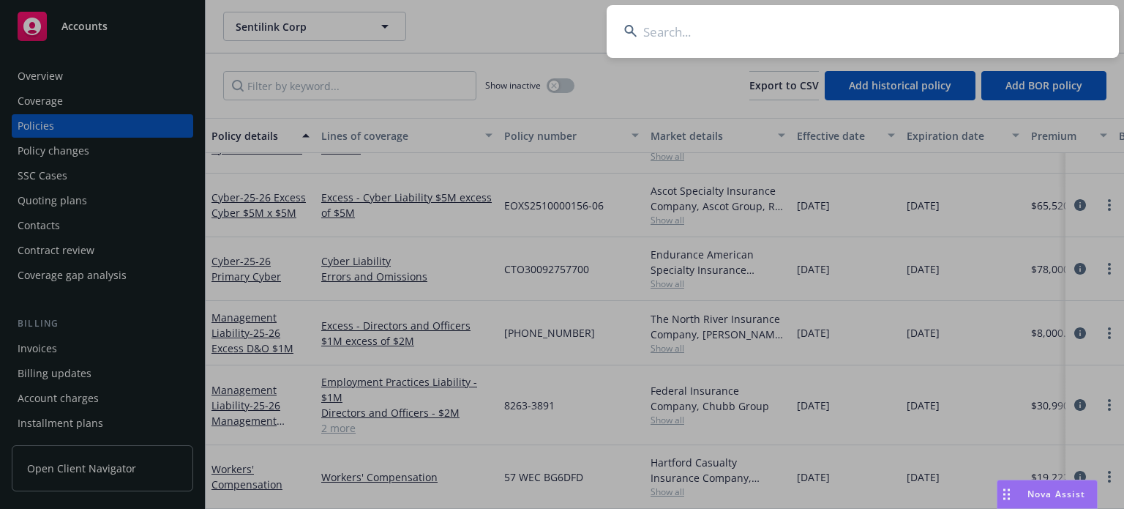
click at [884, 30] on input at bounding box center [863, 31] width 512 height 53
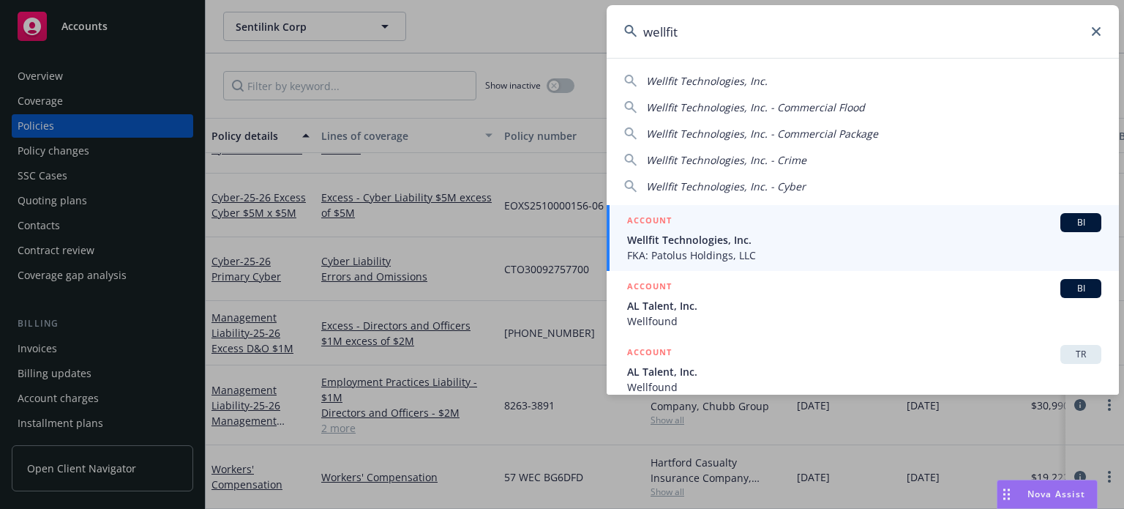
type input "wellfit"
click at [714, 235] on span "Wellfit Technologies, Inc." at bounding box center [864, 239] width 474 height 15
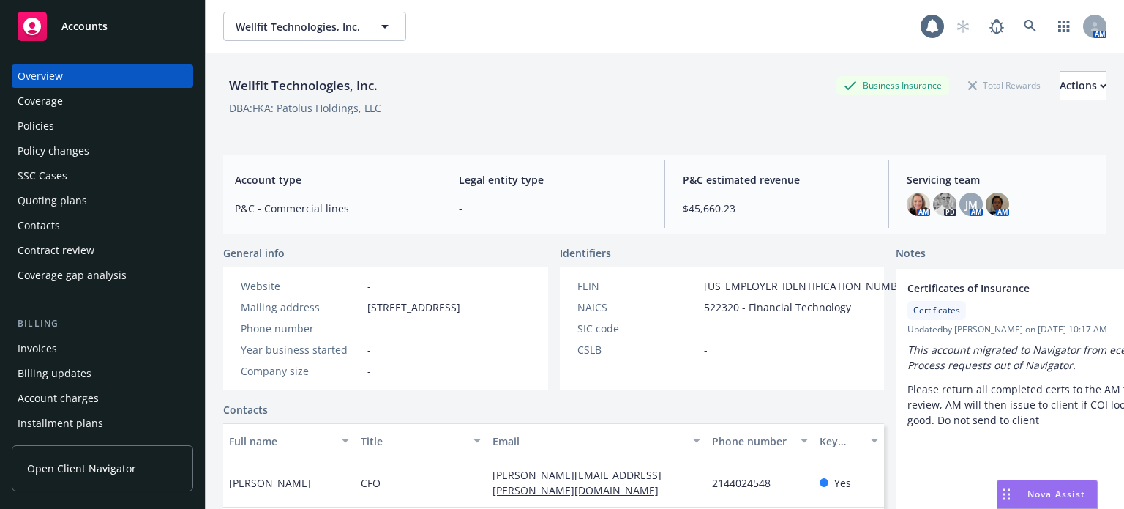
click at [78, 132] on div "Policies" at bounding box center [103, 125] width 170 height 23
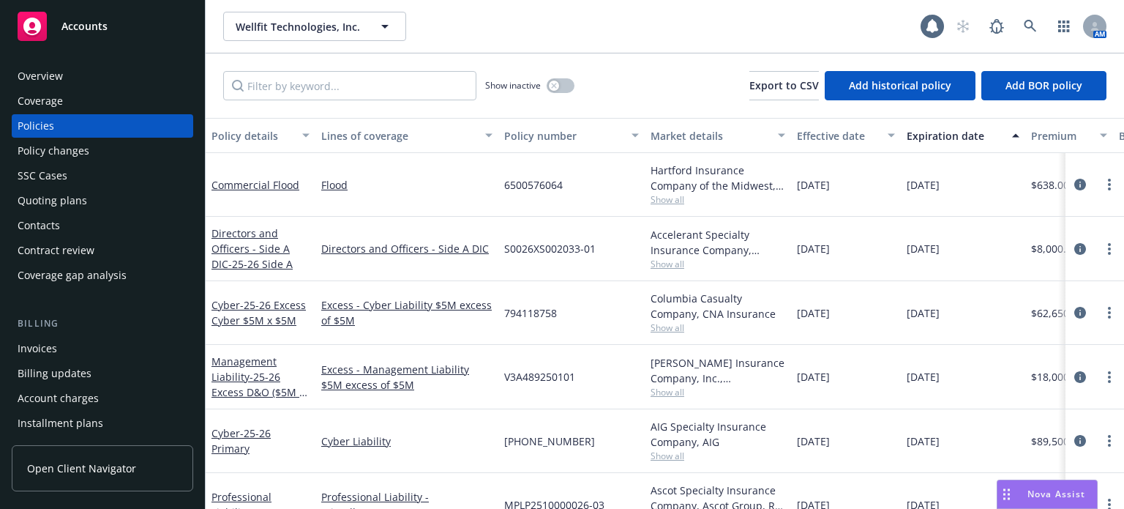
click at [250, 138] on div "Policy details" at bounding box center [253, 135] width 82 height 15
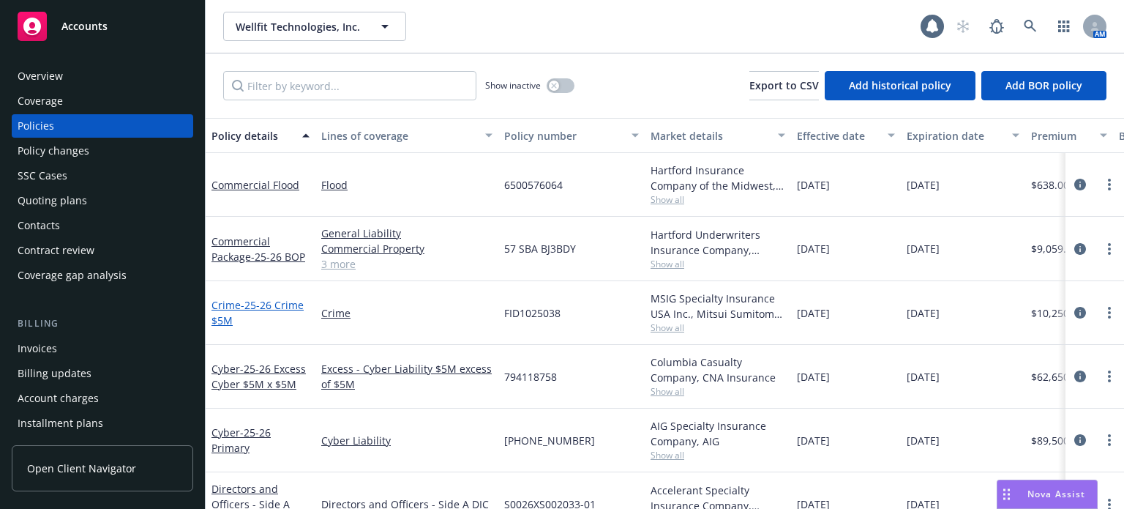
click at [280, 307] on span "- 25-26 Crime $5M" at bounding box center [258, 312] width 92 height 29
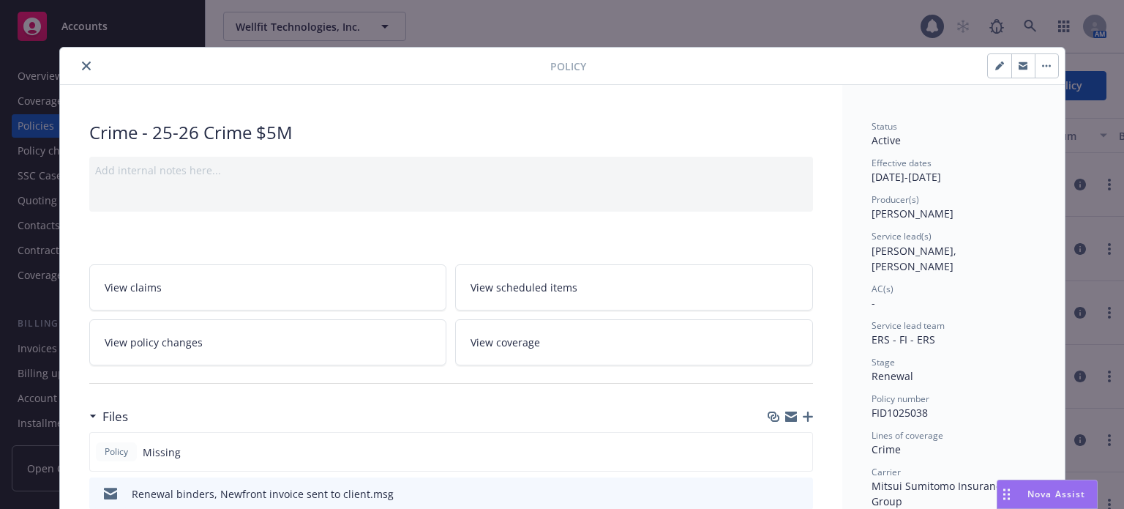
click at [82, 65] on icon "close" at bounding box center [86, 65] width 9 height 9
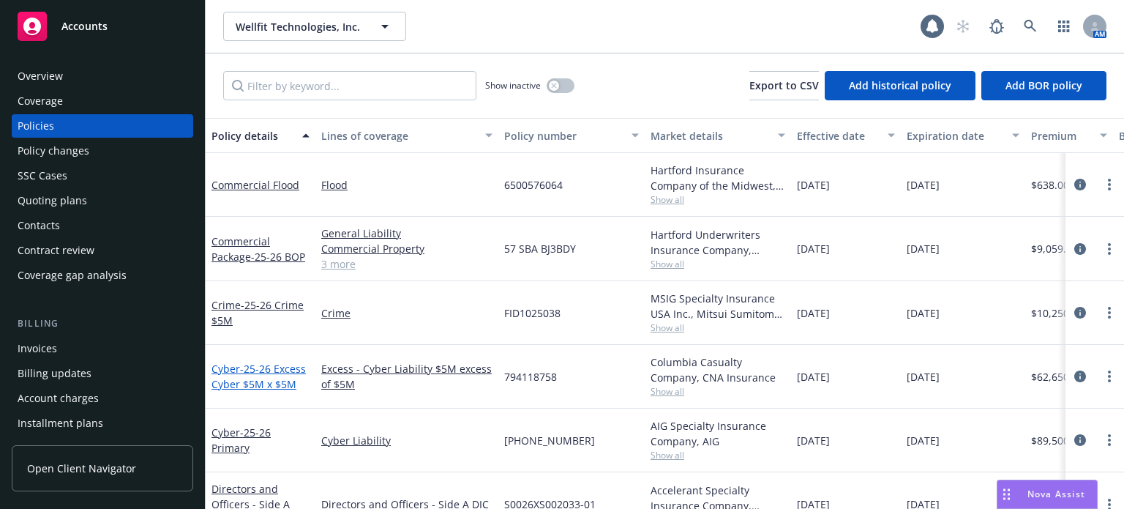
click at [259, 364] on span "- 25-26 Excess Cyber $5M x $5M" at bounding box center [259, 376] width 94 height 29
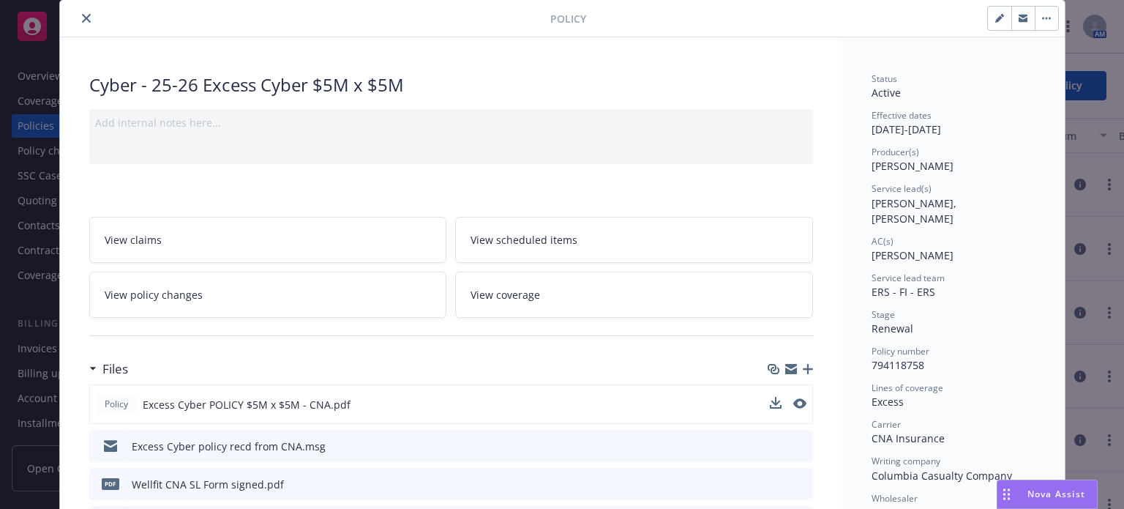
scroll to position [73, 0]
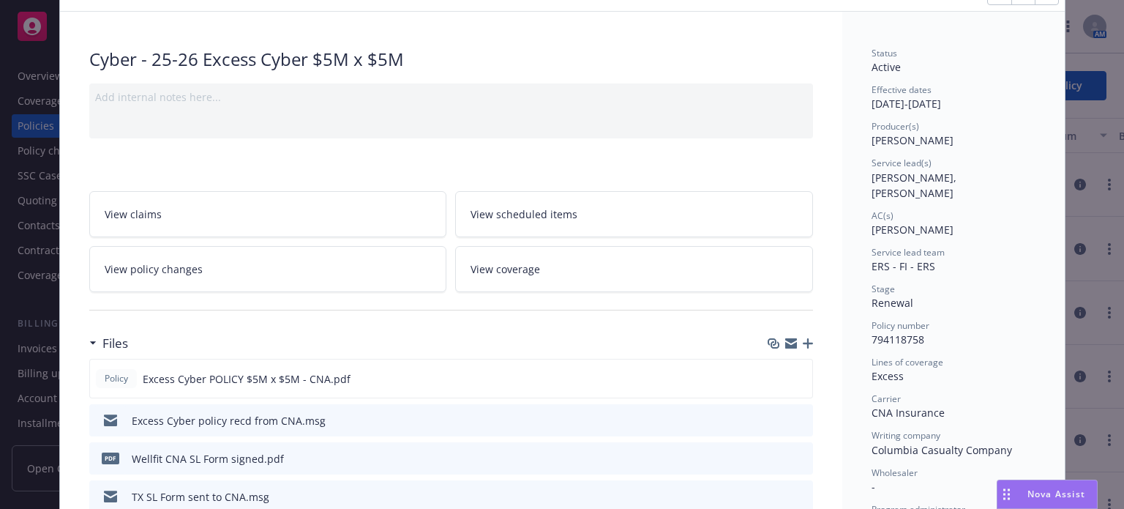
click at [794, 418] on icon "preview file" at bounding box center [799, 419] width 13 height 10
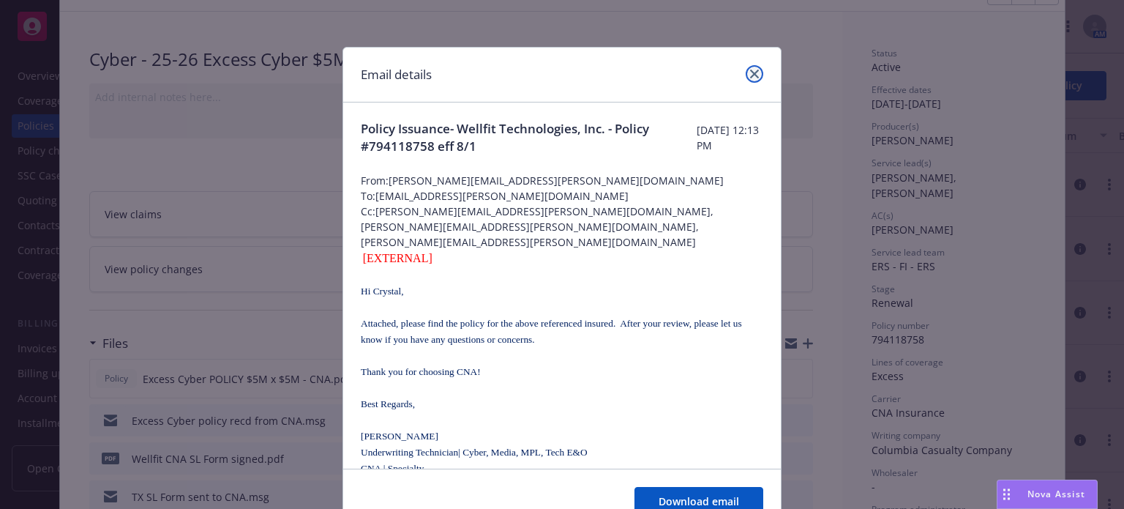
click at [750, 73] on icon "close" at bounding box center [754, 74] width 9 height 9
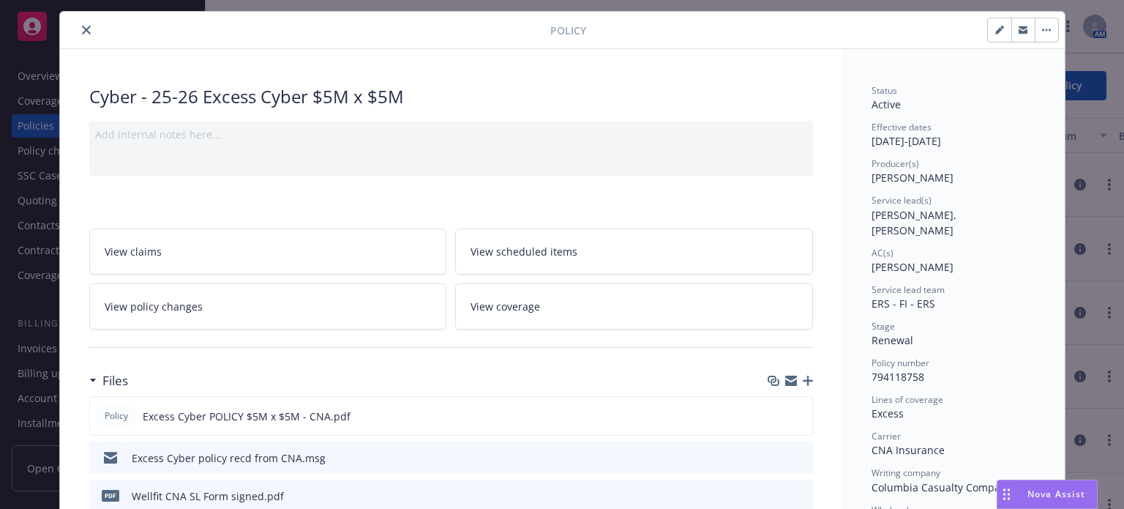
scroll to position [0, 0]
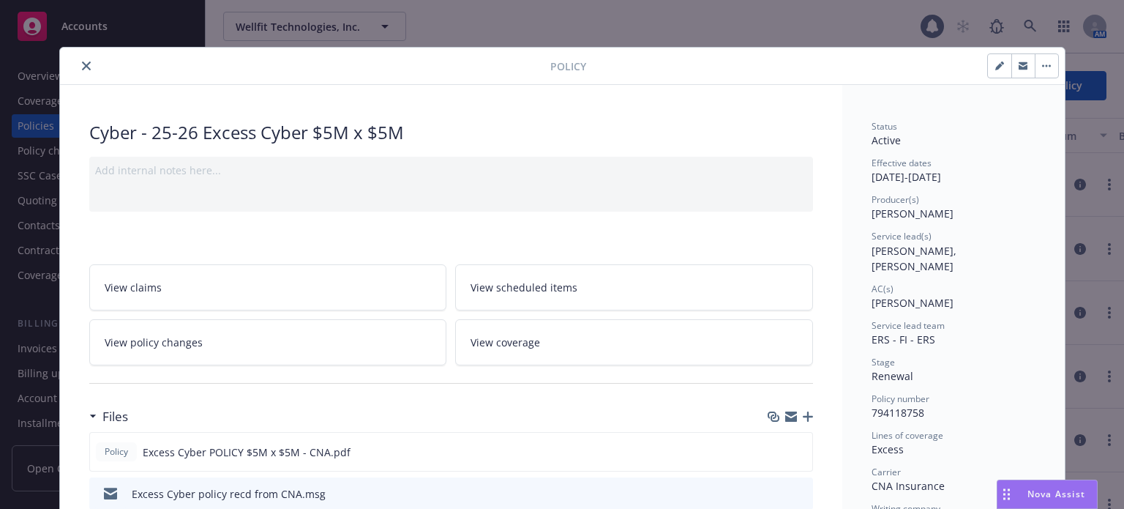
click at [82, 70] on icon "close" at bounding box center [86, 65] width 9 height 9
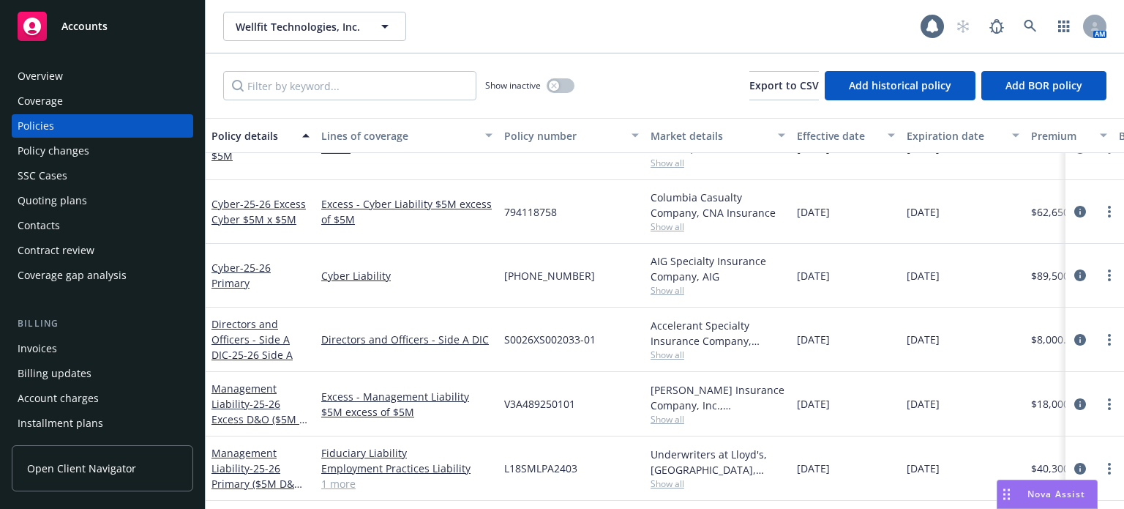
scroll to position [219, 0]
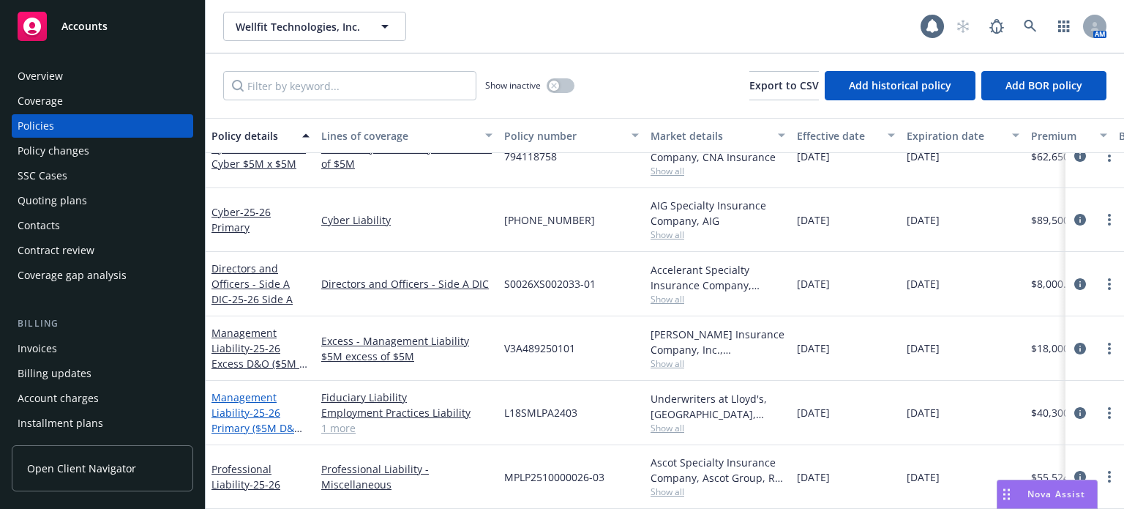
click at [233, 392] on link "Management Liability - 25-26 Primary ($5M D&O, $1M EPL, $2M Fid)" at bounding box center [259, 420] width 94 height 60
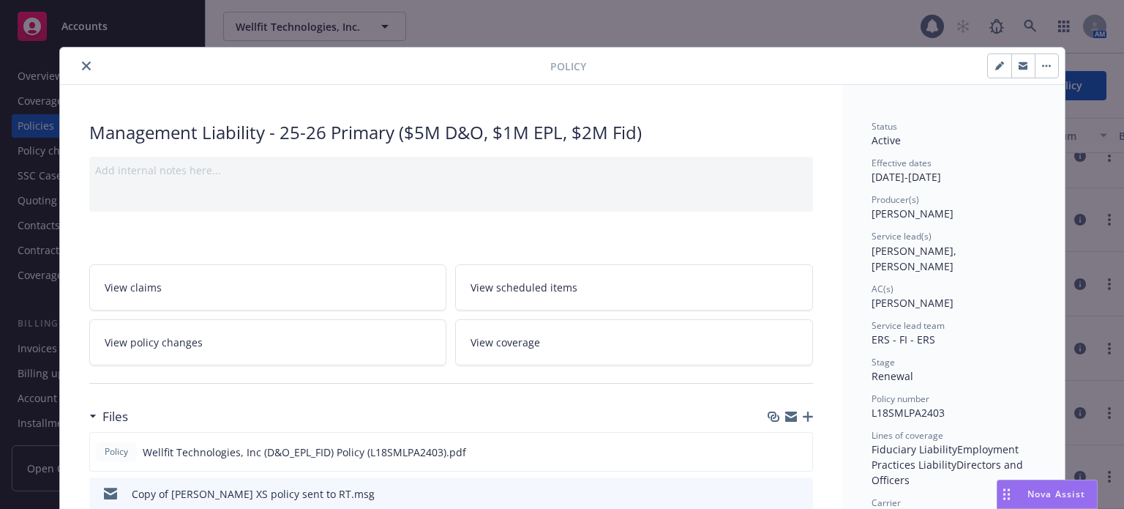
click at [83, 61] on icon "close" at bounding box center [86, 65] width 9 height 9
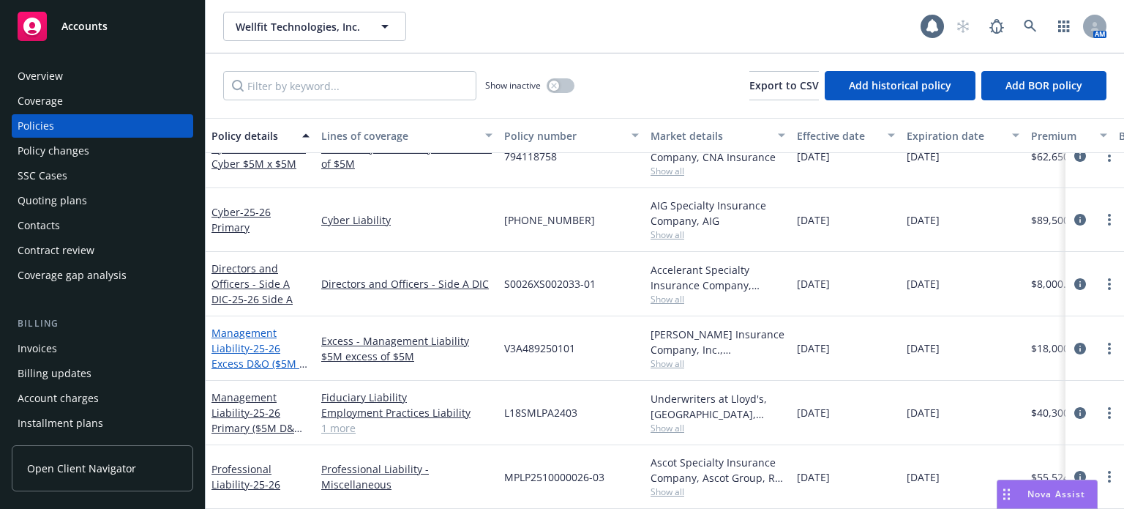
click at [272, 345] on div "Management Liability - 25-26 Excess D&O ($5M x $5M)" at bounding box center [261, 348] width 98 height 46
click at [269, 348] on span "- 25-26 Excess D&O ($5M x $5M)" at bounding box center [260, 363] width 96 height 45
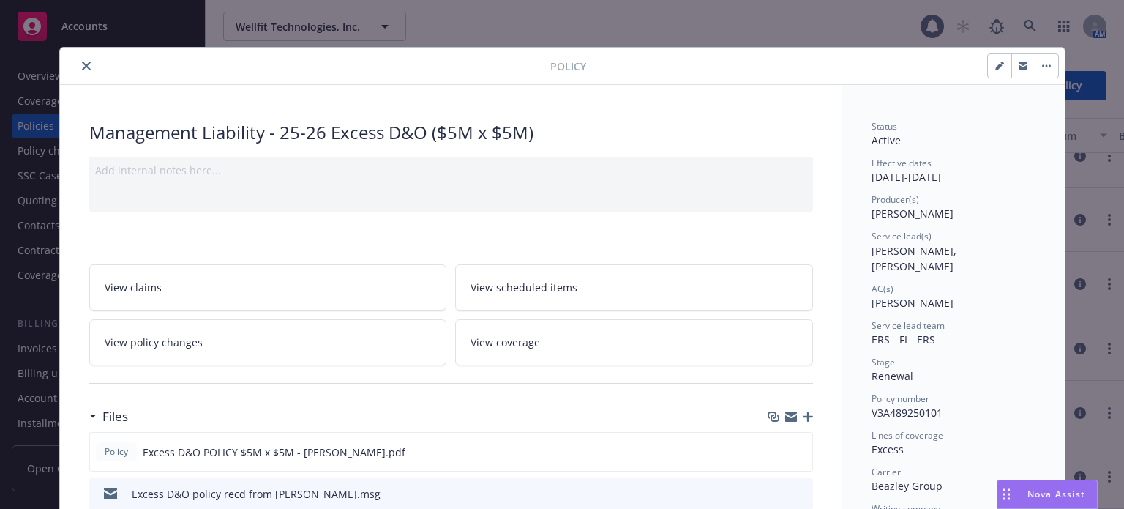
click at [82, 67] on icon "close" at bounding box center [86, 65] width 9 height 9
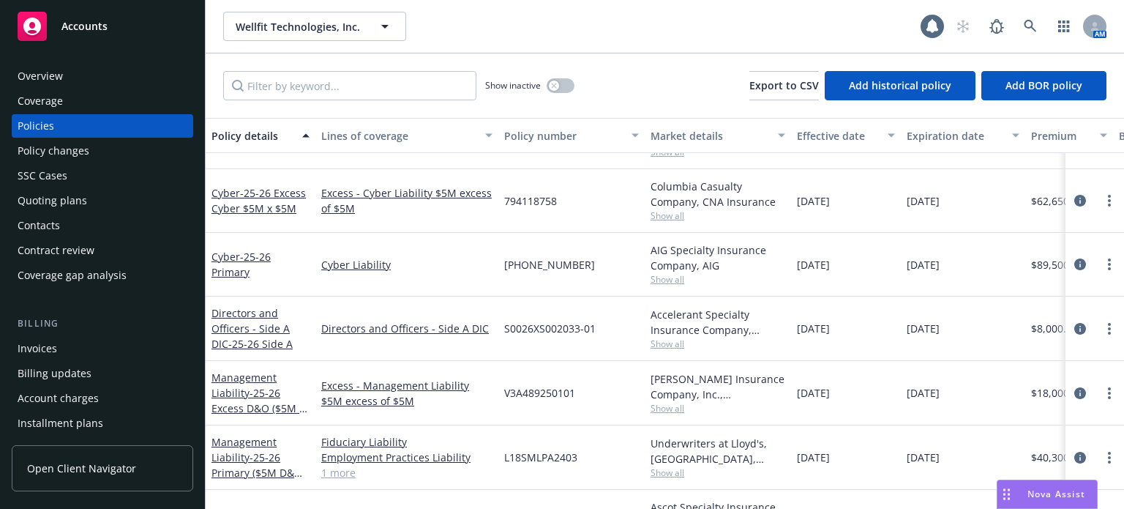
scroll to position [146, 0]
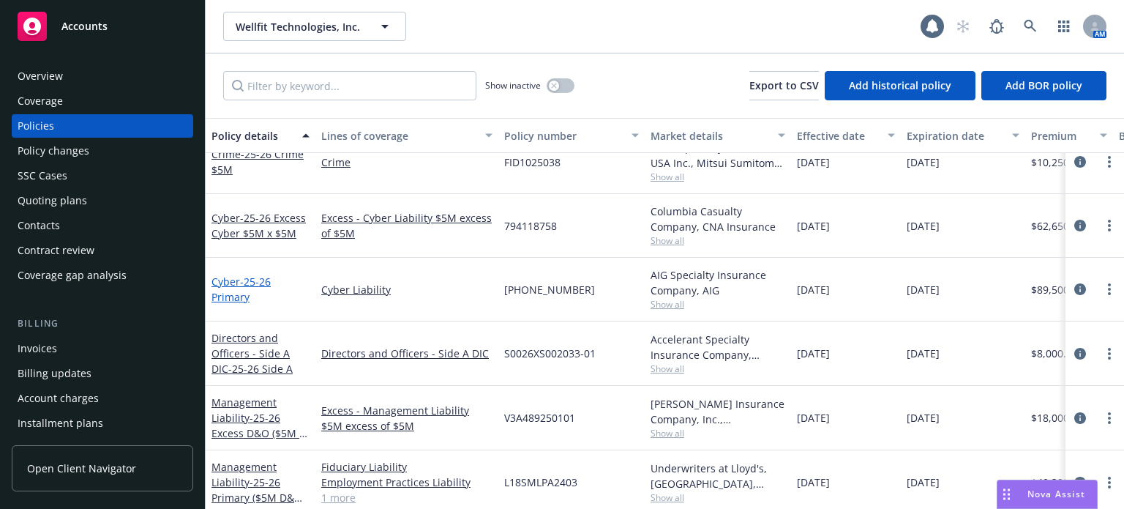
click at [259, 285] on span "- 25-26 Primary" at bounding box center [241, 288] width 59 height 29
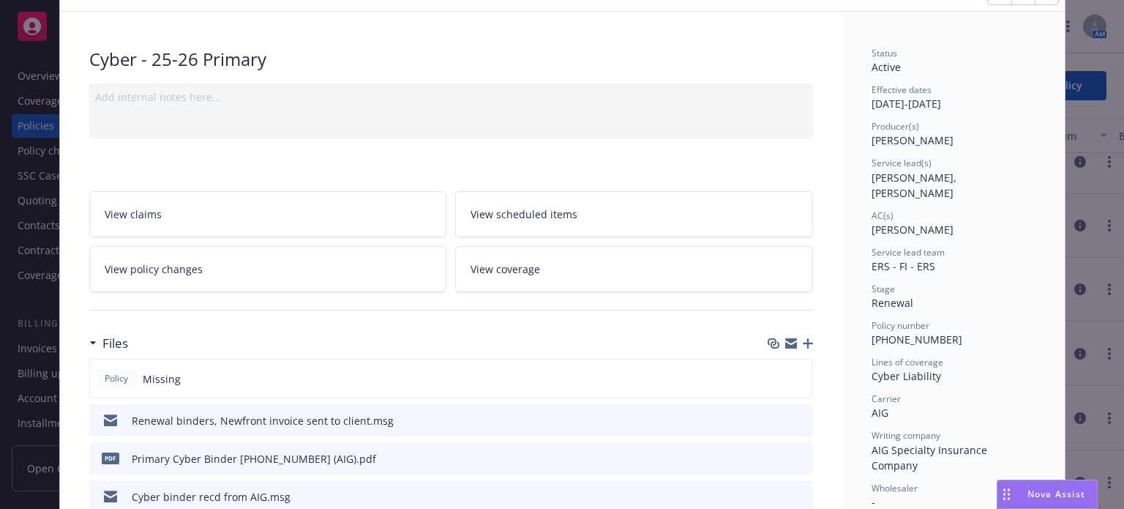
scroll to position [146, 0]
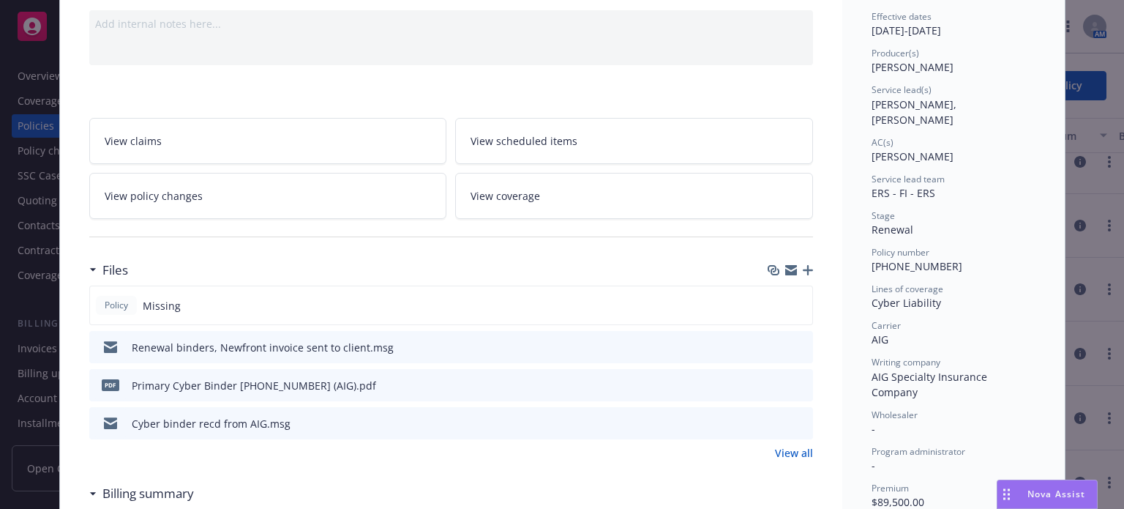
click at [772, 416] on icon "download file" at bounding box center [775, 422] width 12 height 12
click at [775, 418] on icon "download file" at bounding box center [775, 422] width 12 height 12
click at [804, 270] on icon "button" at bounding box center [808, 270] width 10 height 10
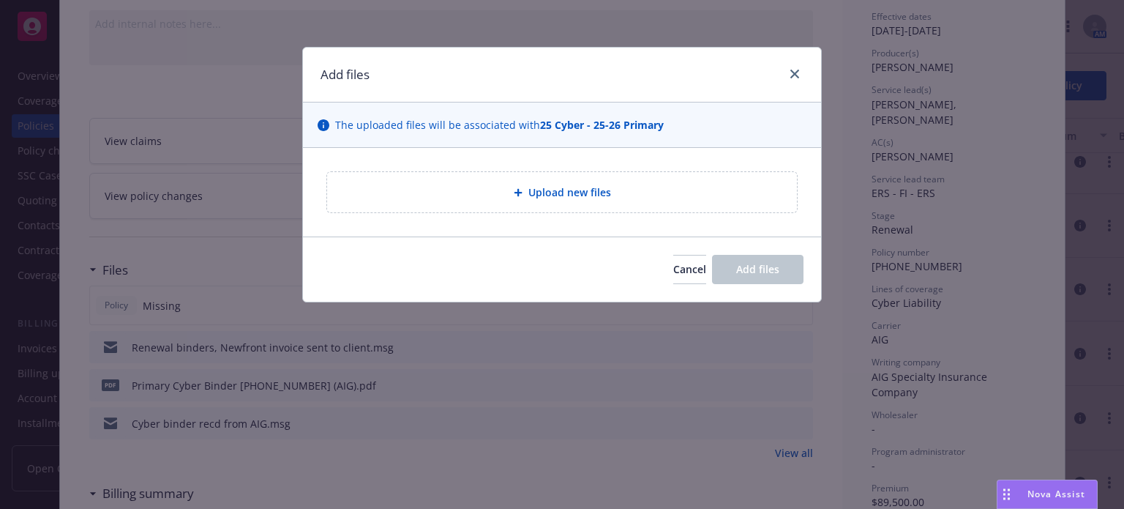
type textarea "x"
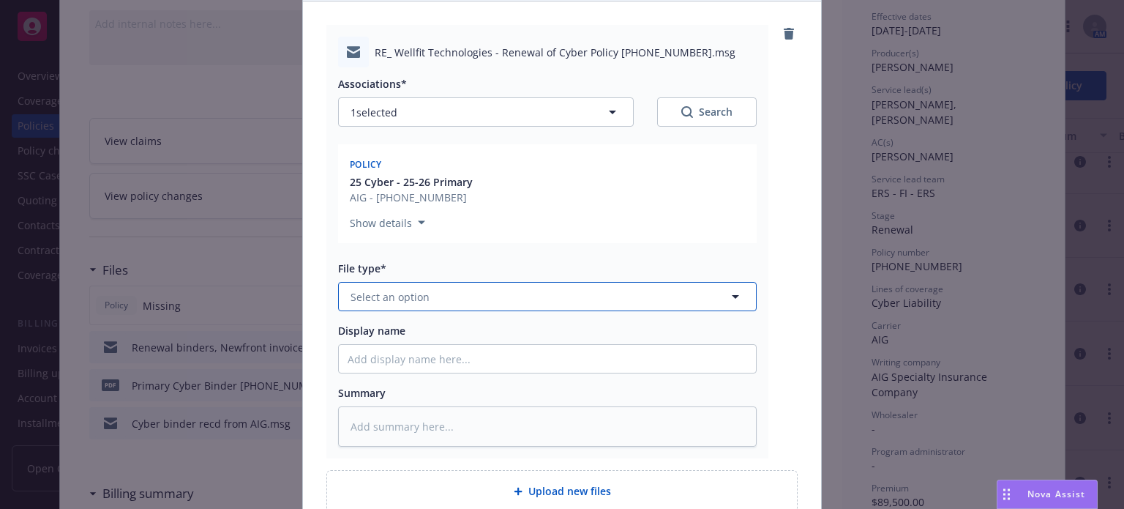
click at [416, 307] on button "Select an option" at bounding box center [547, 296] width 419 height 29
type input "email"
click at [398, 330] on div "Email" at bounding box center [548, 336] width 400 height 21
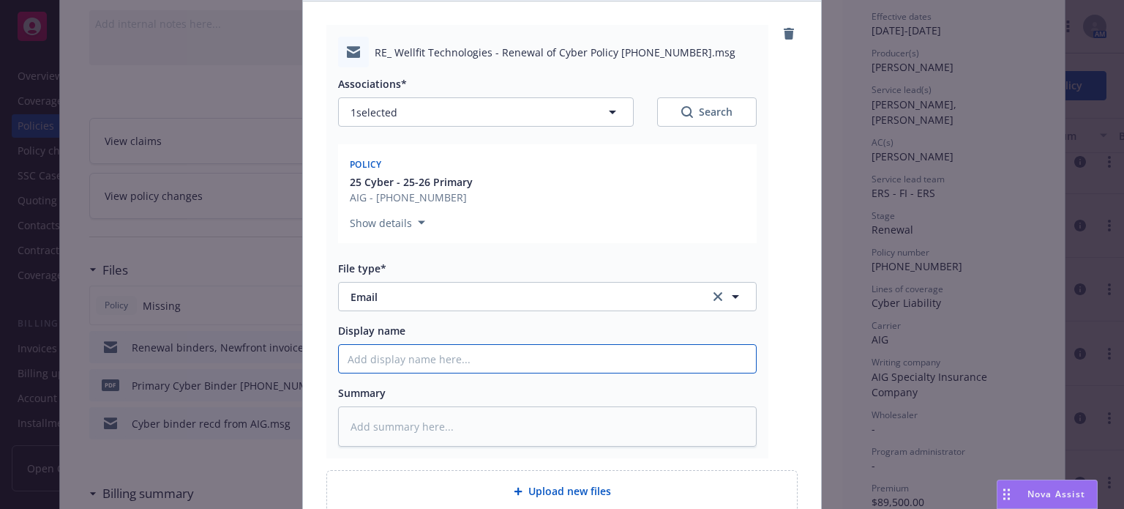
click at [387, 359] on input "Display name" at bounding box center [547, 359] width 417 height 28
type textarea "x"
type input "F"
type textarea "x"
type input "Fo"
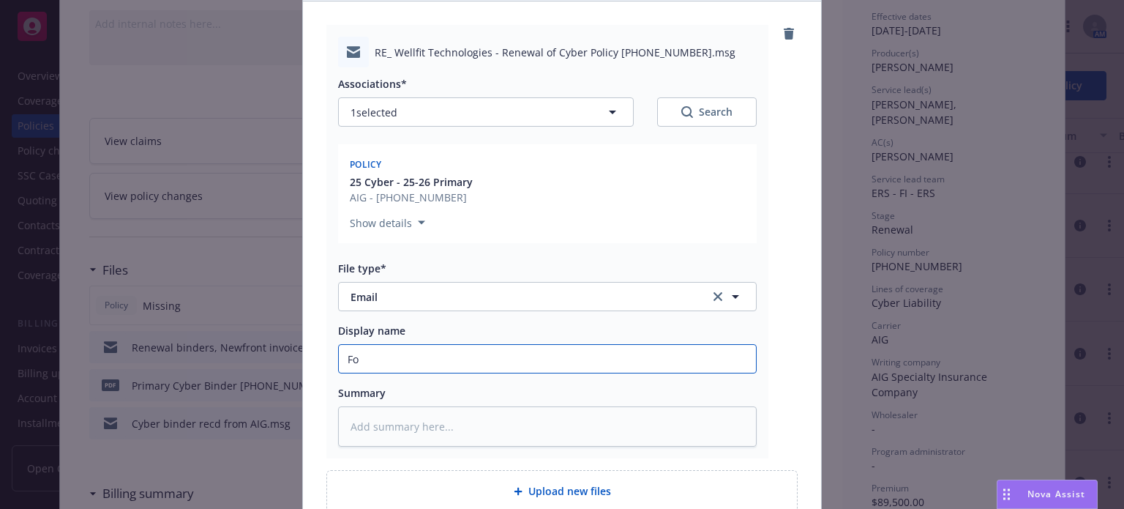
type textarea "x"
type input "Fol"
type textarea "x"
type input "Foll"
type textarea "x"
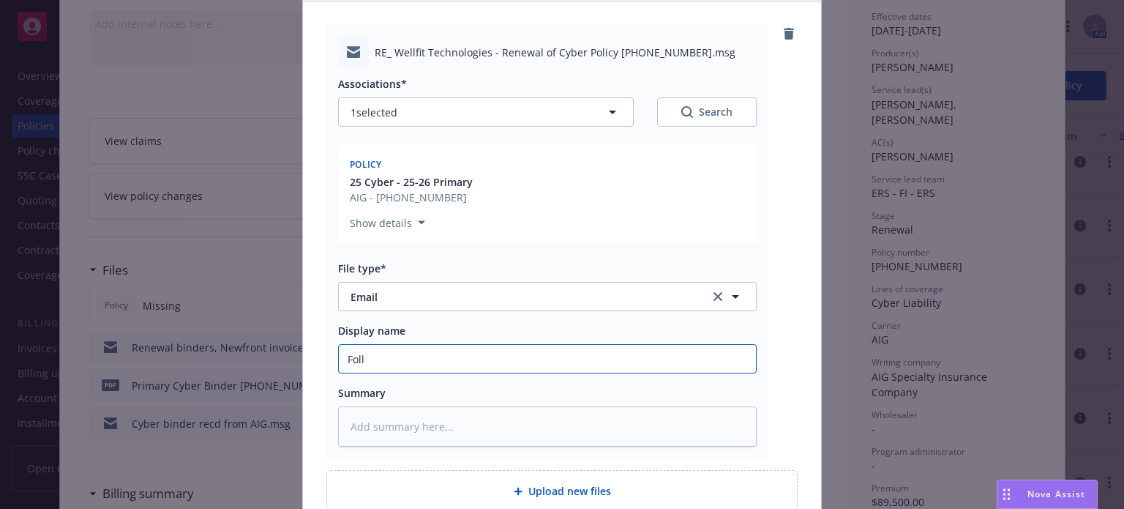
type input "Follo"
type textarea "x"
type input "Follow"
type textarea "x"
type input "Follow"
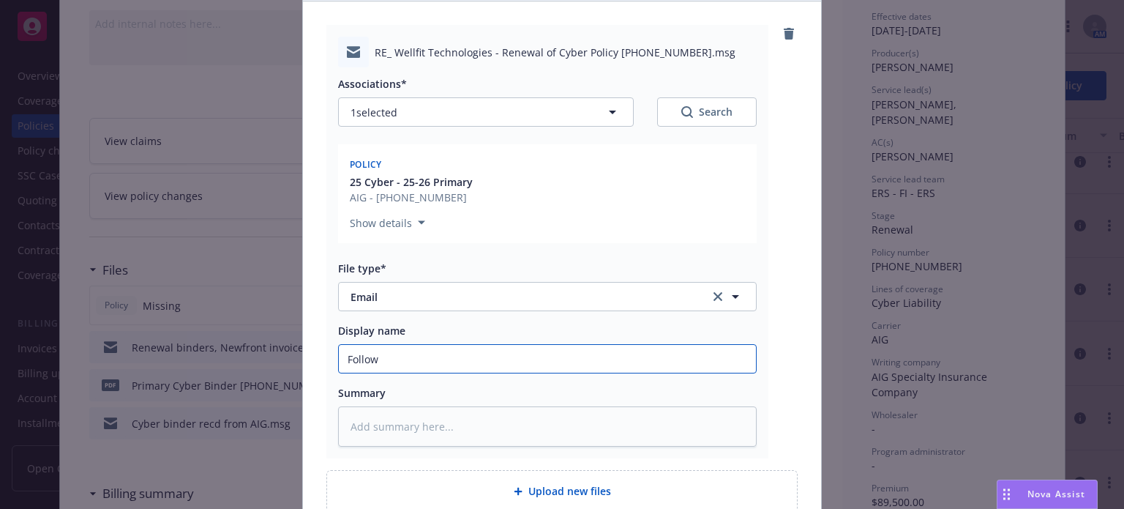
type textarea "x"
type input "Follow u"
type textarea "x"
type input "Follow up"
type textarea "x"
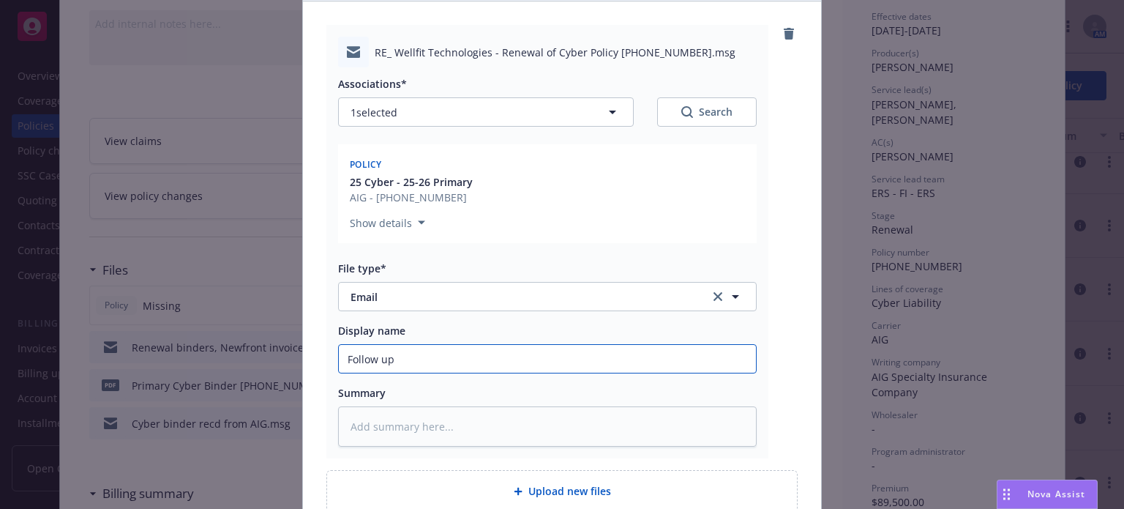
type input "Follow up f"
type textarea "x"
type input "Follow up fo"
type textarea "x"
type input "Follow up for"
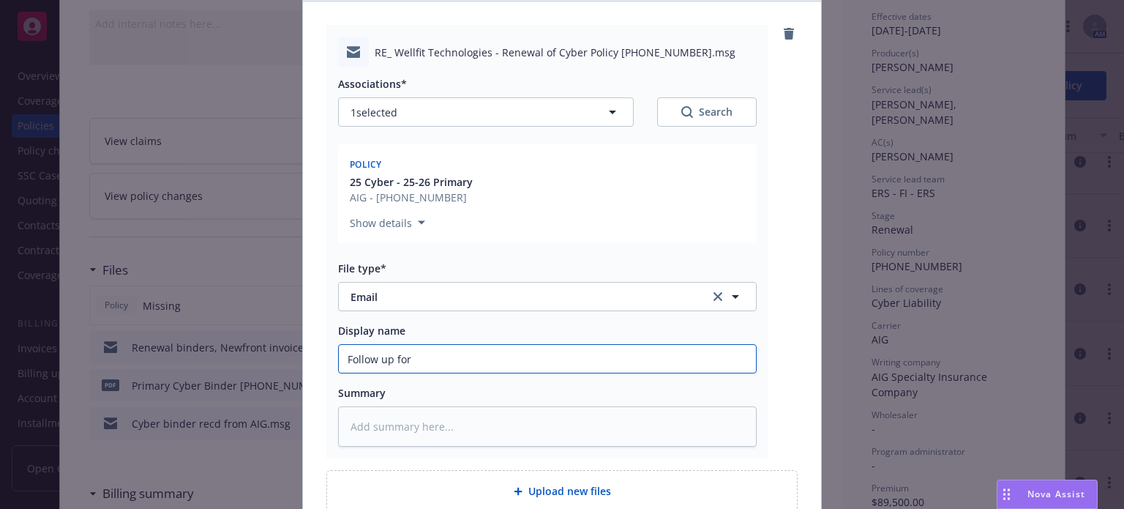
type textarea "x"
type input "Follow up for"
type textarea "x"
type input "Follow up for p"
type textarea "x"
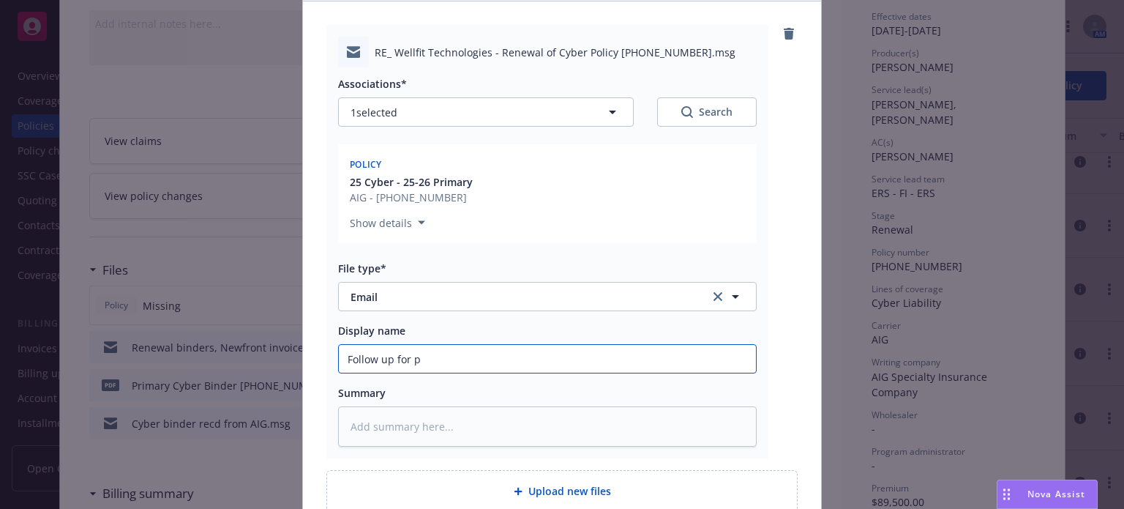
type input "Follow up for po"
type textarea "x"
type input "Follow up for pol"
type textarea "x"
type input "Follow up for [PERSON_NAME]"
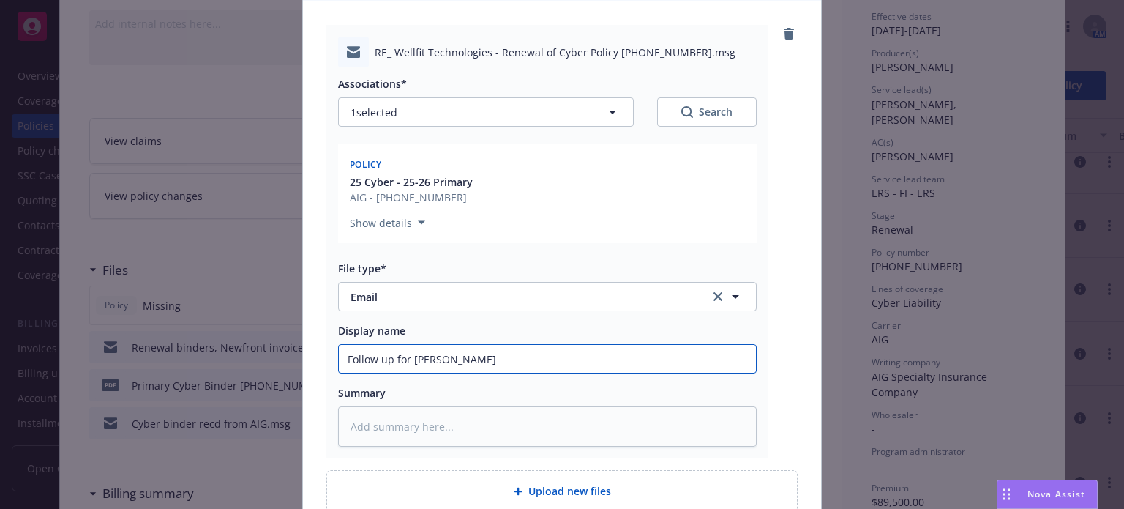
type textarea "x"
type input "Follow up for polic"
type textarea "x"
type input "Follow up for policy"
type textarea "x"
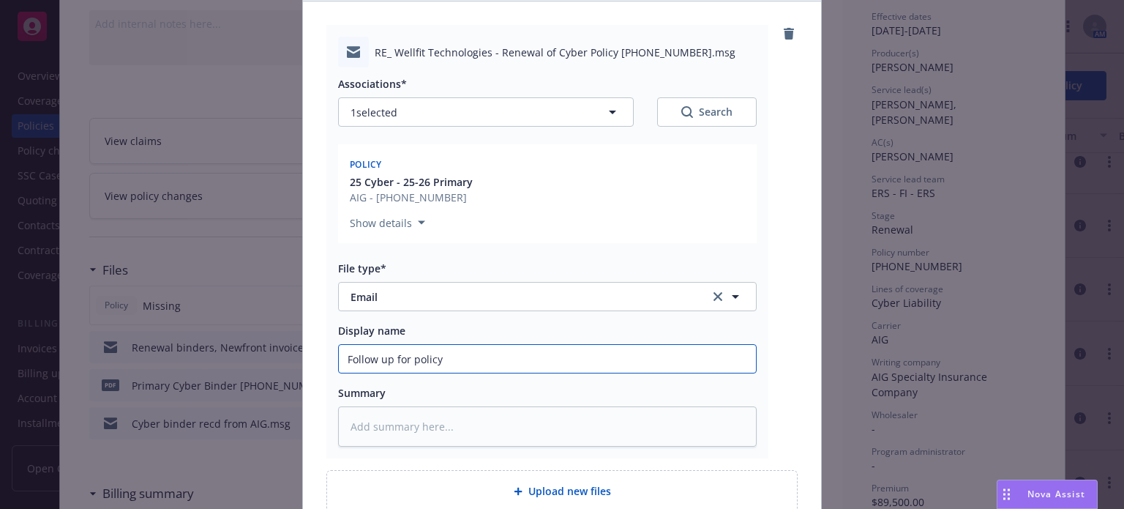
type input "Follow up for policy t"
type textarea "x"
type input "Follow up for policy to"
type textarea "x"
type input "Follow up for policy to"
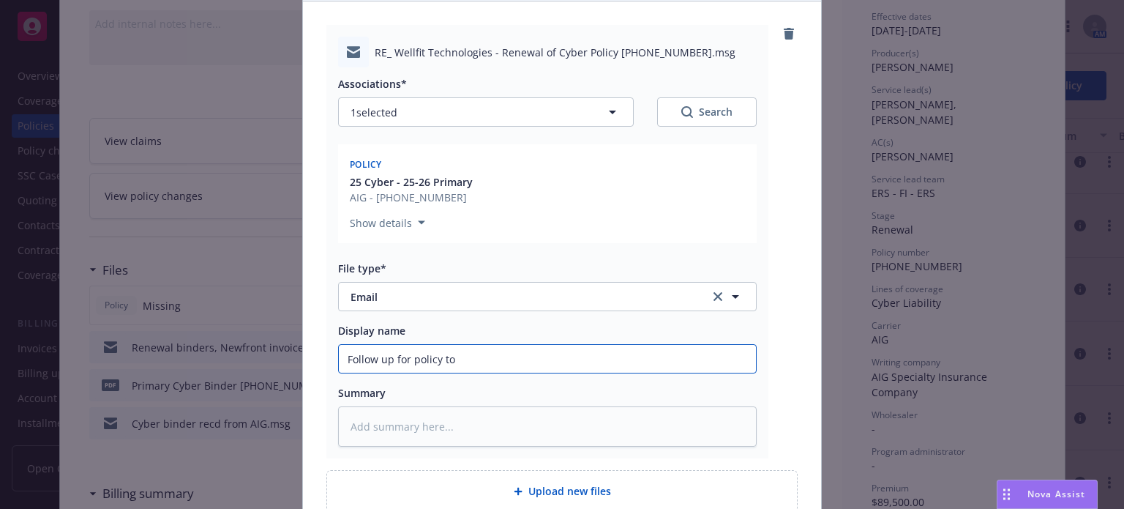
type textarea "x"
type input "Follow up for policy to A"
type textarea "x"
type input "Follow up for policy to AI"
type textarea "x"
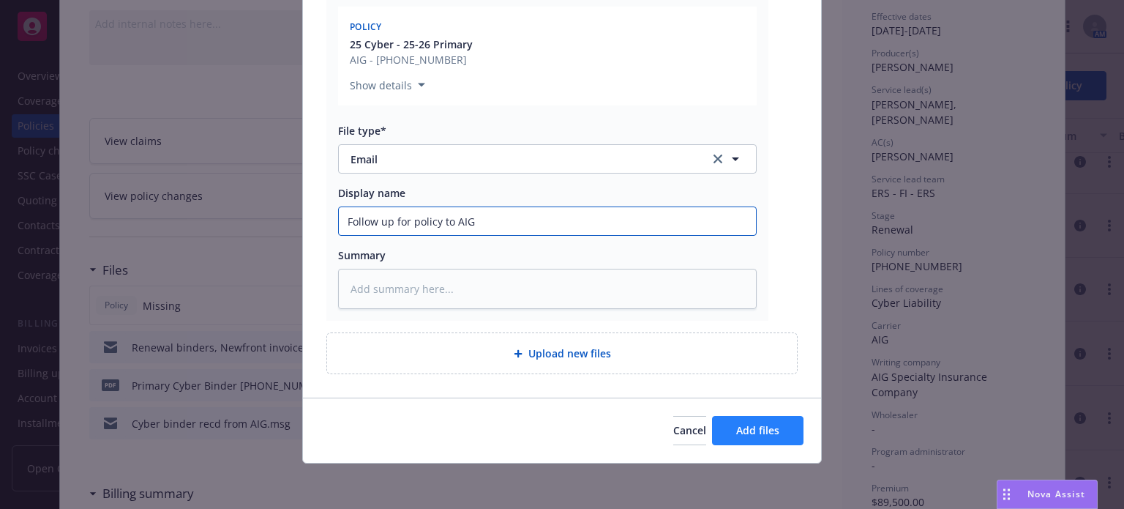
type input "Follow up for policy to AIG"
click at [737, 427] on span "Add files" at bounding box center [757, 430] width 43 height 14
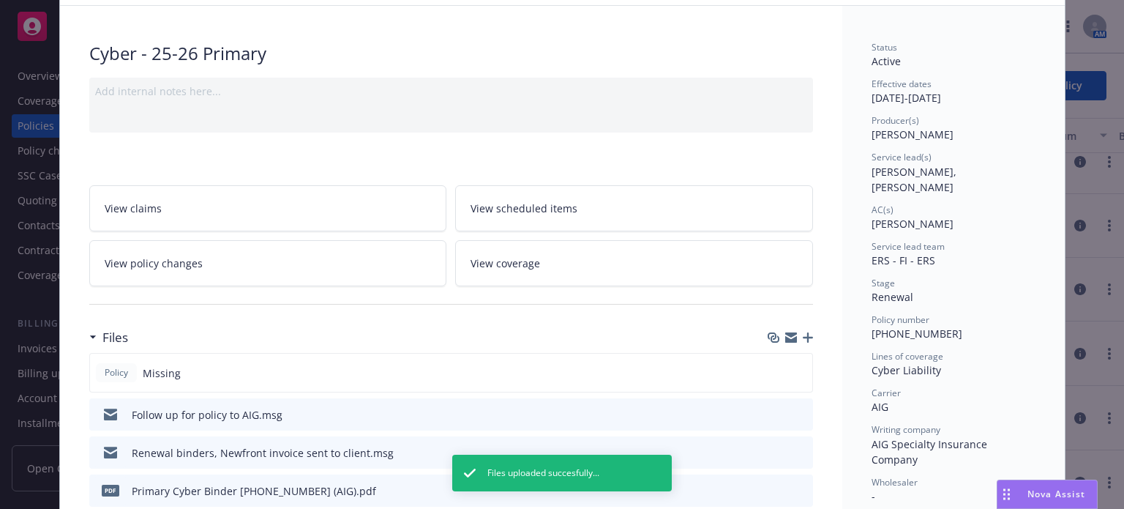
scroll to position [0, 0]
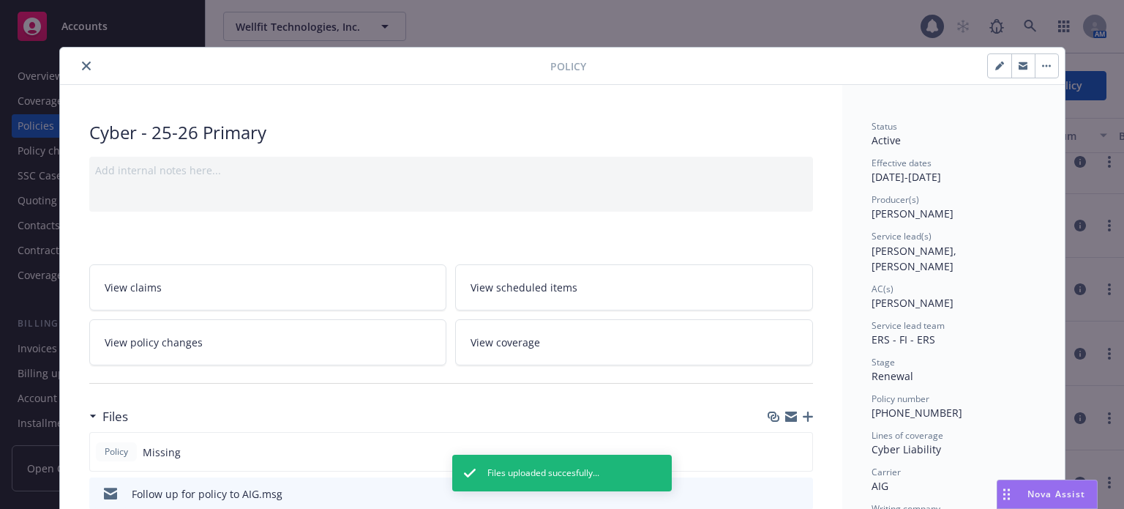
click at [83, 69] on icon "close" at bounding box center [86, 65] width 9 height 9
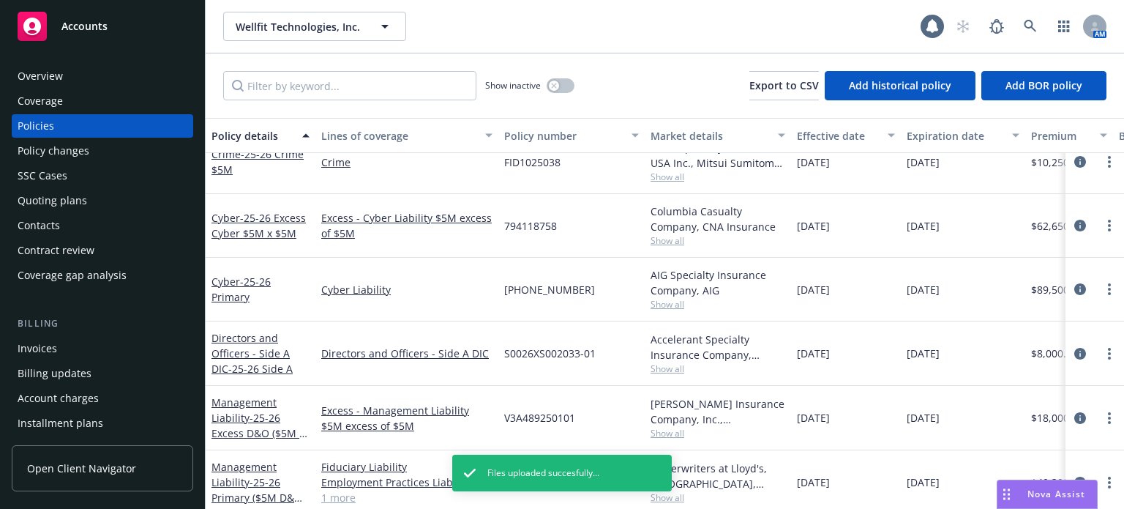
scroll to position [72, 0]
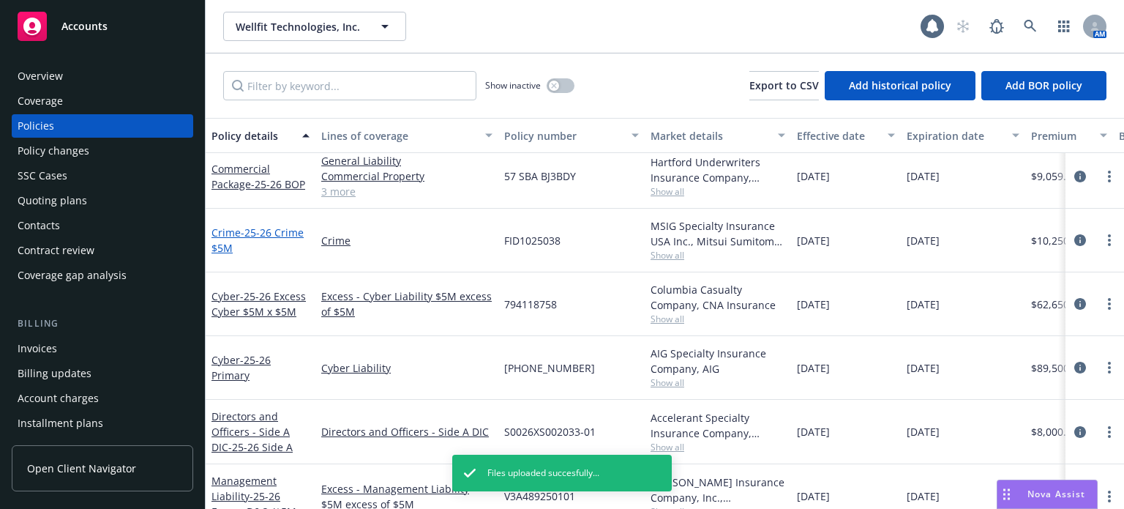
click at [275, 232] on span "- 25-26 Crime $5M" at bounding box center [258, 239] width 92 height 29
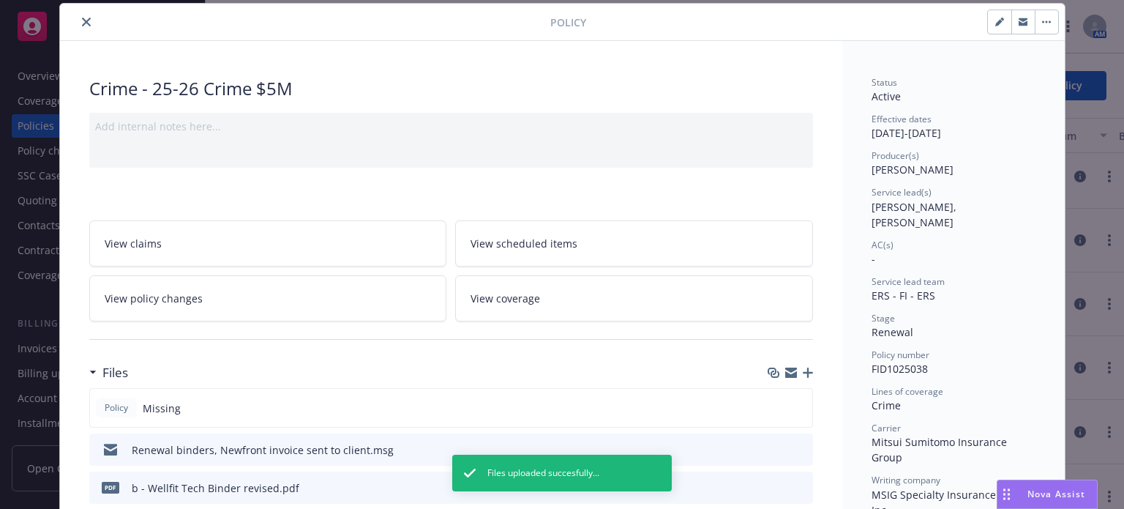
scroll to position [117, 0]
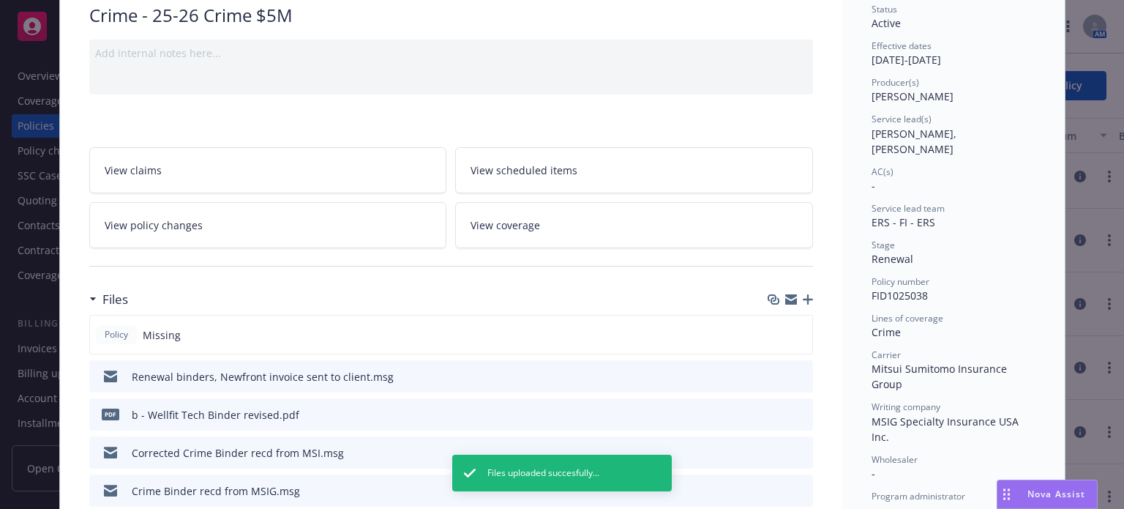
click at [769, 452] on icon "download file" at bounding box center [775, 452] width 12 height 12
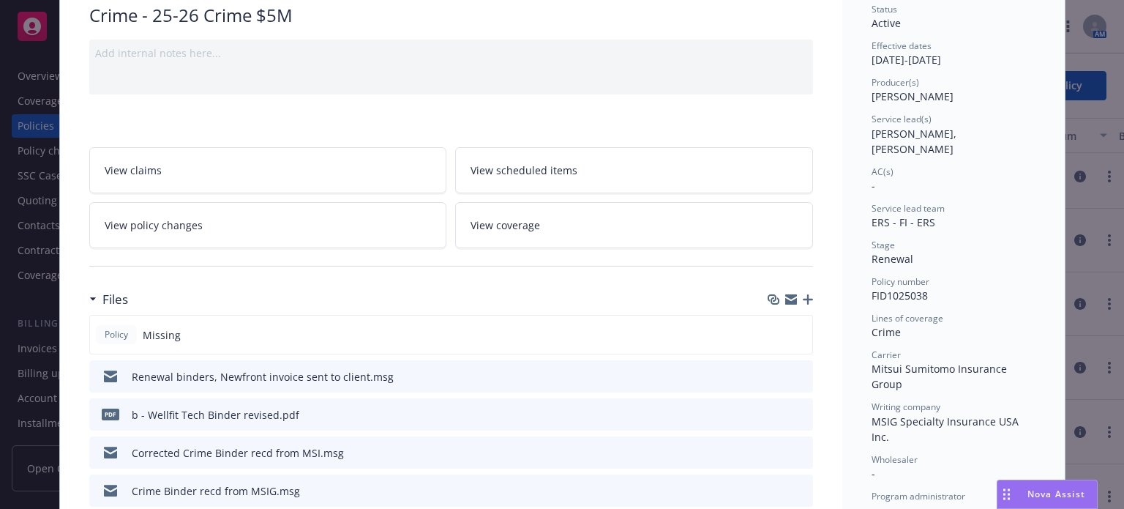
click at [803, 294] on icon "button" at bounding box center [808, 299] width 10 height 10
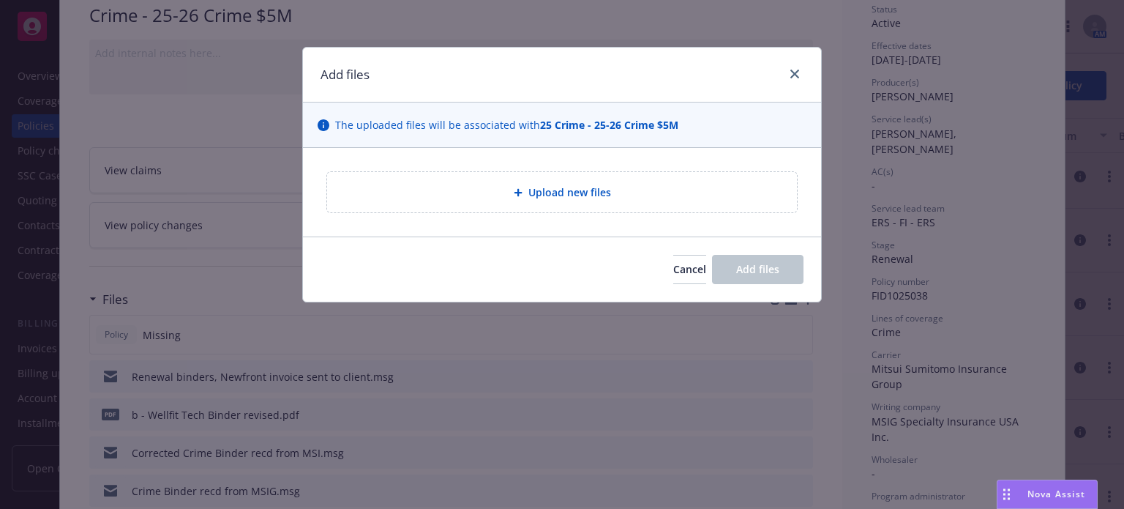
type textarea "x"
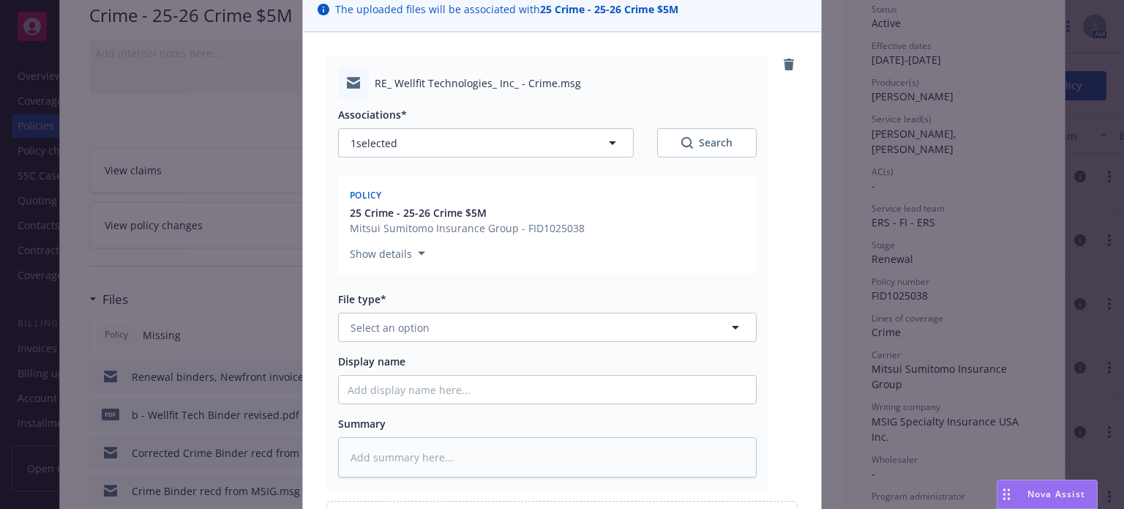
scroll to position [146, 0]
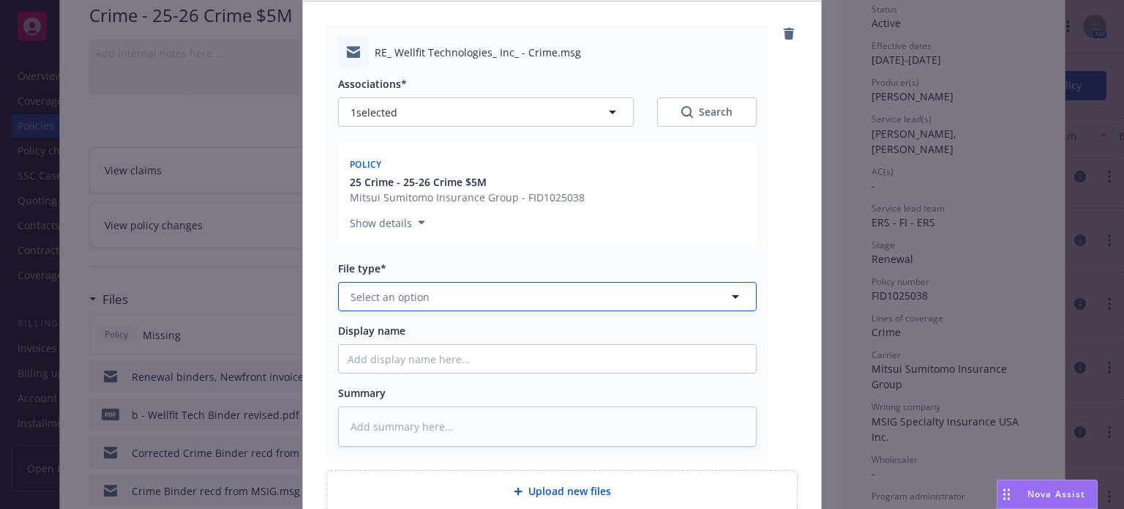
click at [422, 293] on button "Select an option" at bounding box center [547, 296] width 419 height 29
type input "emai"
click at [413, 338] on div "Email" at bounding box center [548, 336] width 400 height 21
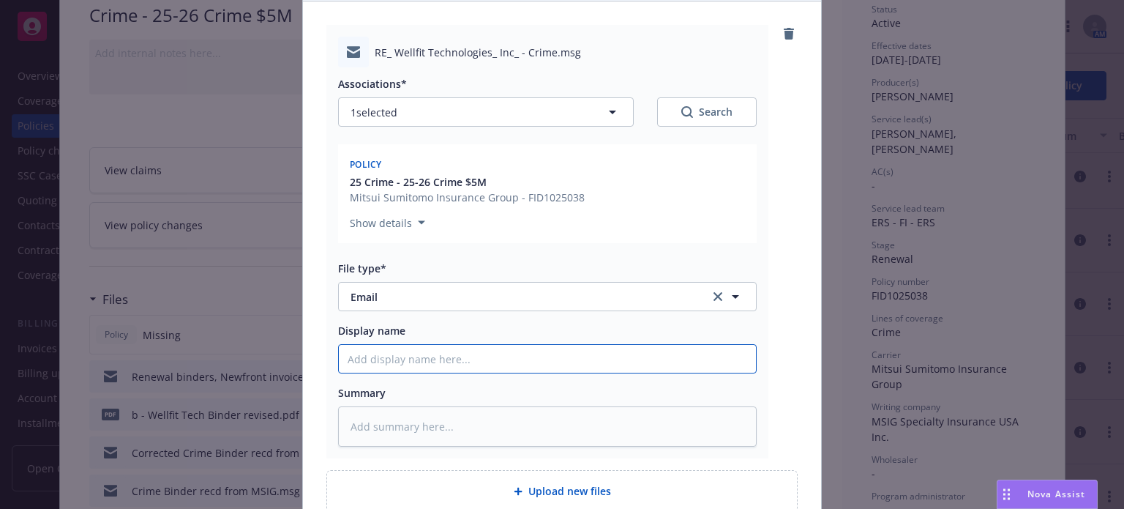
click at [392, 366] on input "Display name" at bounding box center [547, 359] width 417 height 28
type textarea "x"
type input "D"
type textarea "x"
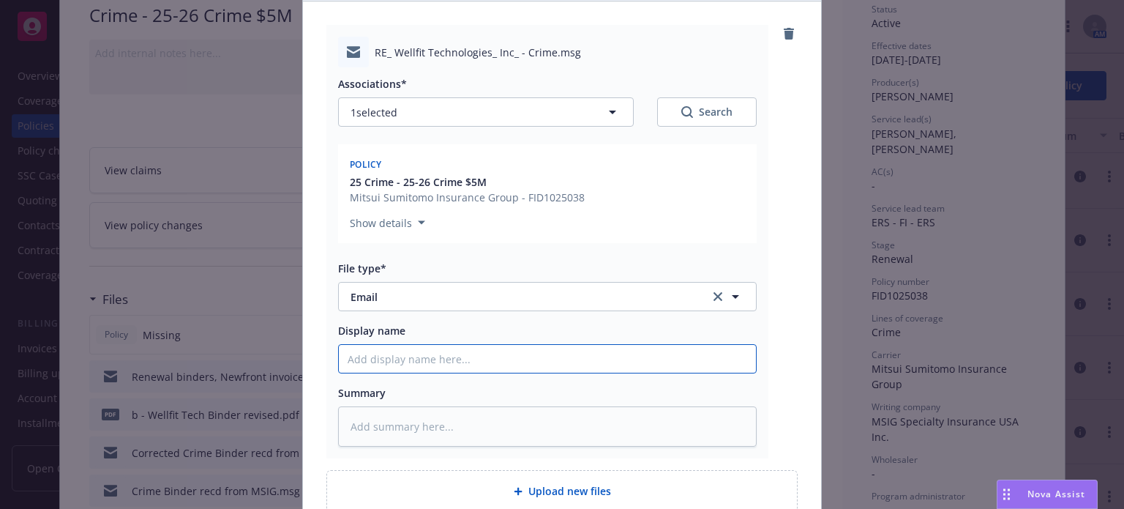
type input "F"
type textarea "x"
type input "Fo"
type textarea "x"
type input "Fol"
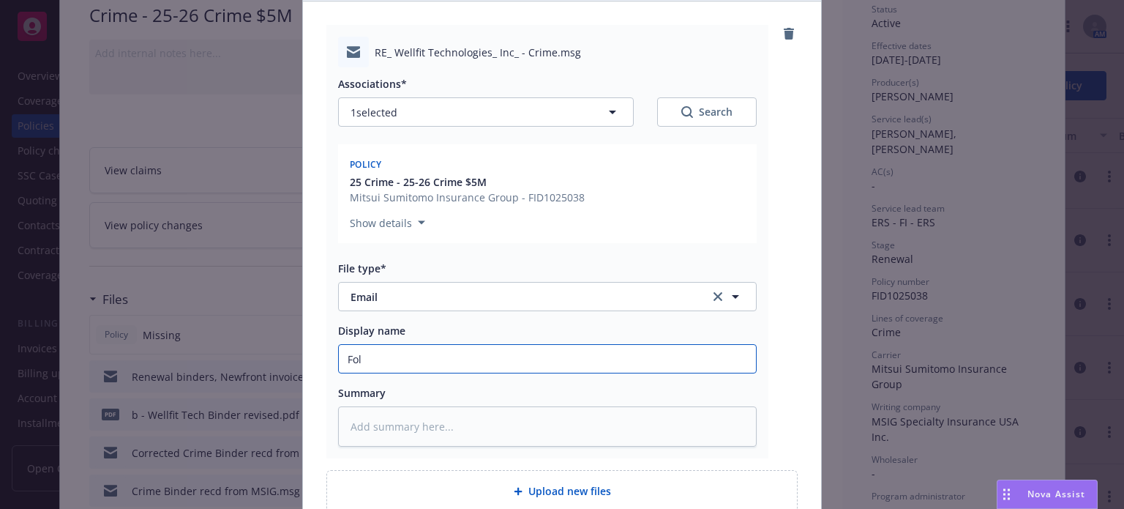
type textarea "x"
type input "Foll"
type textarea "x"
type input "Follo"
type textarea "x"
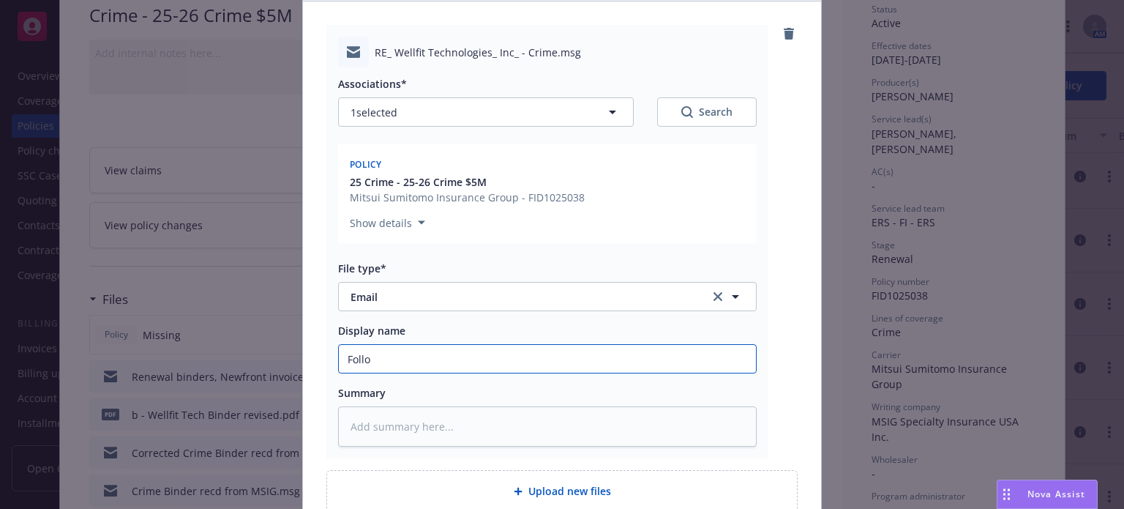
type input "Follow"
type textarea "x"
type input "Follow"
type textarea "x"
type input "Follow u"
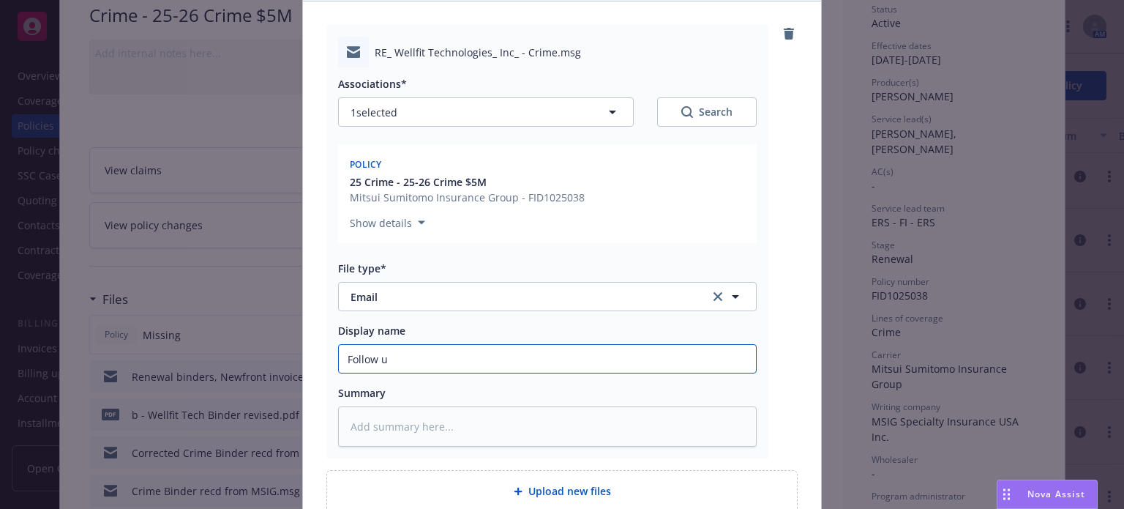
type textarea "x"
type input "Follow up"
type textarea "x"
type input "Follow up"
type textarea "x"
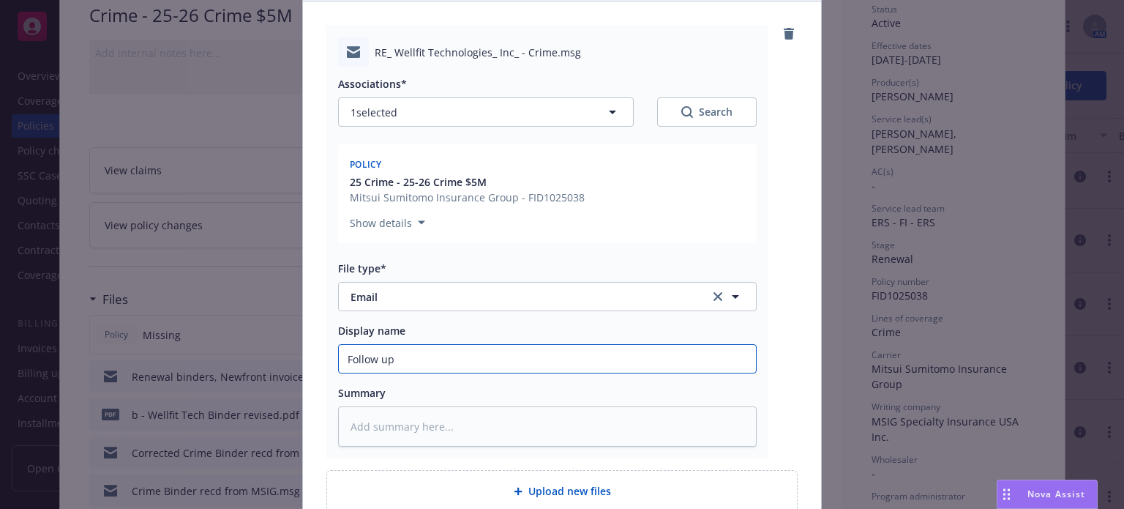
type input "Follow up f"
type textarea "x"
type input "Follow up fo"
type textarea "x"
type input "Follow up for"
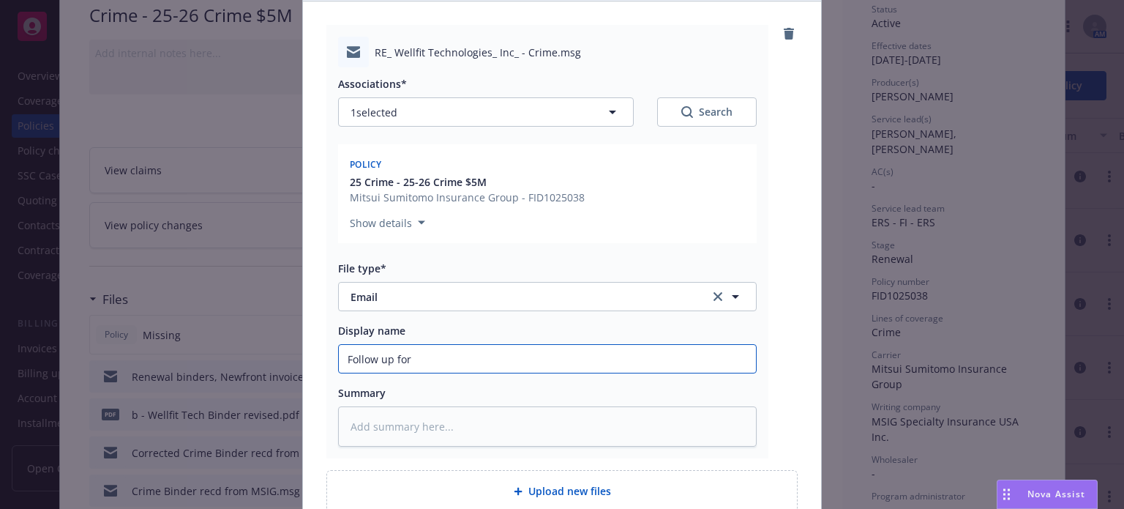
type textarea "x"
type input "Follow up for"
type textarea "x"
type input "Follow up for p"
type textarea "x"
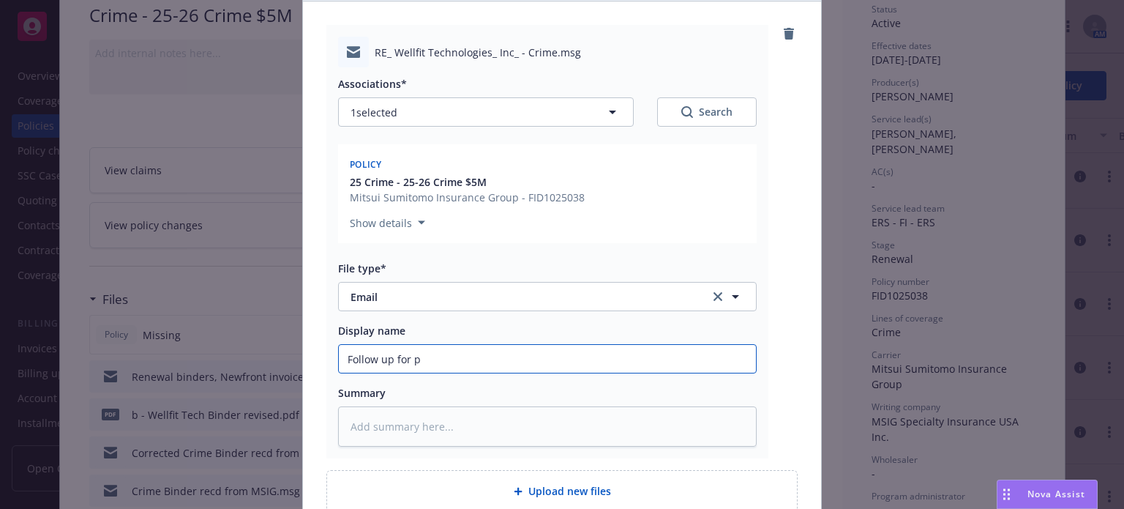
type input "Follow up for po"
type textarea "x"
type input "Follow up for pol"
type textarea "x"
type input "Follow up for [PERSON_NAME]"
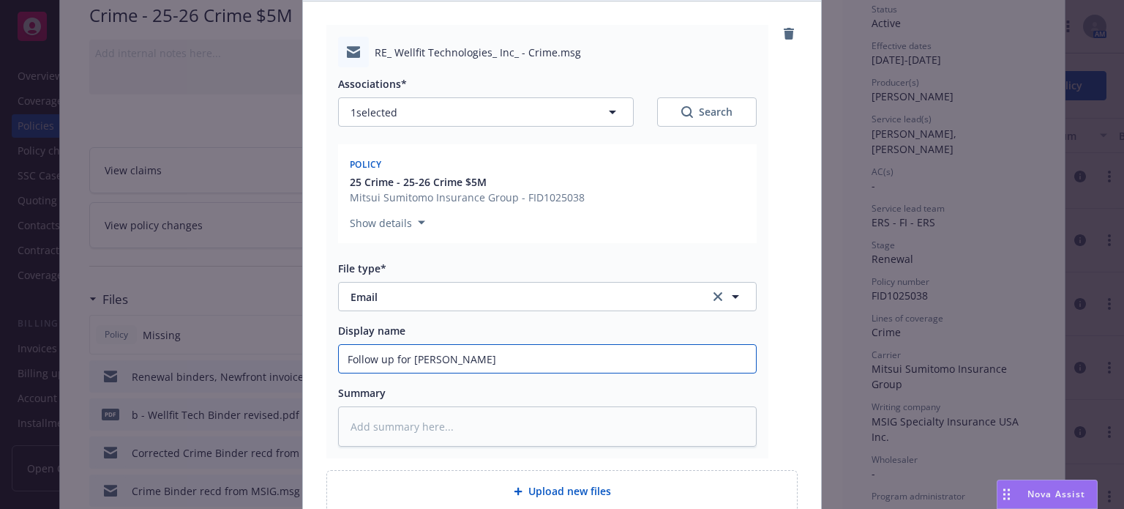
type textarea "x"
type input "Follow up for polic"
type textarea "x"
type input "Follow up for policy"
type textarea "x"
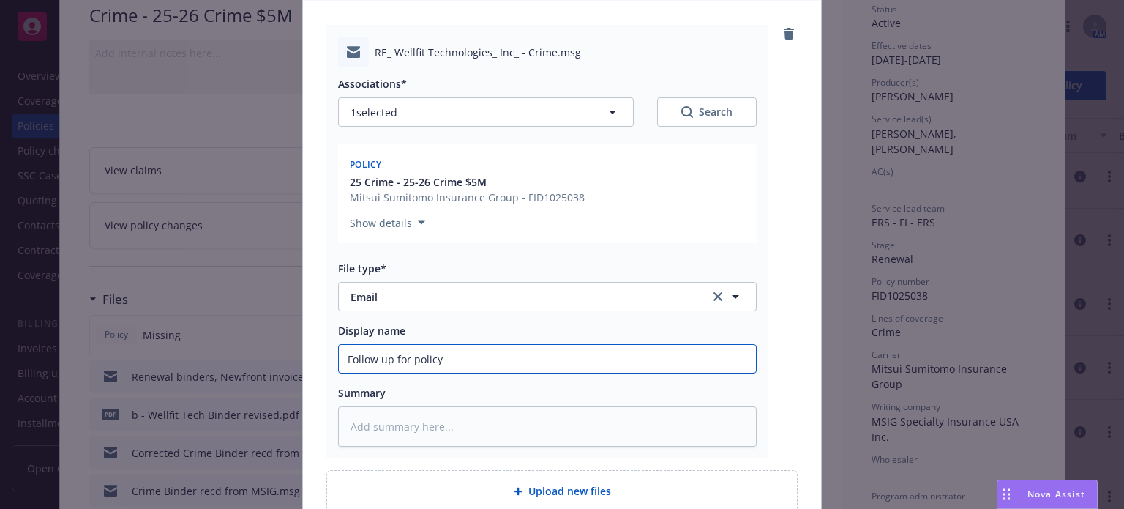
type input "Follow up for policy t"
type textarea "x"
type input "Follow up for policy to"
type textarea "x"
type input "Follow up for policy to"
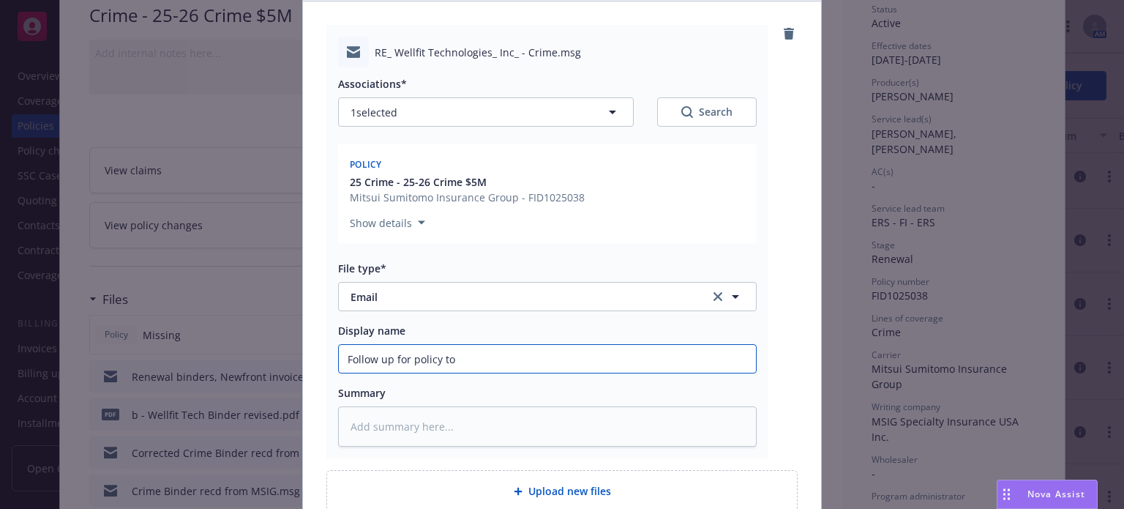
type textarea "x"
type input "Follow up for policy to M"
type textarea "x"
type input "Follow up for policy to MS"
type textarea "x"
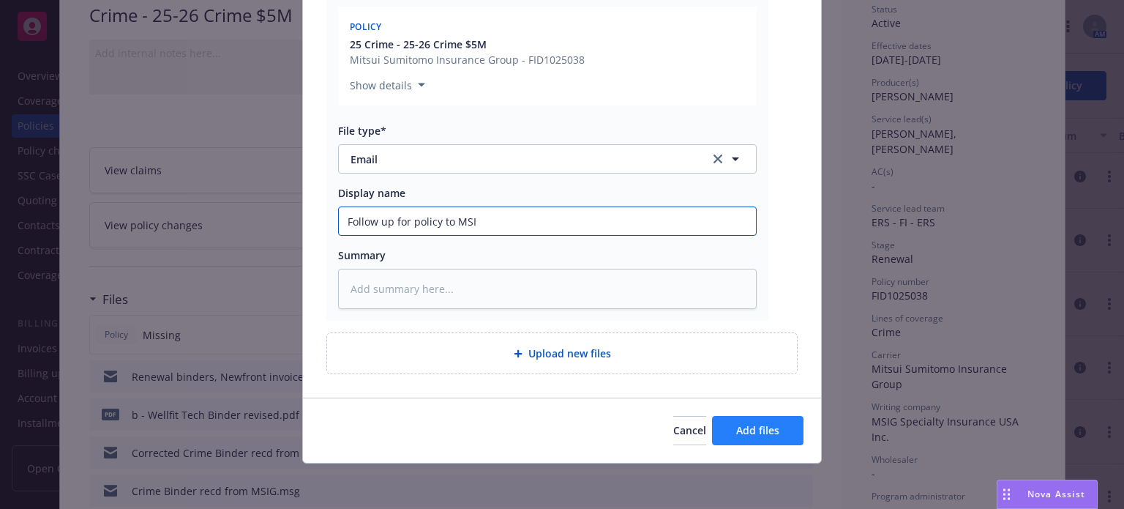
type input "Follow up for policy to MSI"
click at [767, 424] on span "Add files" at bounding box center [757, 430] width 43 height 14
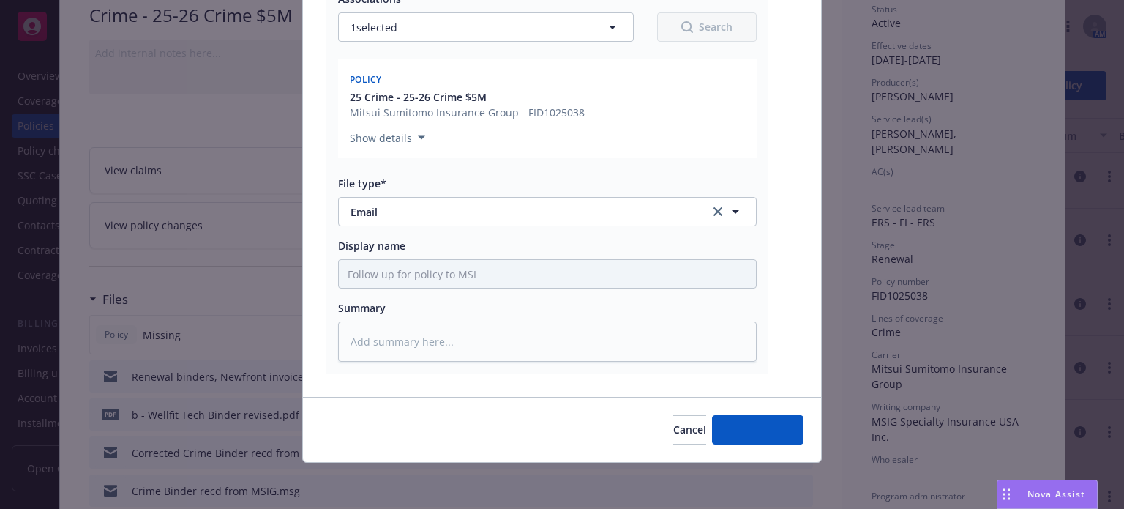
type textarea "x"
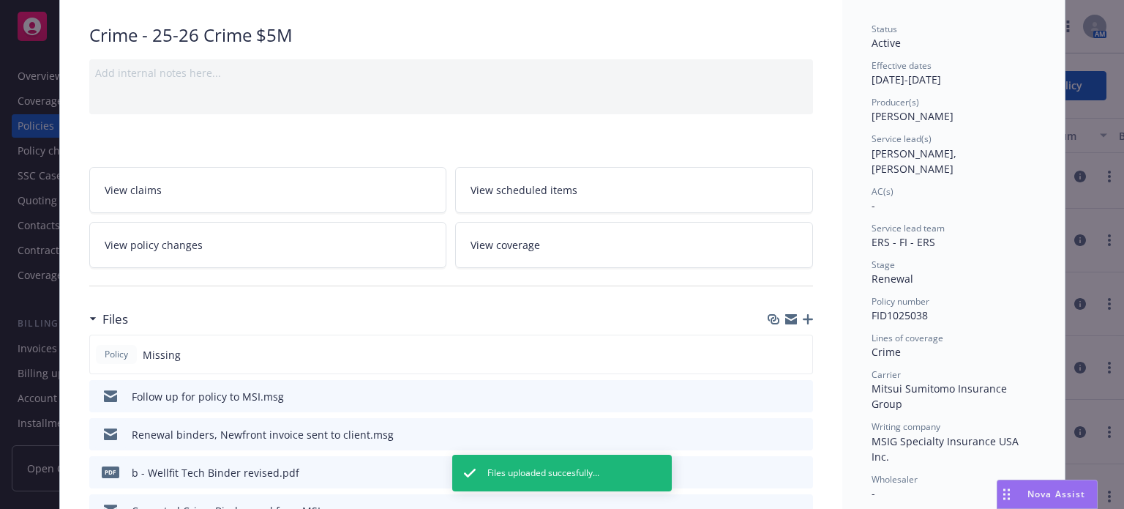
scroll to position [44, 0]
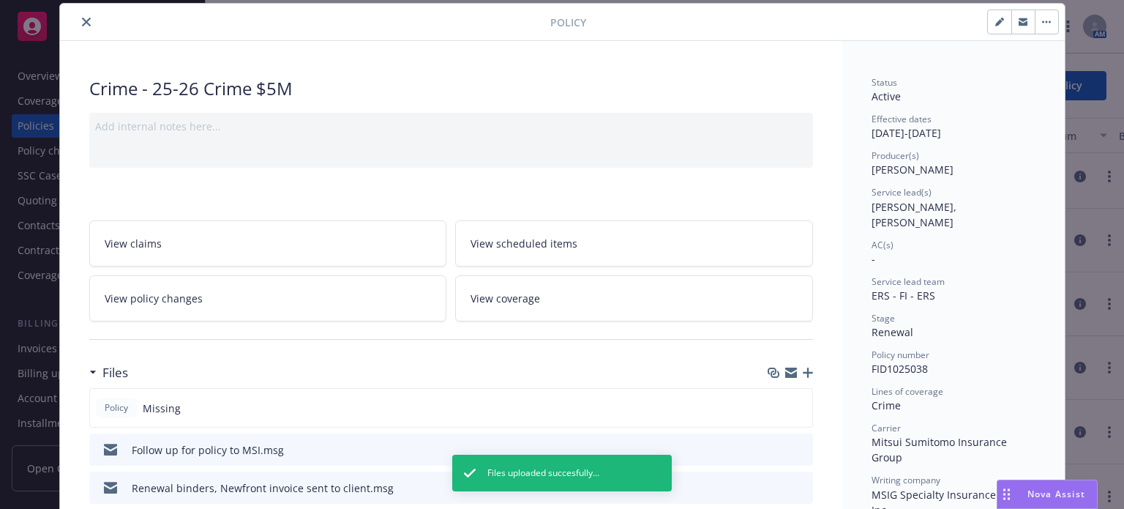
click at [82, 20] on icon "close" at bounding box center [86, 22] width 9 height 9
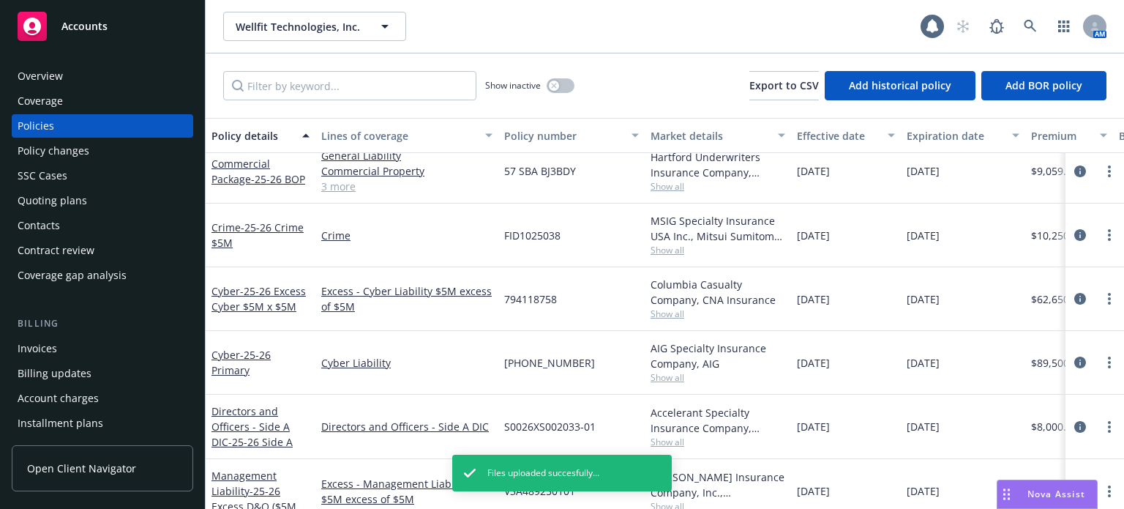
scroll to position [146, 0]
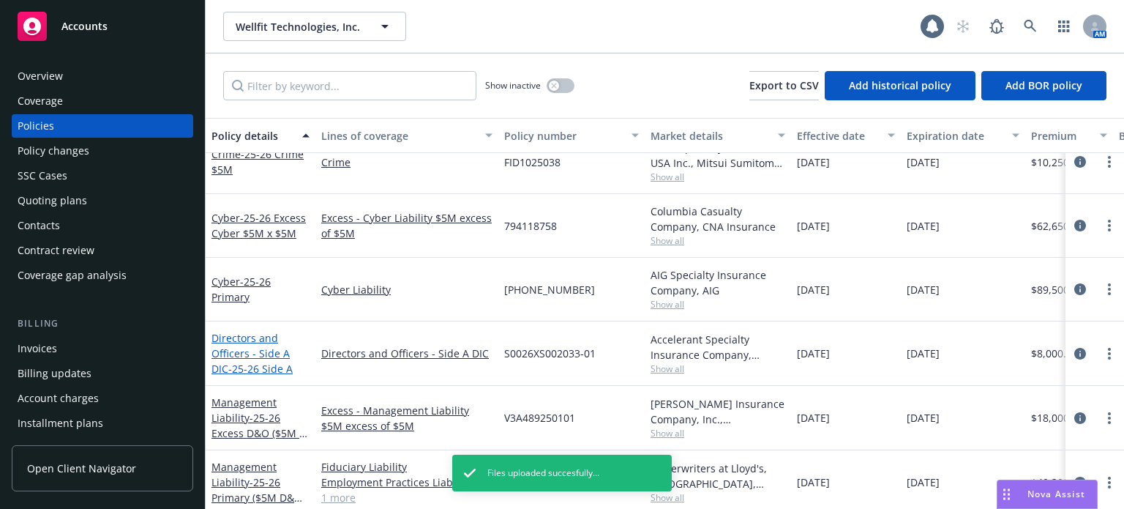
click at [247, 354] on link "Directors and Officers - Side A DIC - 25-26 Side A" at bounding box center [252, 353] width 81 height 45
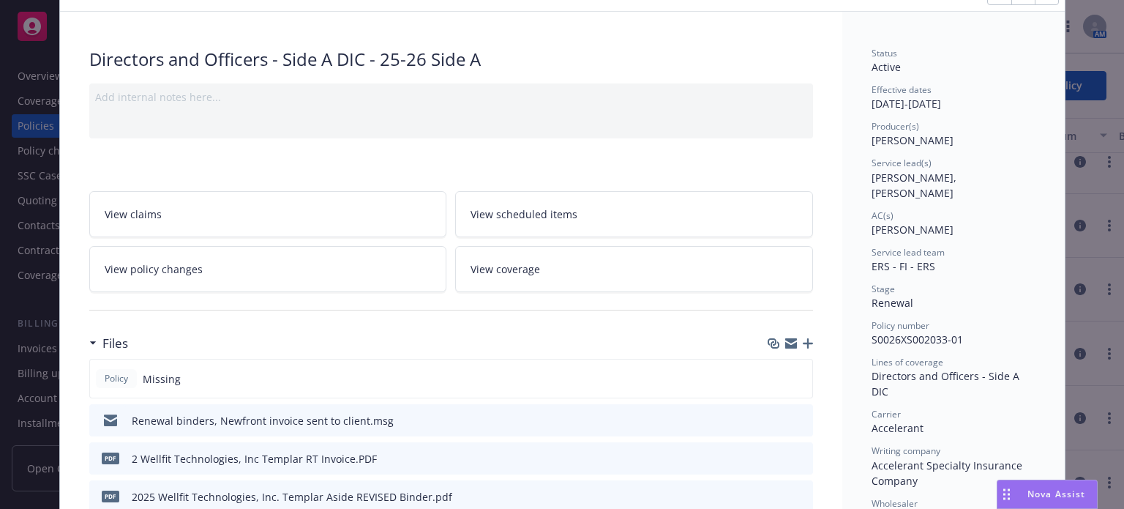
scroll to position [146, 0]
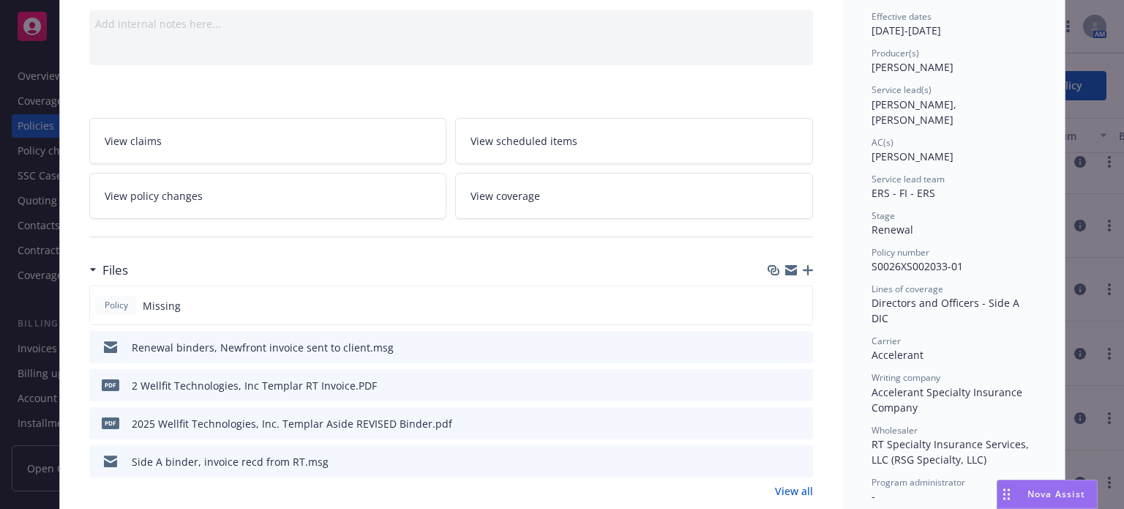
click at [799, 420] on icon "preview file" at bounding box center [799, 422] width 13 height 10
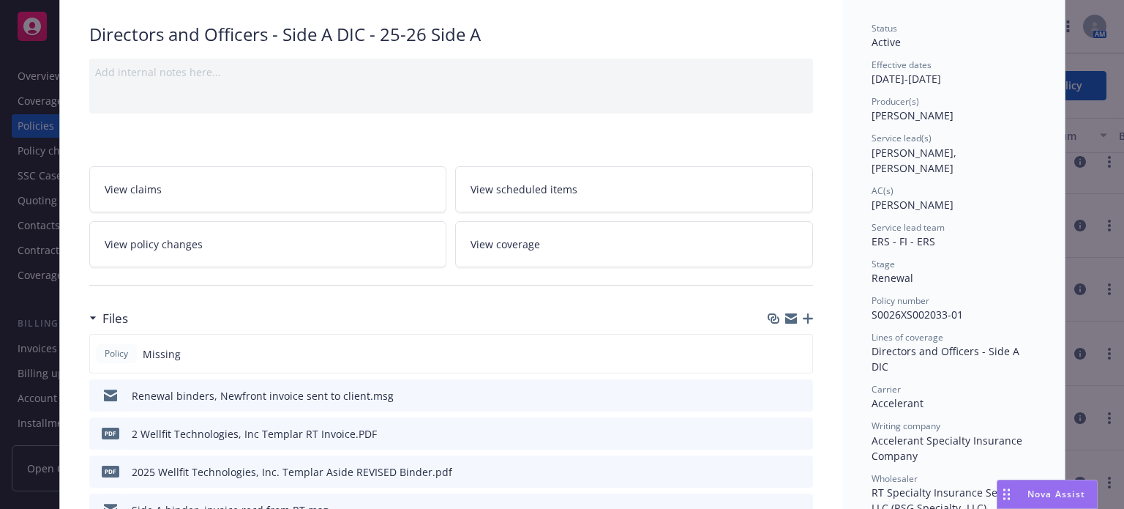
scroll to position [0, 0]
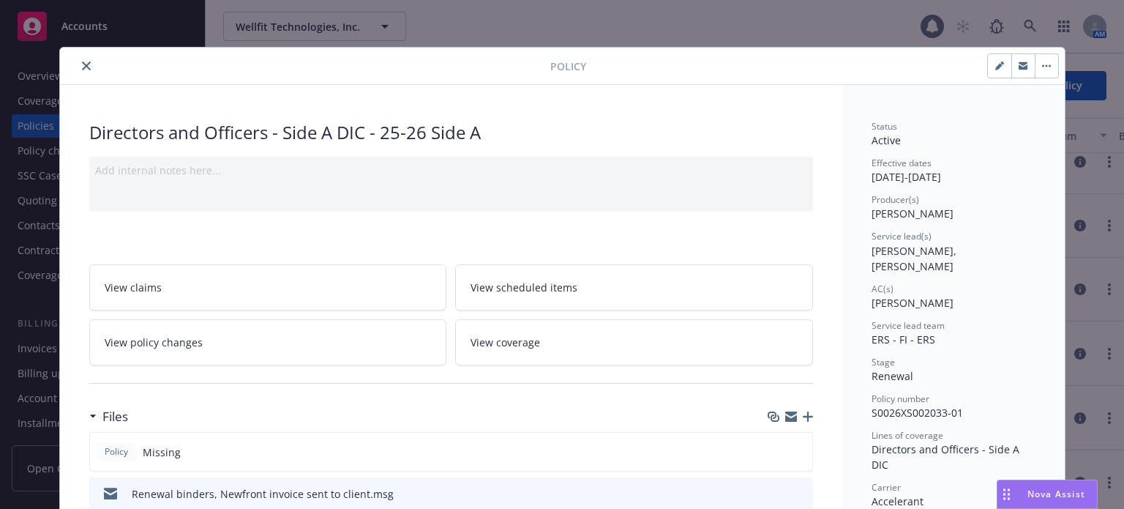
click at [996, 64] on icon "button" at bounding box center [999, 65] width 9 height 9
select select "RENEWAL"
select select "12"
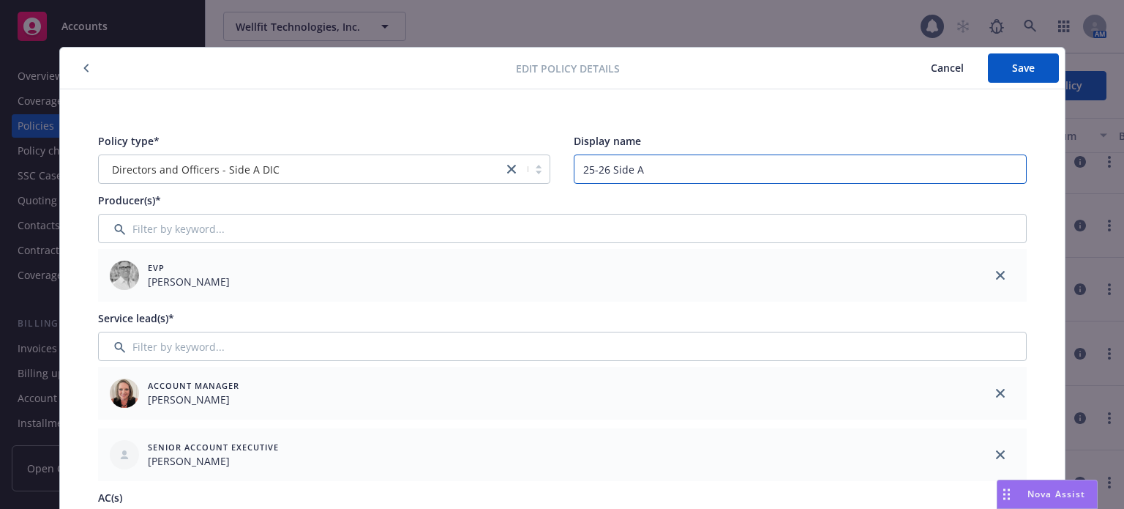
click at [715, 171] on input "25-26 Side A" at bounding box center [800, 168] width 453 height 29
click at [643, 166] on input "25-26 Side A $2M x $10M" at bounding box center [800, 168] width 453 height 29
type input "25-26 Side A: $2M x $10M"
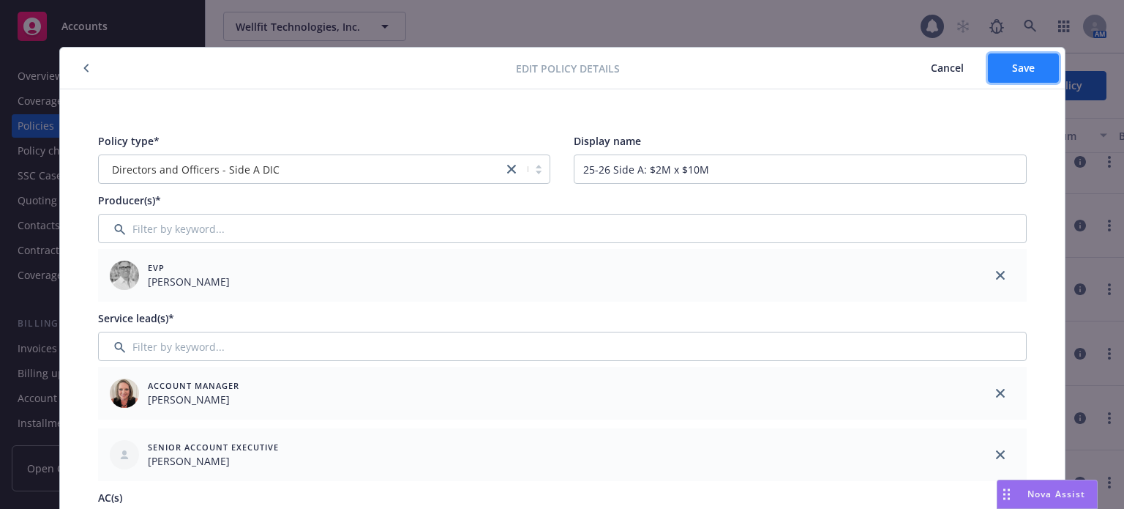
click at [1028, 70] on span "Save" at bounding box center [1023, 68] width 23 height 14
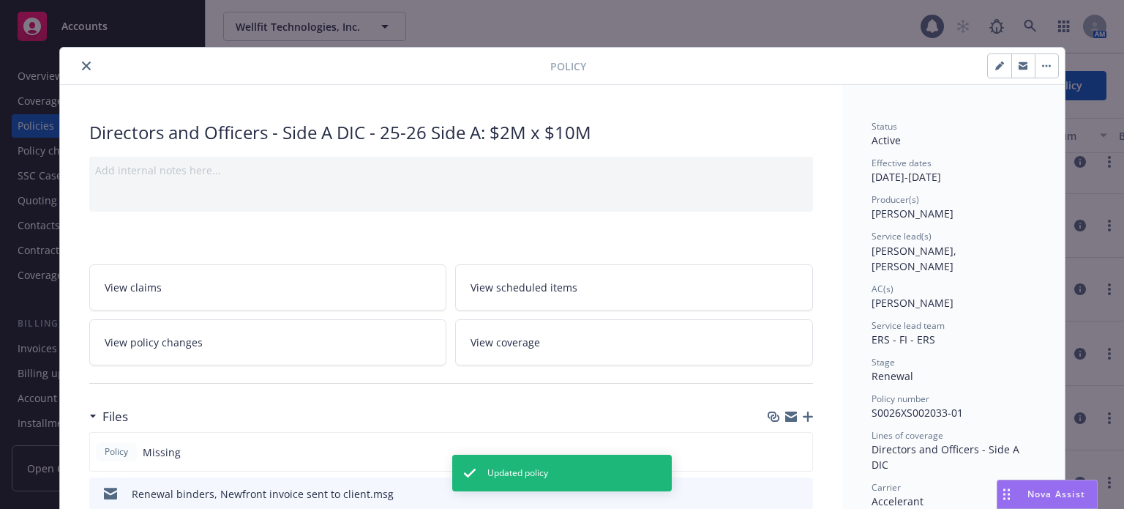
click at [82, 62] on icon "close" at bounding box center [86, 65] width 9 height 9
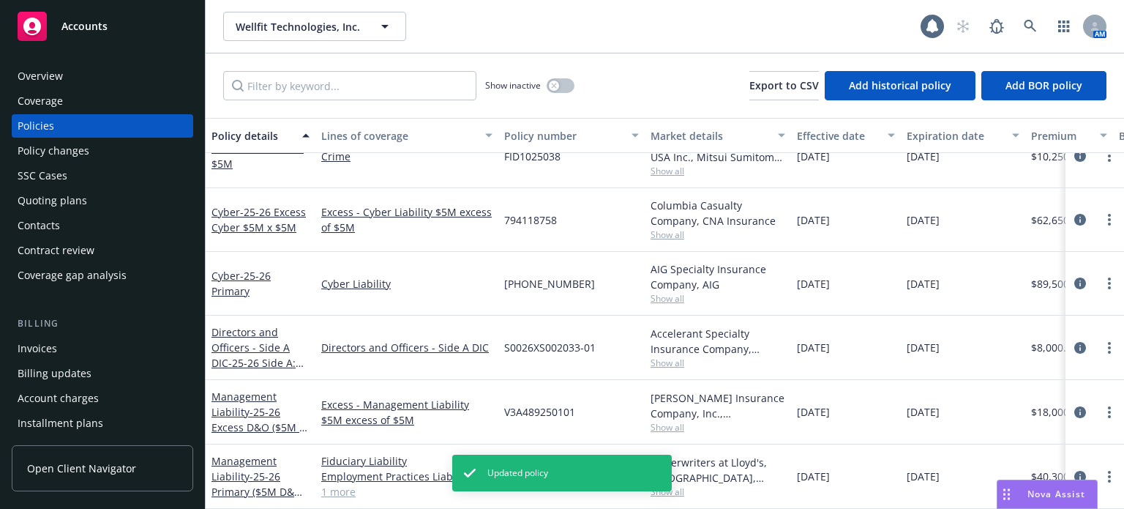
scroll to position [219, 0]
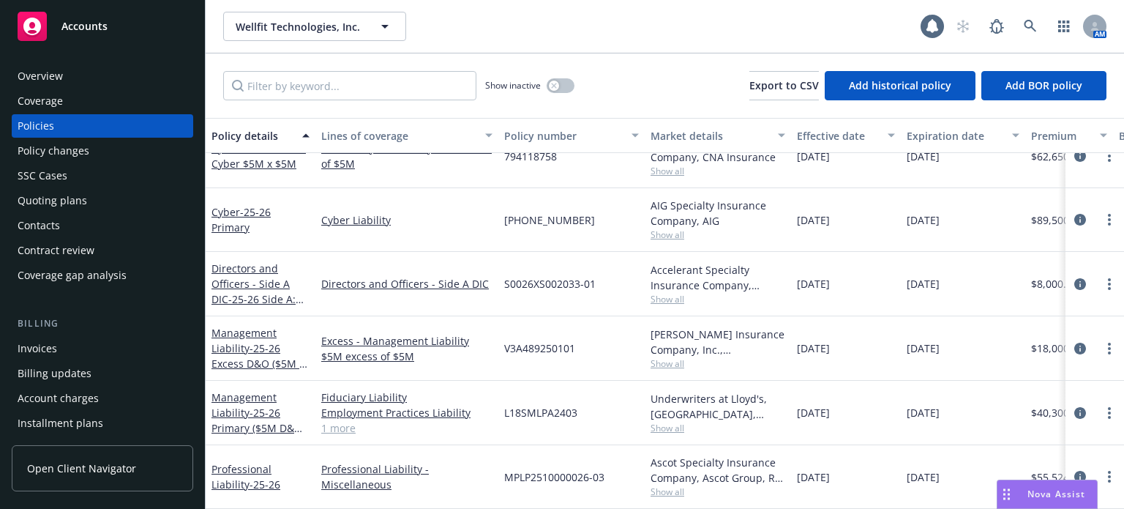
click at [648, 357] on div "[PERSON_NAME] Insurance Company, Inc., [PERSON_NAME] Group Show all" at bounding box center [718, 348] width 146 height 64
click at [649, 354] on div "[PERSON_NAME] Insurance Company, Inc., [PERSON_NAME] Group Show all" at bounding box center [718, 348] width 146 height 64
click at [661, 357] on span "Show all" at bounding box center [718, 363] width 135 height 12
click at [630, 367] on div "V3A489250101" at bounding box center [571, 348] width 146 height 64
click at [656, 293] on span "Show all" at bounding box center [718, 299] width 135 height 12
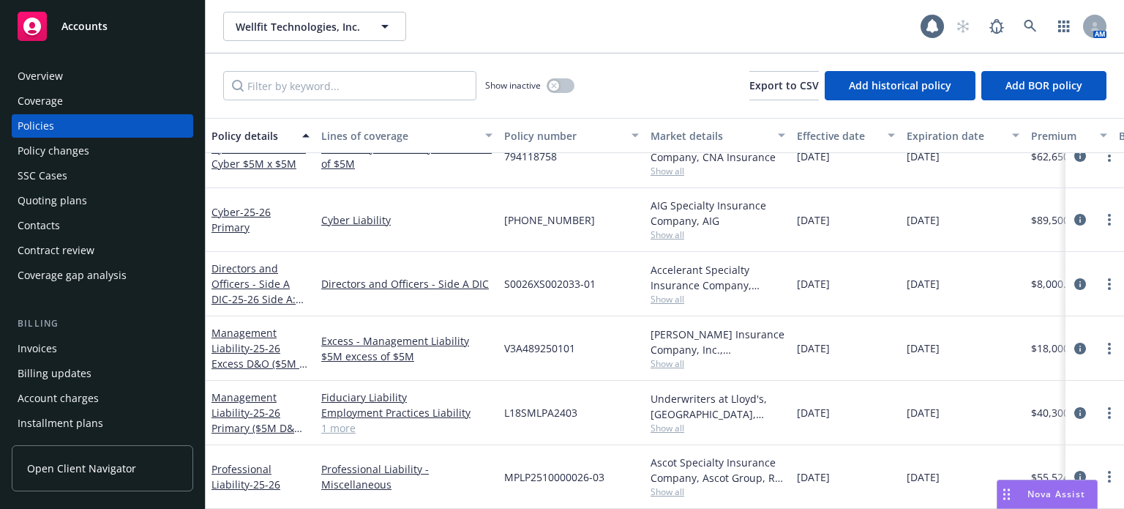
click at [521, 298] on body "Accounts Overview Coverage Policies Policy changes SSC Cases Quoting plans Cont…" at bounding box center [562, 254] width 1124 height 509
click at [676, 422] on span "Show all" at bounding box center [718, 428] width 135 height 12
click at [437, 433] on div "Fiduciary Liability Employment Practices Liability Directors and Officers 1 more" at bounding box center [406, 413] width 183 height 64
click at [273, 411] on span "- 25-26 Primary ($5M D&O, $1M EPL, $2M Fid)" at bounding box center [259, 427] width 94 height 45
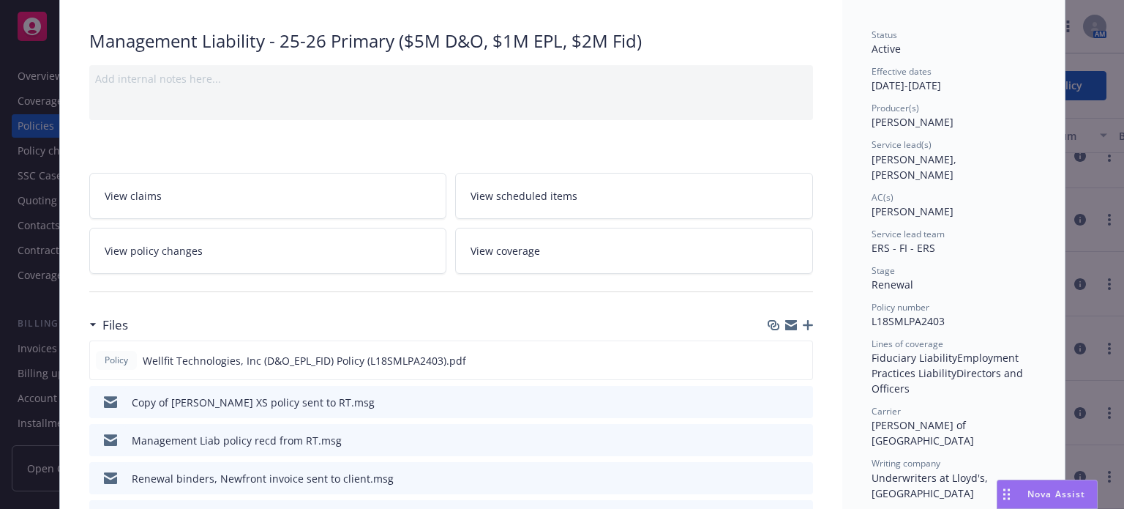
scroll to position [117, 0]
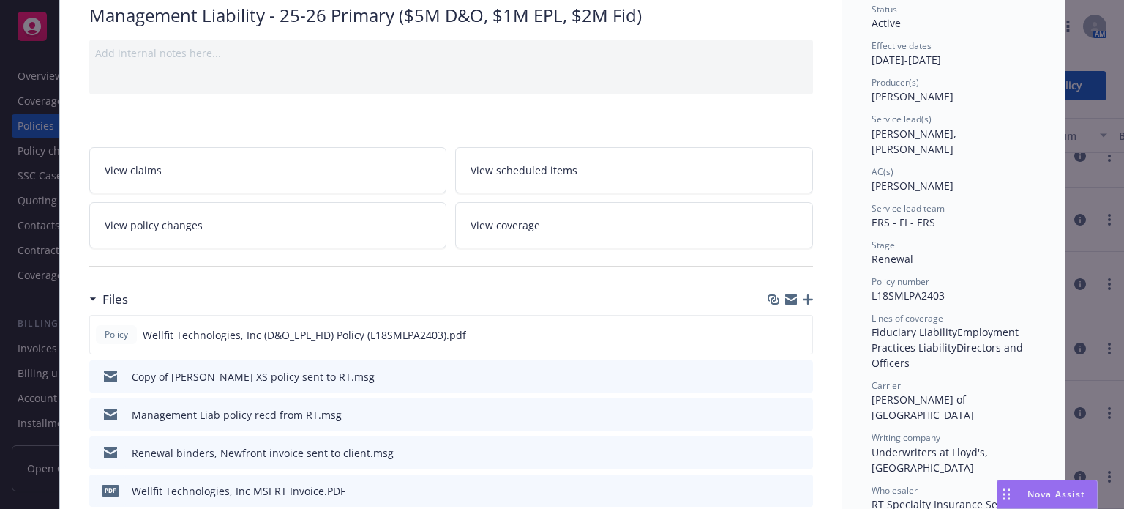
click at [793, 375] on icon "preview file" at bounding box center [799, 375] width 13 height 10
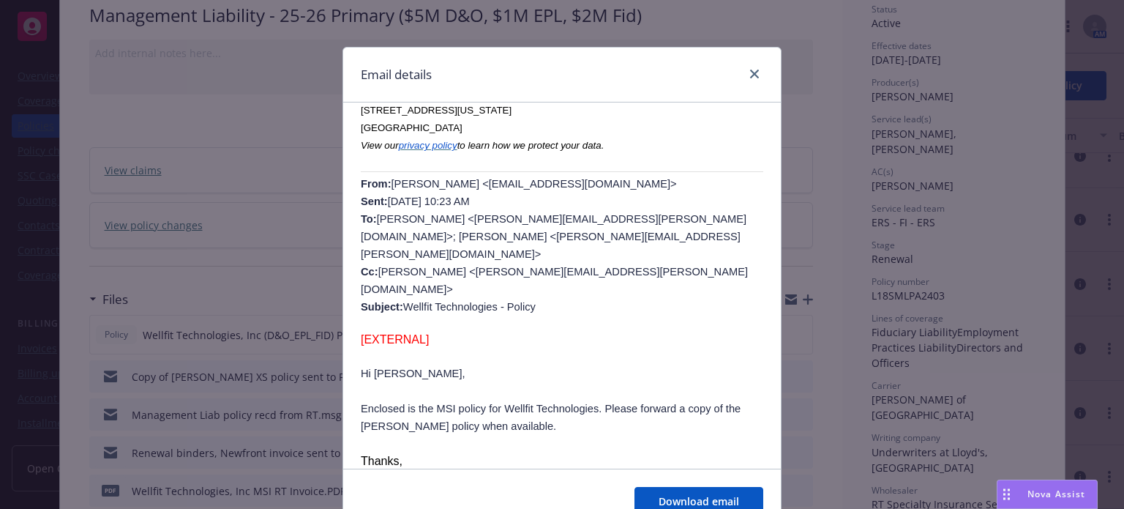
scroll to position [0, 0]
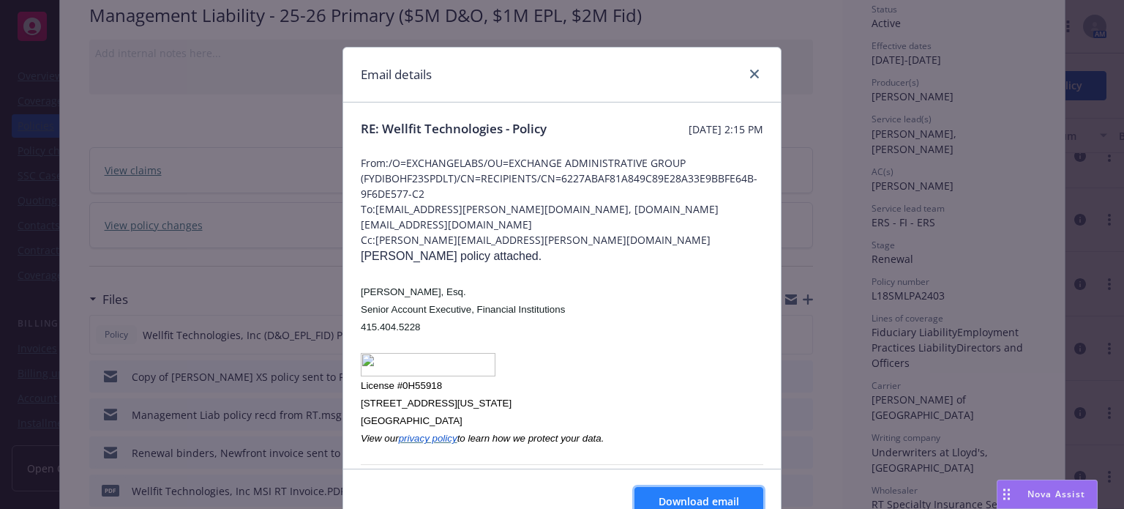
click at [706, 496] on span "Download email" at bounding box center [699, 501] width 81 height 14
click at [750, 75] on icon "close" at bounding box center [754, 74] width 9 height 9
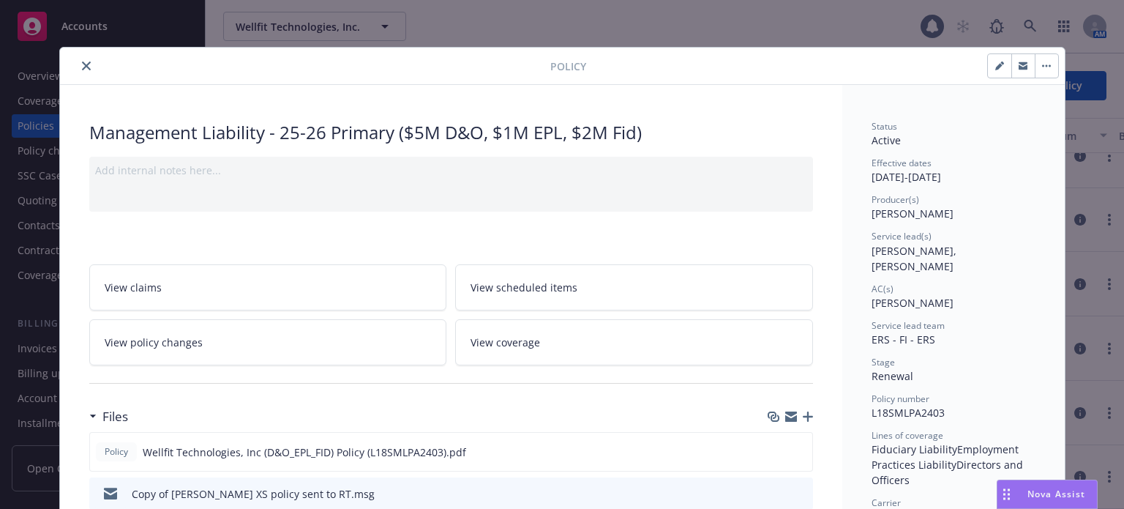
click at [83, 61] on icon "close" at bounding box center [86, 65] width 9 height 9
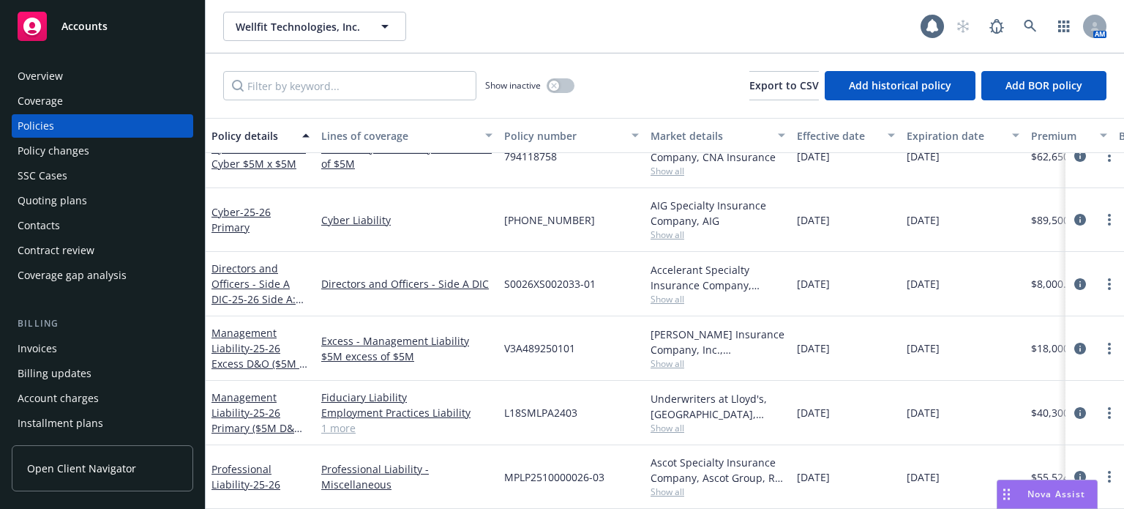
click at [686, 357] on span "Show all" at bounding box center [718, 363] width 135 height 12
click at [471, 356] on div "Excess - Management Liability $5M excess of $5M" at bounding box center [406, 348] width 183 height 64
click at [661, 296] on div "Accelerant Specialty Insurance Company, Accelerant, RT Specialty Insurance Serv…" at bounding box center [718, 284] width 146 height 64
click at [660, 293] on span "Show all" at bounding box center [718, 299] width 135 height 12
drag, startPoint x: 363, startPoint y: 302, endPoint x: 316, endPoint y: 292, distance: 47.8
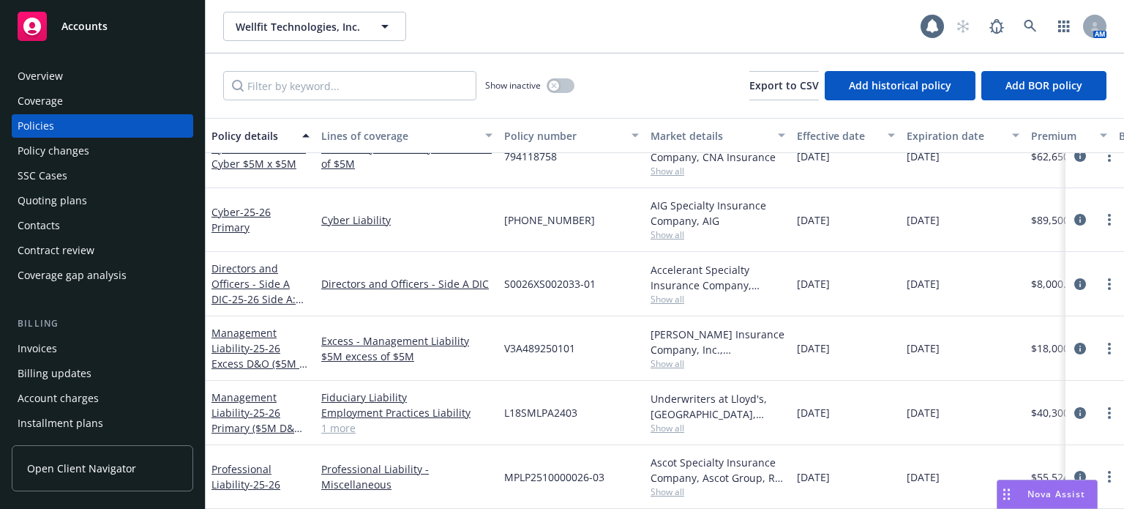
click at [363, 302] on div "Directors and Officers - Side A DIC" at bounding box center [406, 284] width 183 height 64
click at [662, 293] on span "Show all" at bounding box center [718, 299] width 135 height 12
click at [419, 300] on div "Directors and Officers - Side A DIC" at bounding box center [406, 284] width 183 height 64
drag, startPoint x: 598, startPoint y: 276, endPoint x: 504, endPoint y: 275, distance: 94.4
click at [504, 275] on div "S0026XS002033-01" at bounding box center [571, 284] width 146 height 64
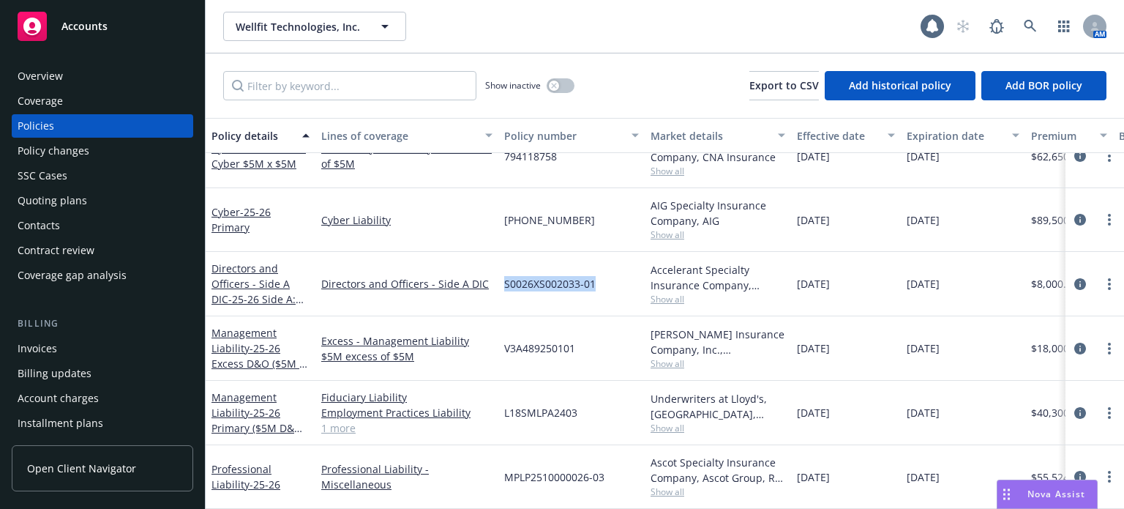
copy span "S0026XS002033-01"
click at [667, 357] on span "Show all" at bounding box center [718, 363] width 135 height 12
drag, startPoint x: 594, startPoint y: 373, endPoint x: 640, endPoint y: 313, distance: 75.6
click at [594, 381] on div "L18SMLPA2403" at bounding box center [571, 413] width 146 height 64
click at [671, 293] on span "Show all" at bounding box center [718, 299] width 135 height 12
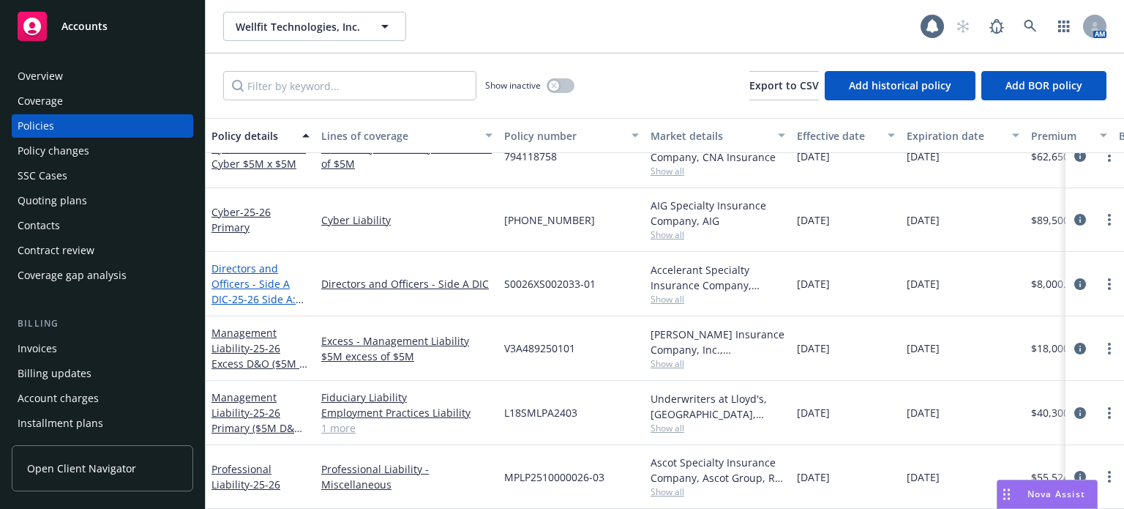
click at [249, 269] on link "Directors and Officers - Side A DIC - 25-26 Side A: $2M x $10M" at bounding box center [254, 291] width 84 height 60
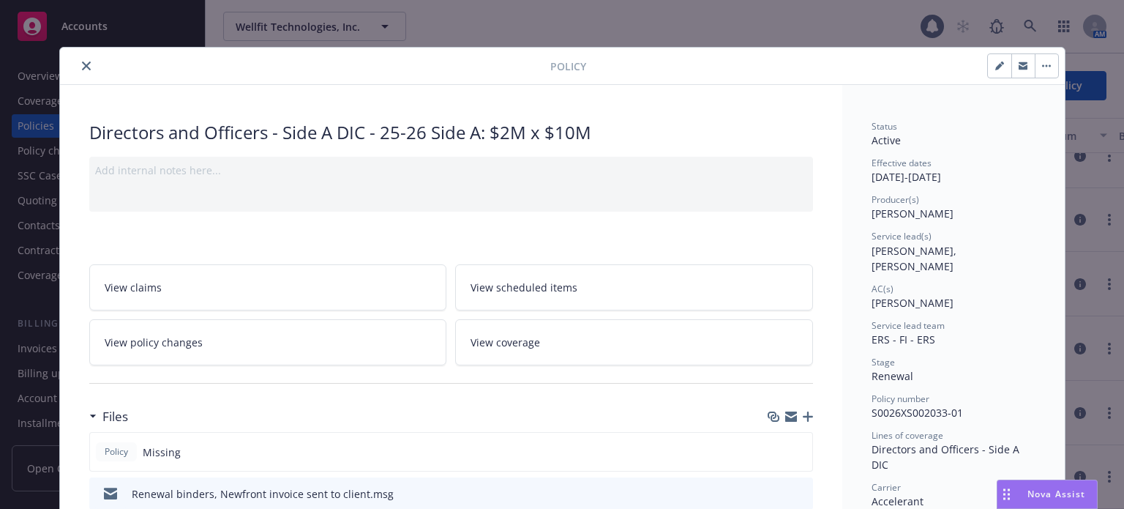
click at [78, 61] on button "close" at bounding box center [87, 66] width 18 height 18
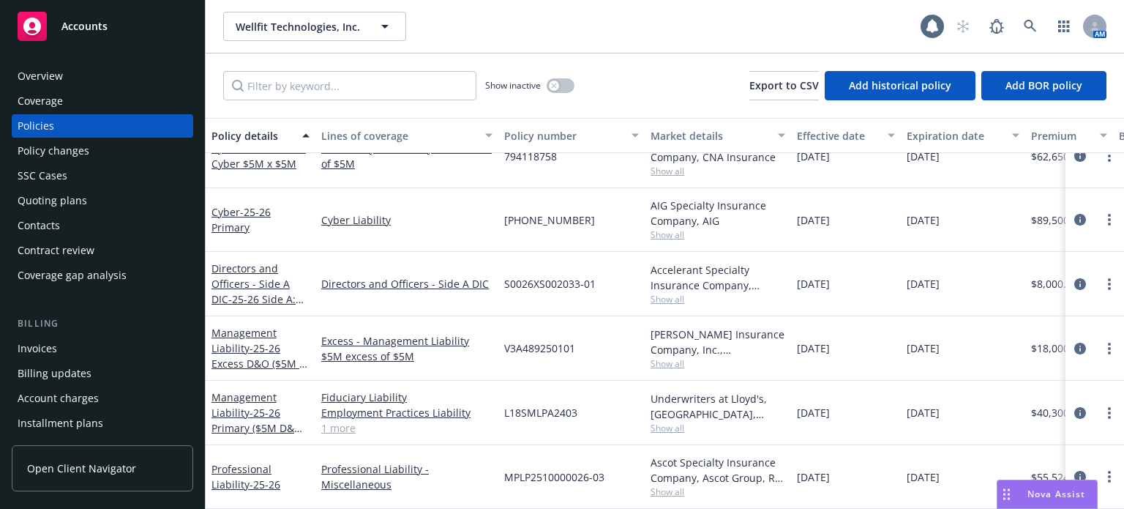
click at [74, 61] on div "Overview Coverage Policies Policy changes SSC Cases Quoting plans Contacts Cont…" at bounding box center [102, 278] width 205 height 462
click at [1028, 27] on icon at bounding box center [1030, 26] width 12 height 12
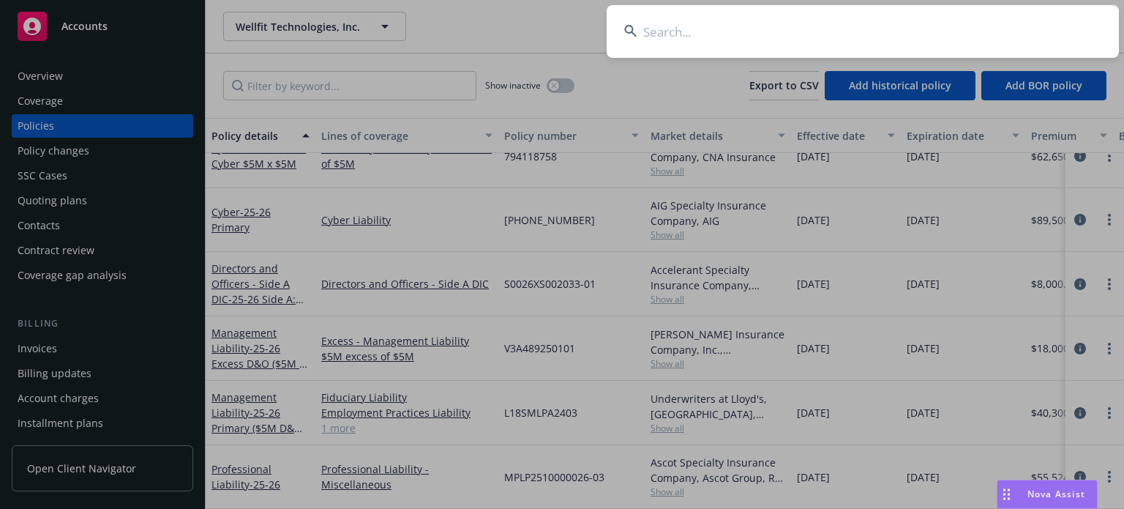
click at [877, 23] on input at bounding box center [863, 31] width 512 height 53
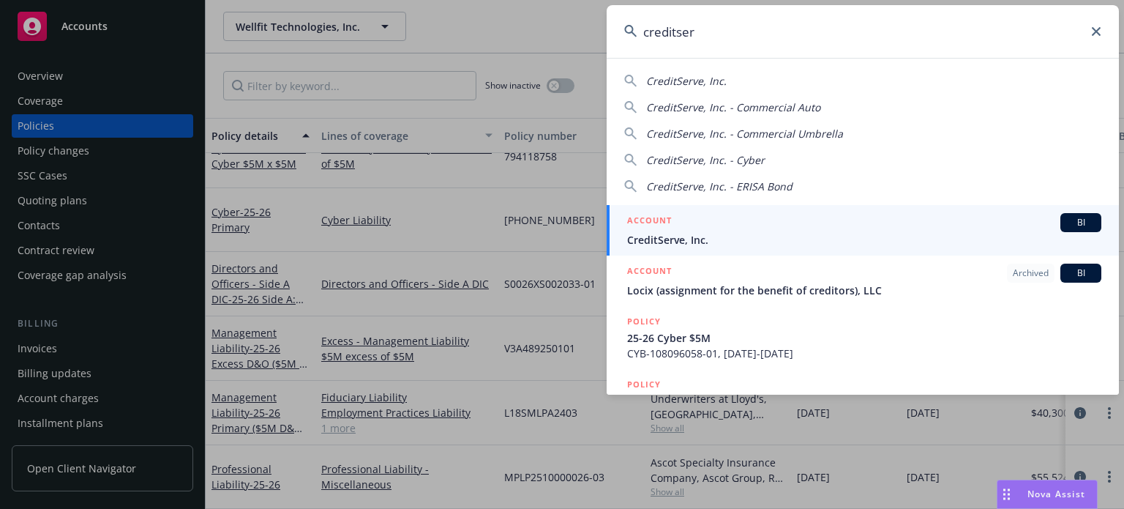
type input "creditser"
click at [729, 237] on span "CreditServe, Inc." at bounding box center [864, 239] width 474 height 15
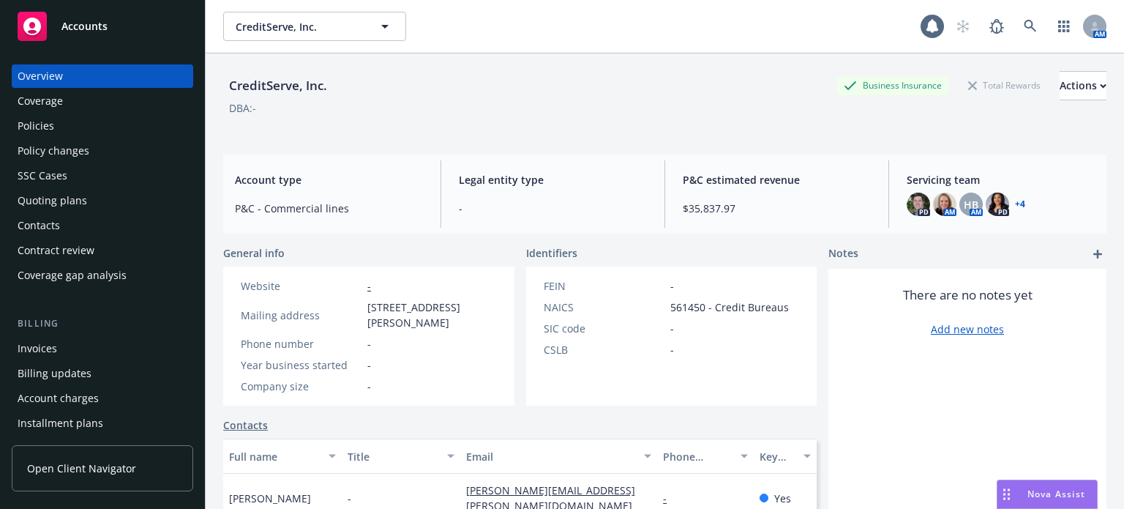
click at [94, 128] on div "Policies" at bounding box center [103, 125] width 170 height 23
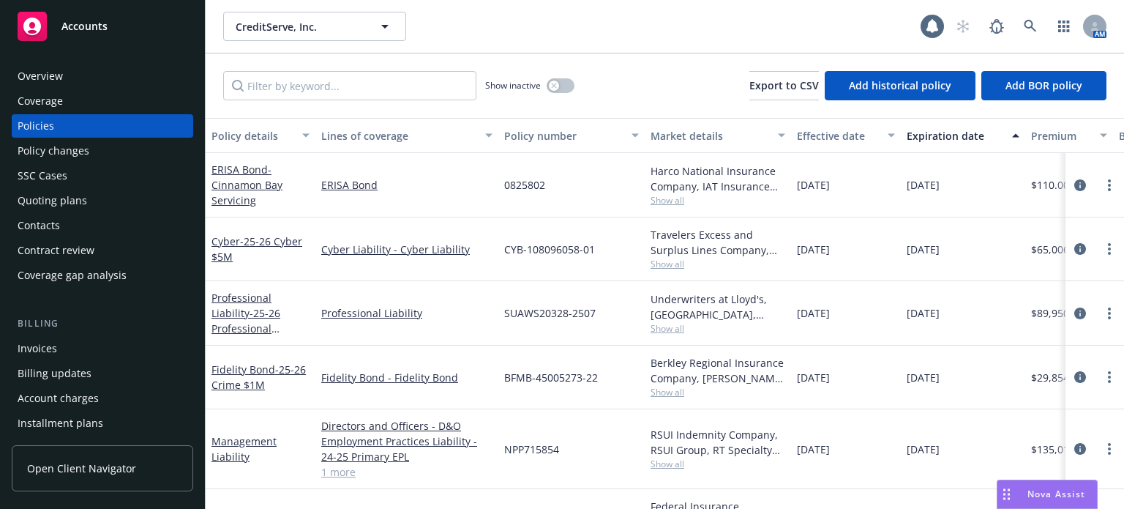
click at [239, 137] on div "Policy details" at bounding box center [253, 135] width 82 height 15
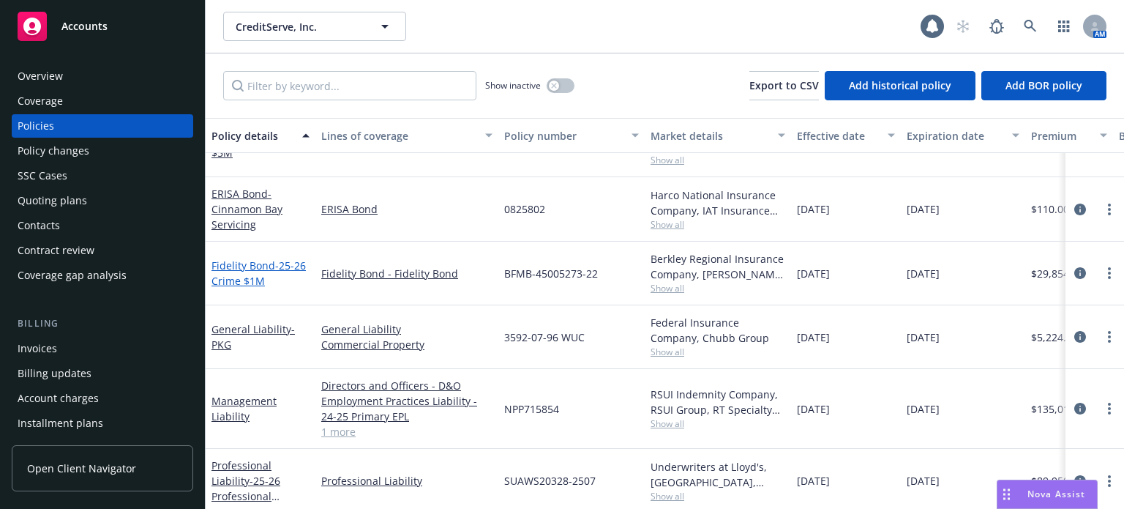
scroll to position [171, 0]
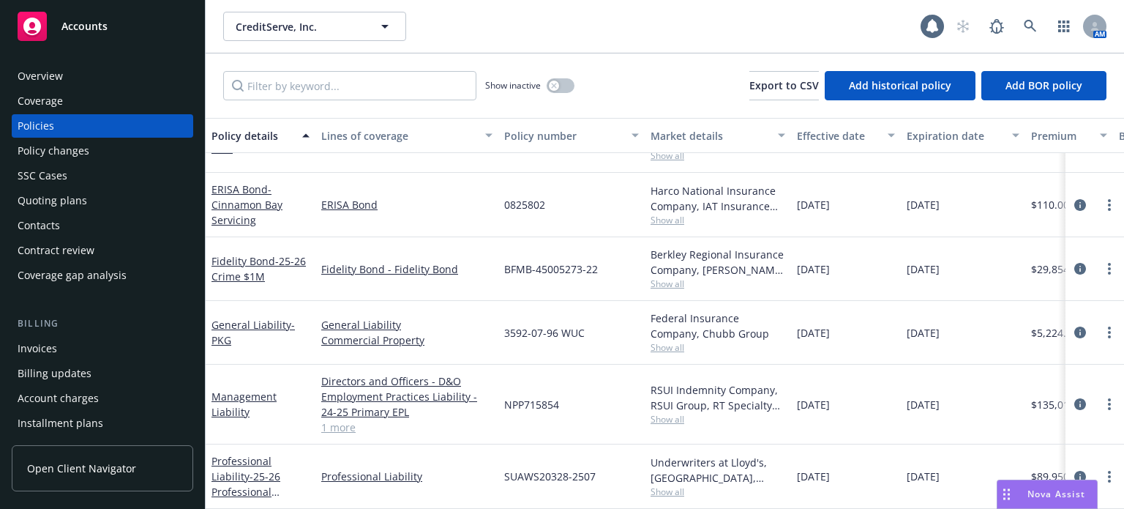
click at [665, 415] on span "Show all" at bounding box center [718, 419] width 135 height 12
click at [615, 444] on div "SUAWS20328-2507" at bounding box center [571, 476] width 146 height 64
click at [674, 488] on span "Show all" at bounding box center [718, 491] width 135 height 12
click at [474, 435] on div "Directors and Officers - D&O Employment Practices Liability - 24-25 Primary EPL…" at bounding box center [406, 404] width 183 height 80
click at [246, 394] on link "Management Liability" at bounding box center [244, 403] width 65 height 29
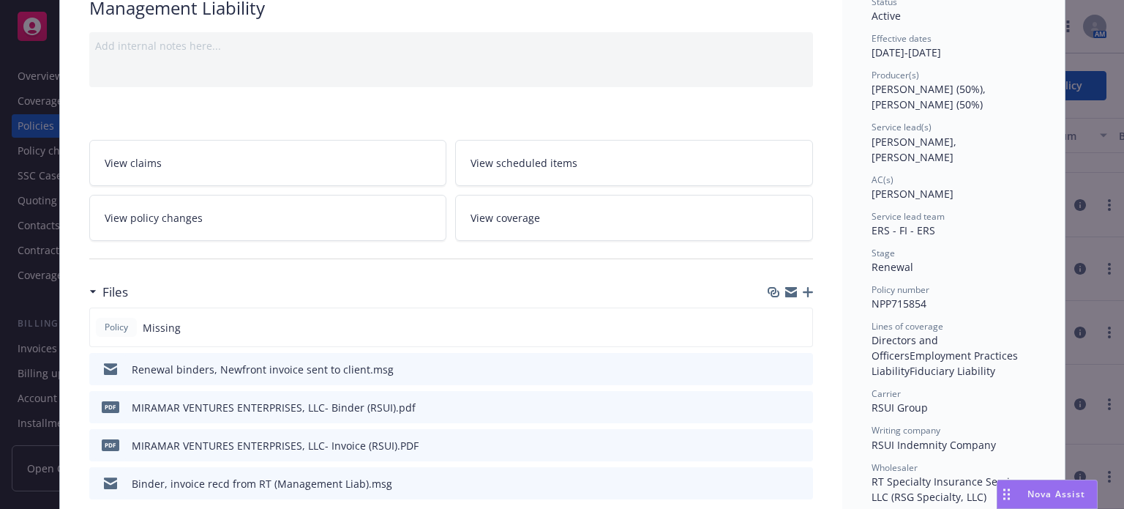
scroll to position [146, 0]
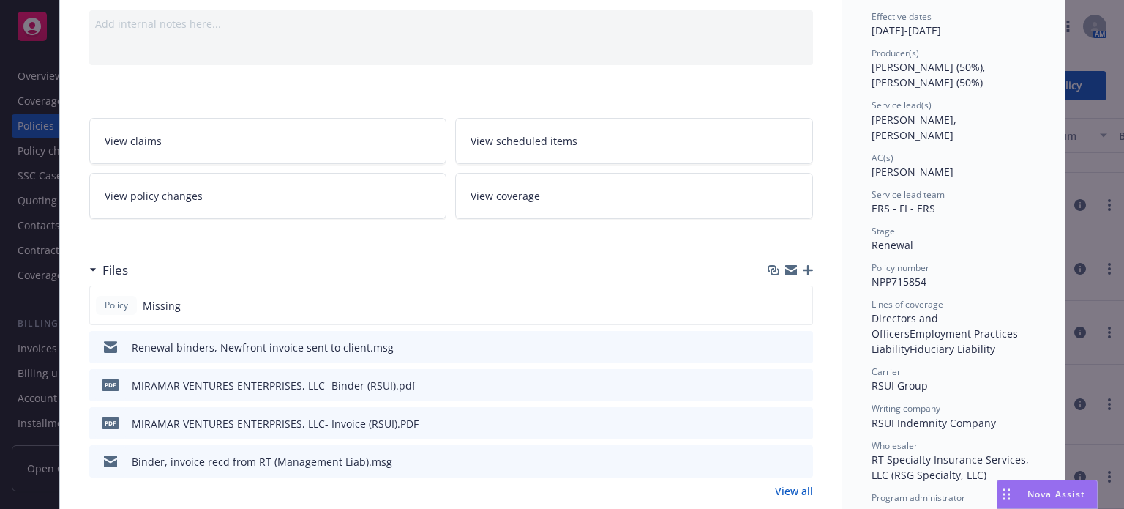
click at [770, 455] on icon "download file" at bounding box center [775, 461] width 12 height 12
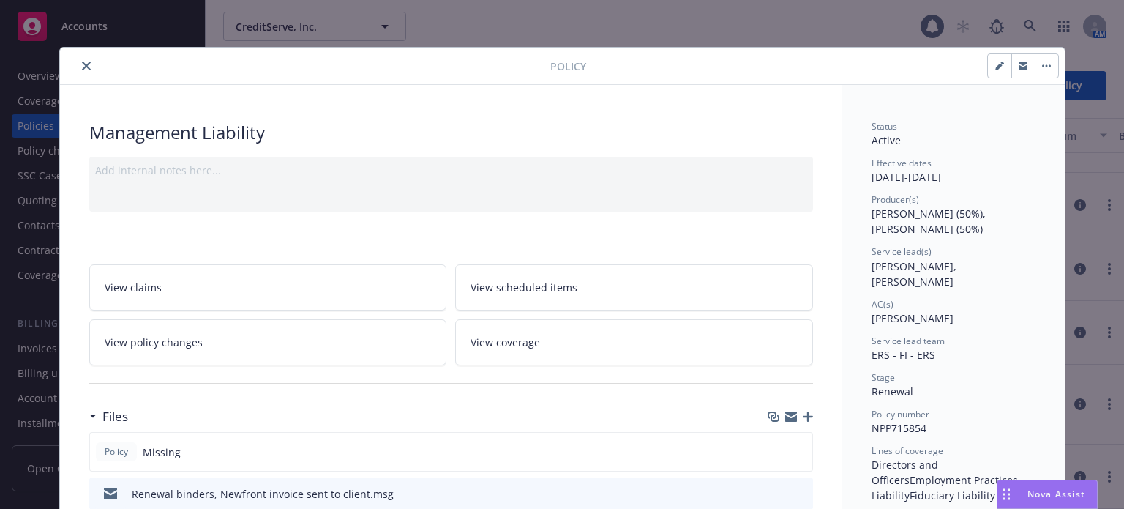
click at [91, 61] on div at bounding box center [308, 66] width 485 height 18
click at [82, 64] on icon "close" at bounding box center [86, 65] width 9 height 9
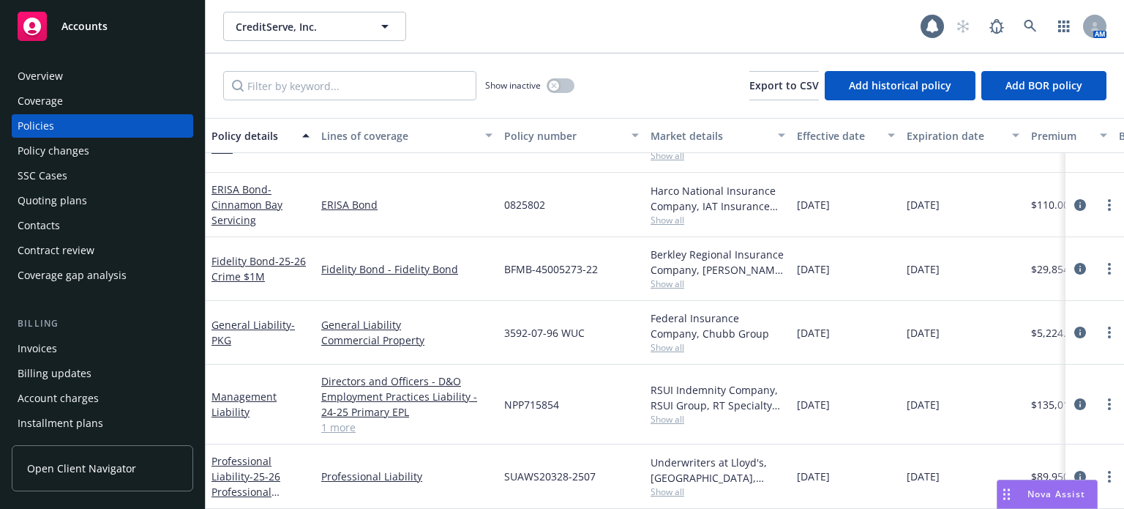
click at [290, 356] on div "General Liability - PKG" at bounding box center [261, 333] width 110 height 64
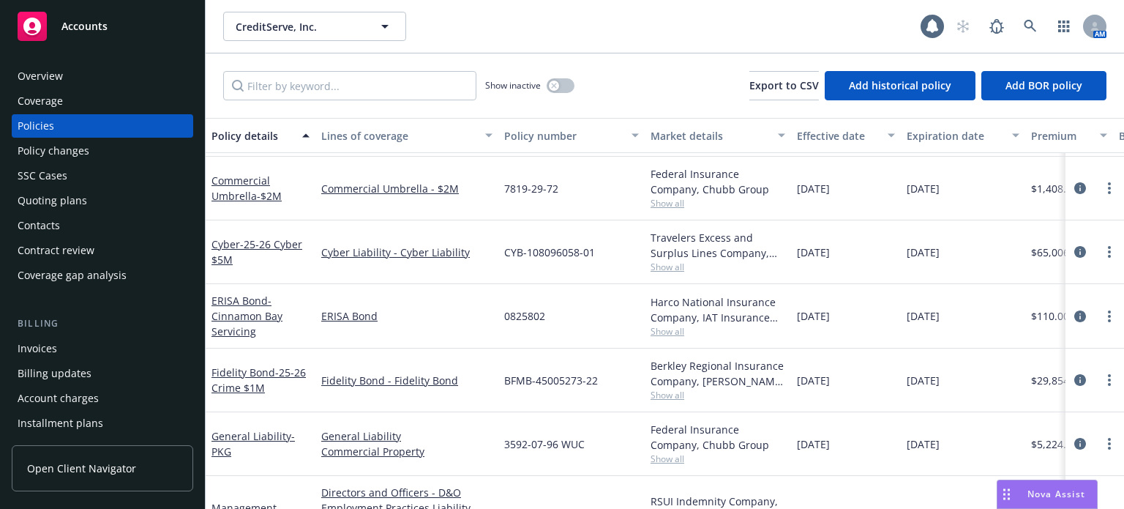
scroll to position [24, 0]
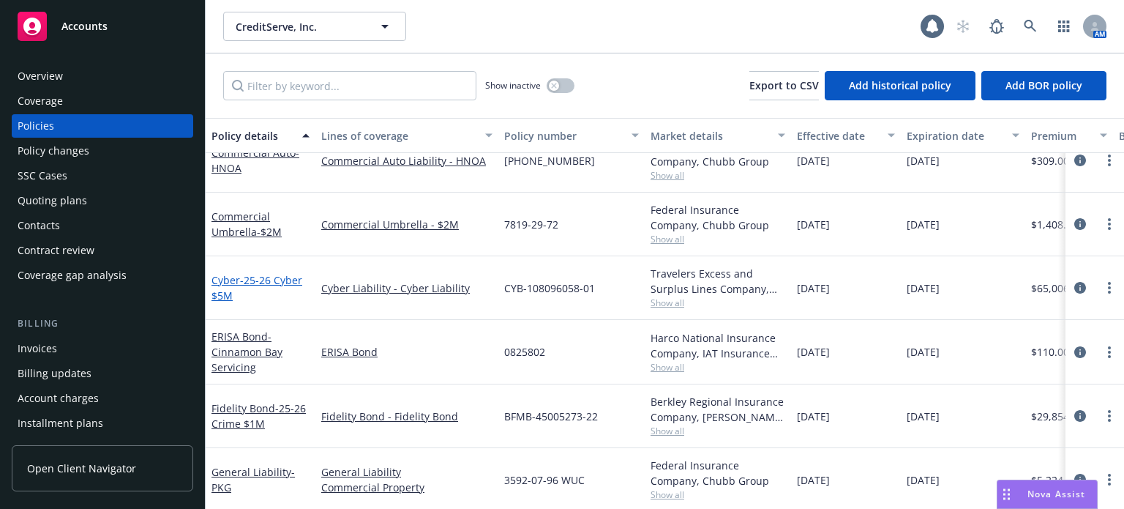
click at [271, 277] on span "- 25-26 Cyber $5M" at bounding box center [257, 287] width 91 height 29
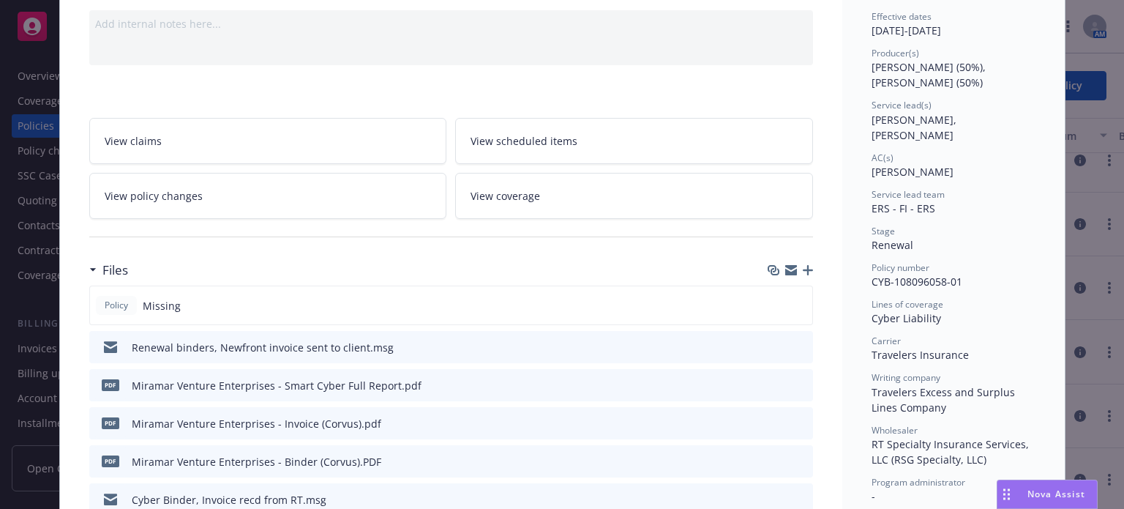
scroll to position [220, 0]
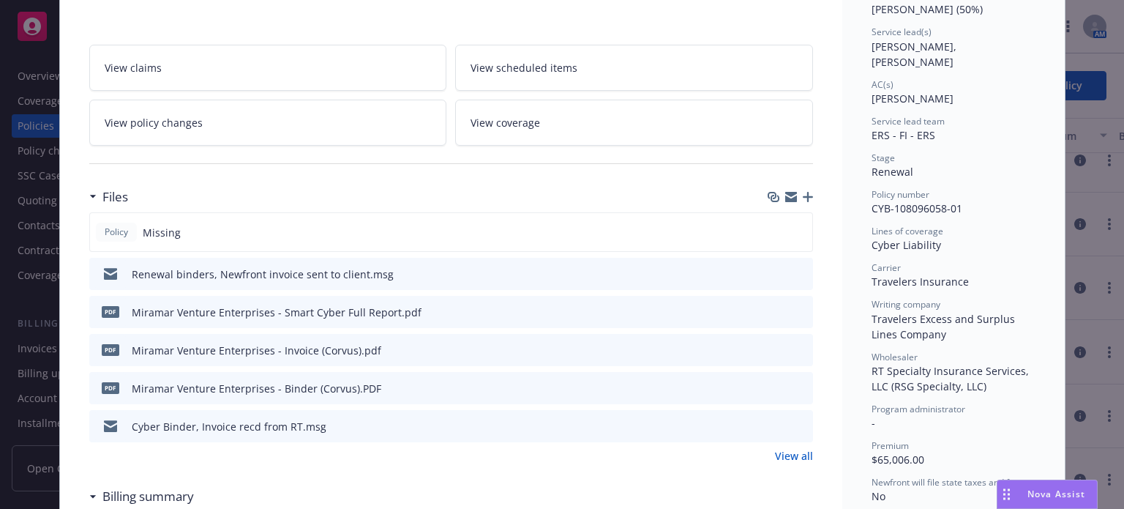
click at [771, 424] on icon "download file" at bounding box center [775, 423] width 10 height 9
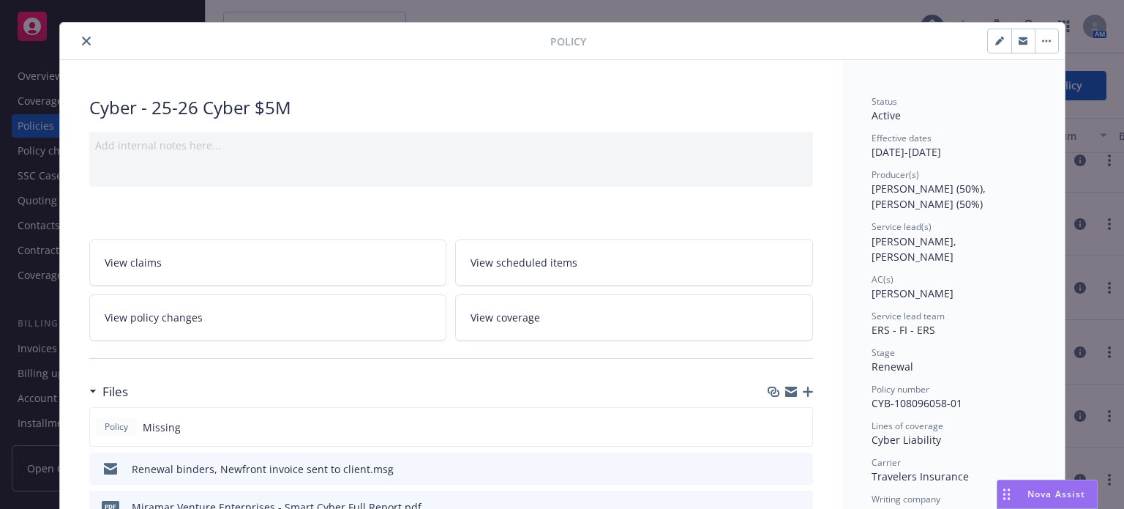
scroll to position [0, 0]
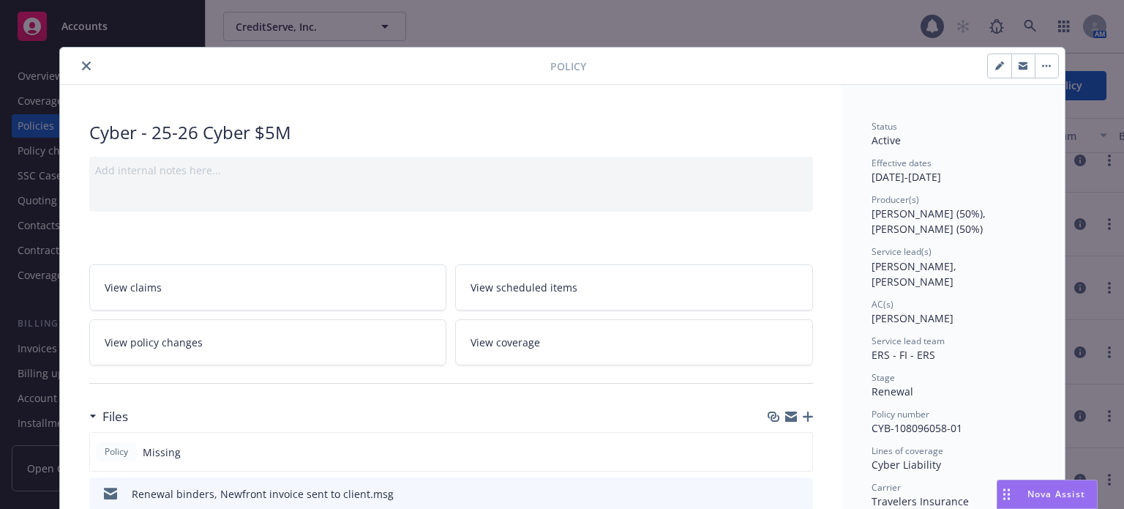
click at [83, 62] on button "close" at bounding box center [87, 66] width 18 height 18
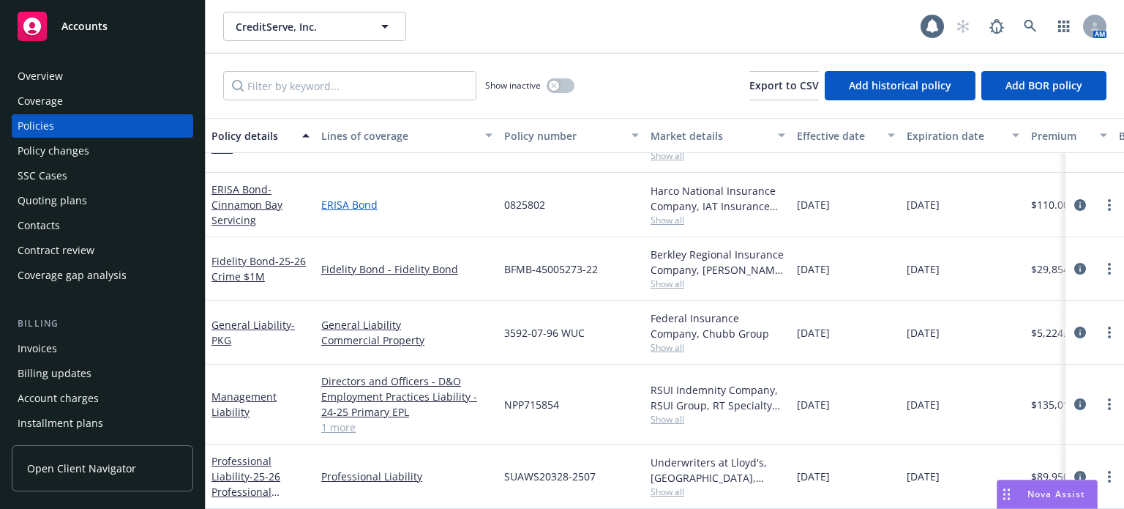
scroll to position [171, 0]
click at [265, 469] on span "- 25-26 Professional Liability" at bounding box center [246, 491] width 69 height 45
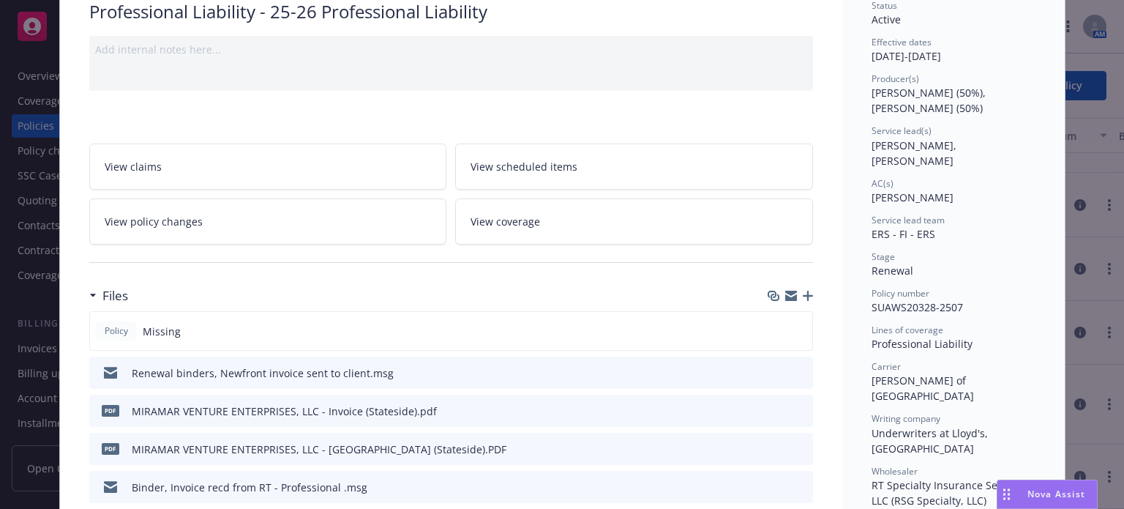
scroll to position [146, 0]
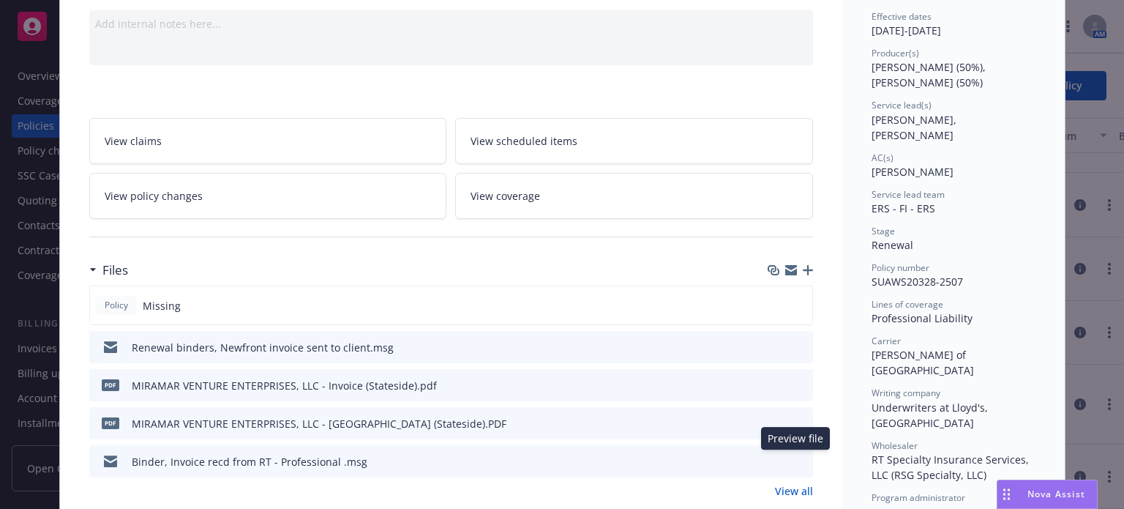
click at [796, 458] on icon "preview file" at bounding box center [799, 460] width 13 height 10
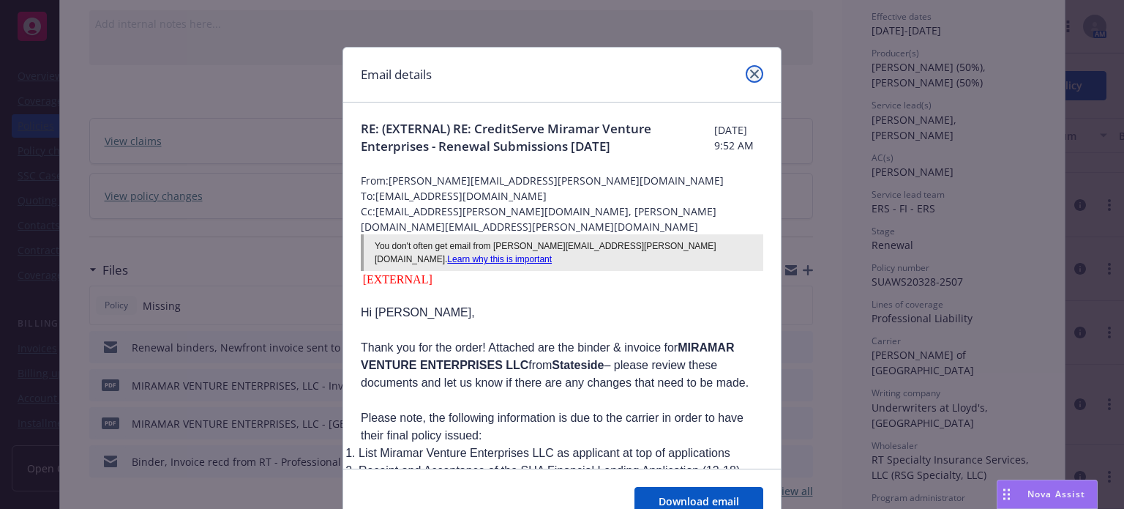
click at [750, 75] on icon "close" at bounding box center [754, 74] width 9 height 9
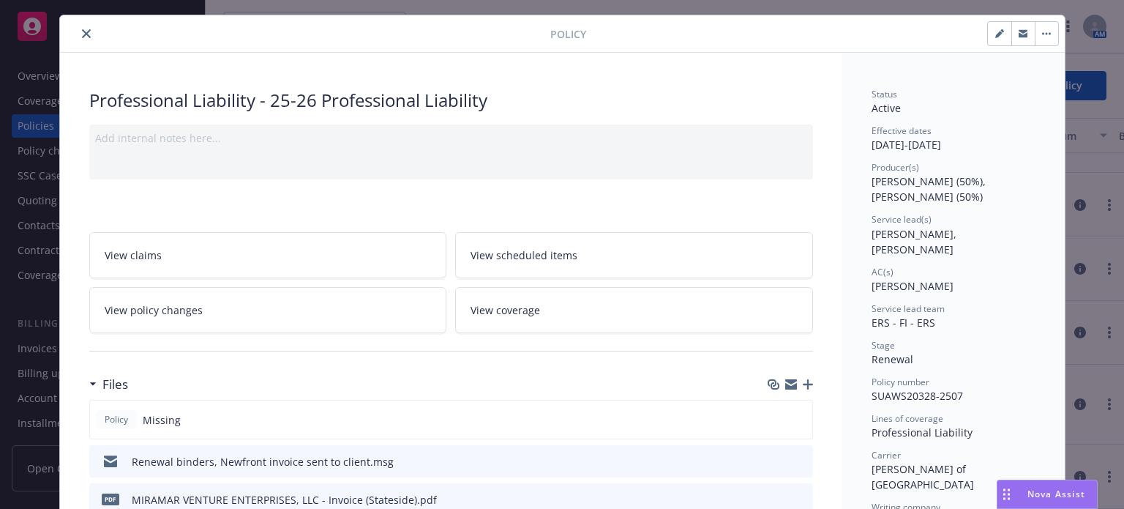
scroll to position [0, 0]
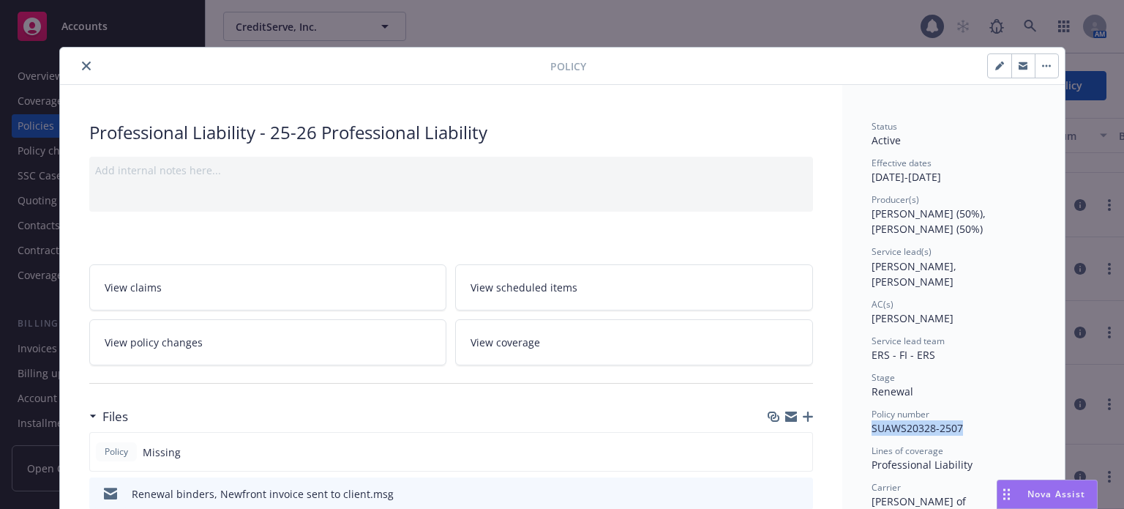
drag, startPoint x: 975, startPoint y: 412, endPoint x: 867, endPoint y: 414, distance: 108.3
click at [872, 414] on div "Policy number SUAWS20328-2507" at bounding box center [954, 422] width 164 height 28
copy span "SUAWS20328-2507"
click at [82, 67] on icon "close" at bounding box center [86, 65] width 9 height 9
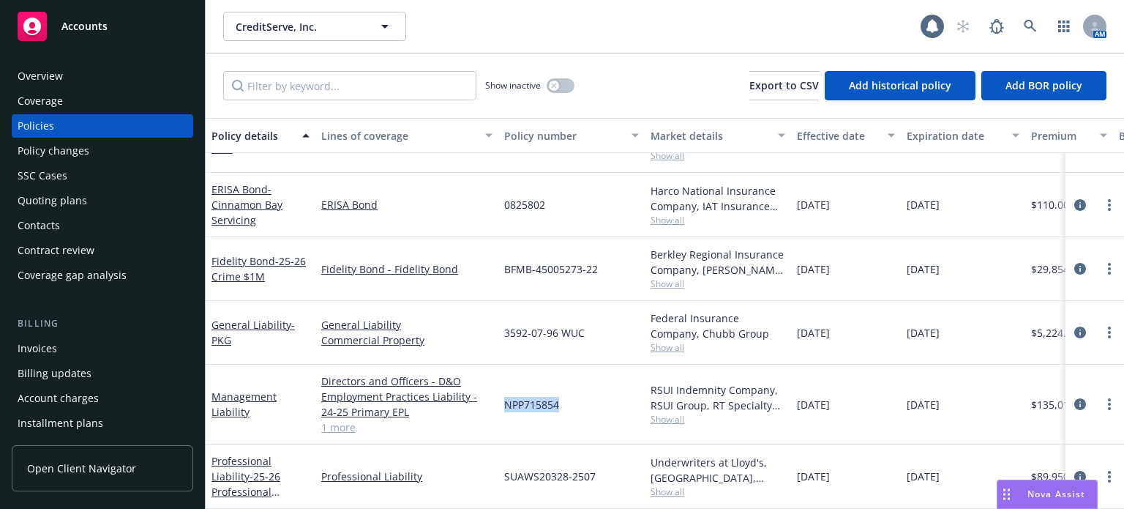
drag, startPoint x: 577, startPoint y: 398, endPoint x: 505, endPoint y: 399, distance: 71.7
click at [505, 399] on div "NPP715854" at bounding box center [571, 404] width 146 height 80
copy span "NPP715854"
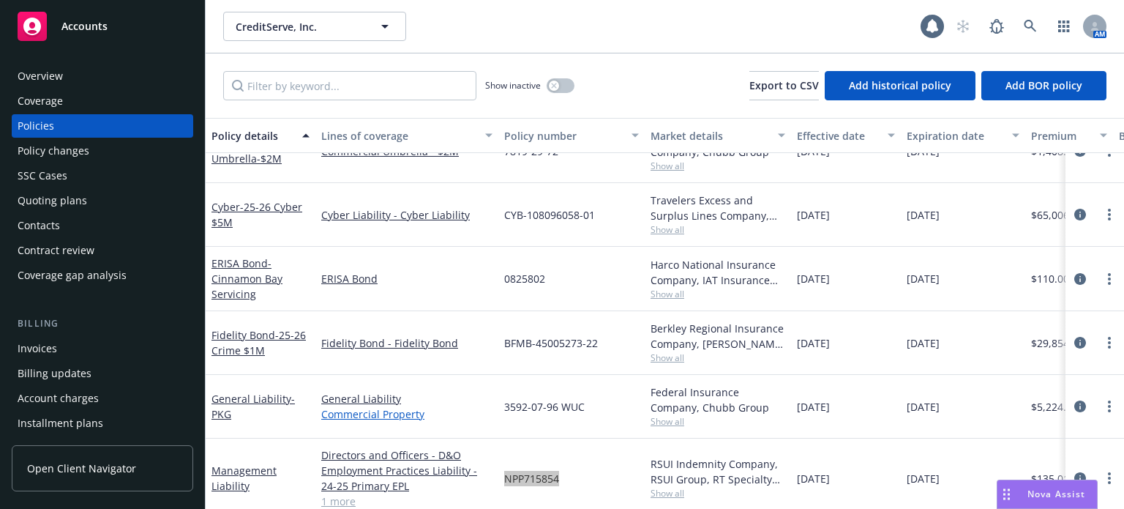
scroll to position [24, 0]
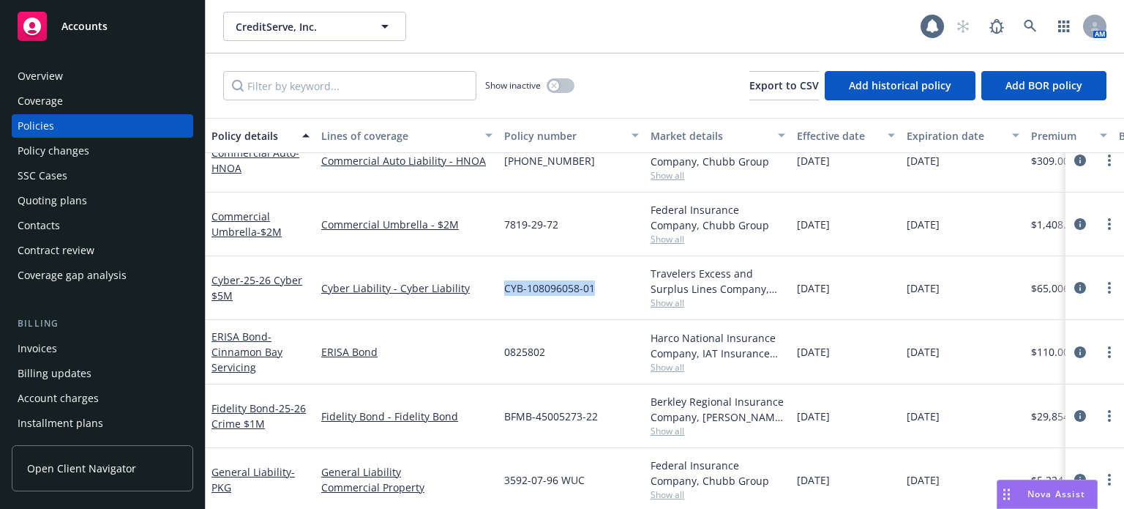
drag, startPoint x: 602, startPoint y: 294, endPoint x: 504, endPoint y: 288, distance: 99.0
click at [504, 288] on div "CYB-108096058-01" at bounding box center [571, 288] width 146 height 64
copy span "CYB-108096058-01"
click at [612, 284] on div "CYB-108096058-01" at bounding box center [571, 288] width 146 height 64
